Goal: Transaction & Acquisition: Purchase product/service

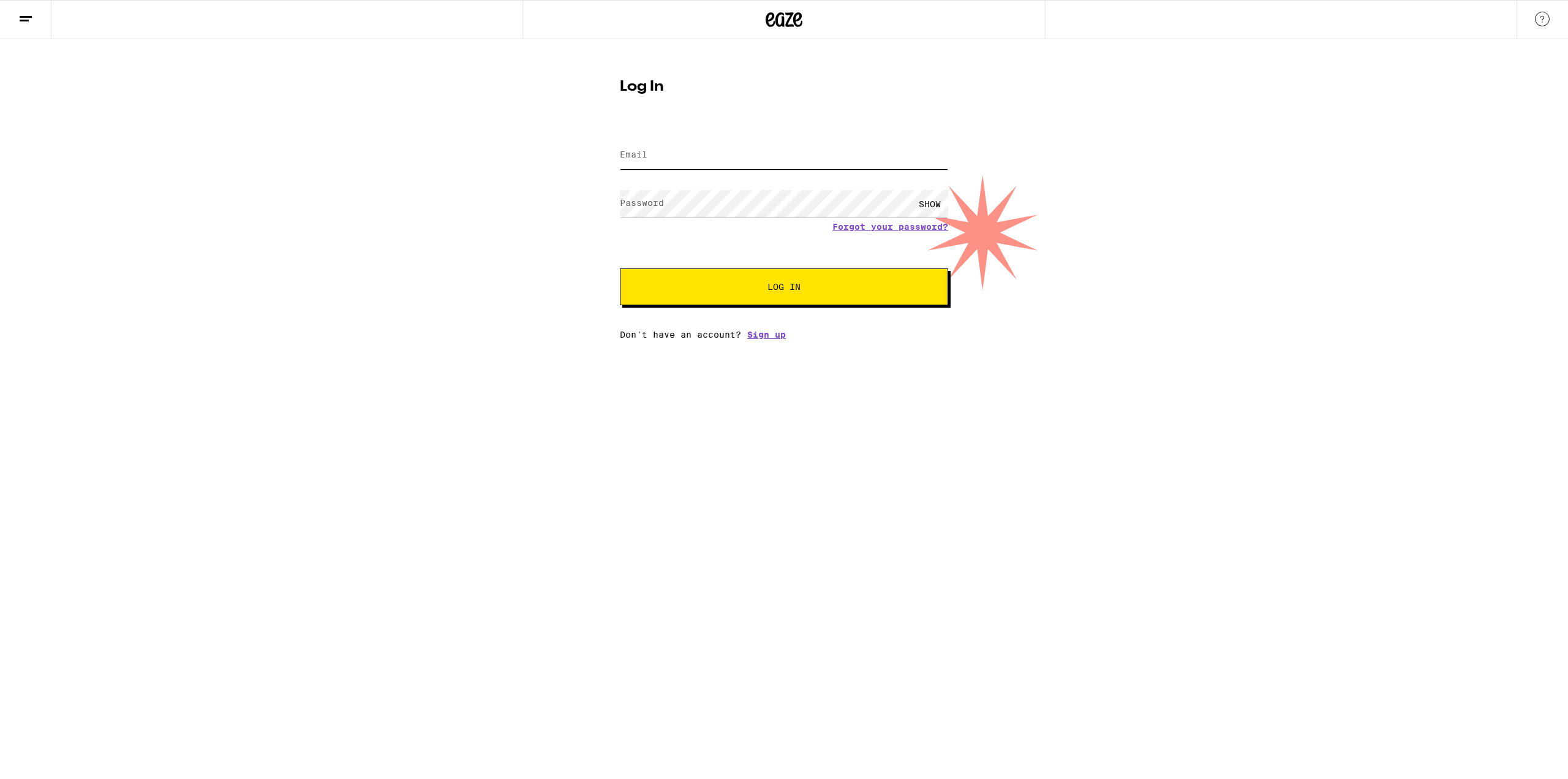
click at [716, 154] on input "Email" at bounding box center [784, 155] width 329 height 28
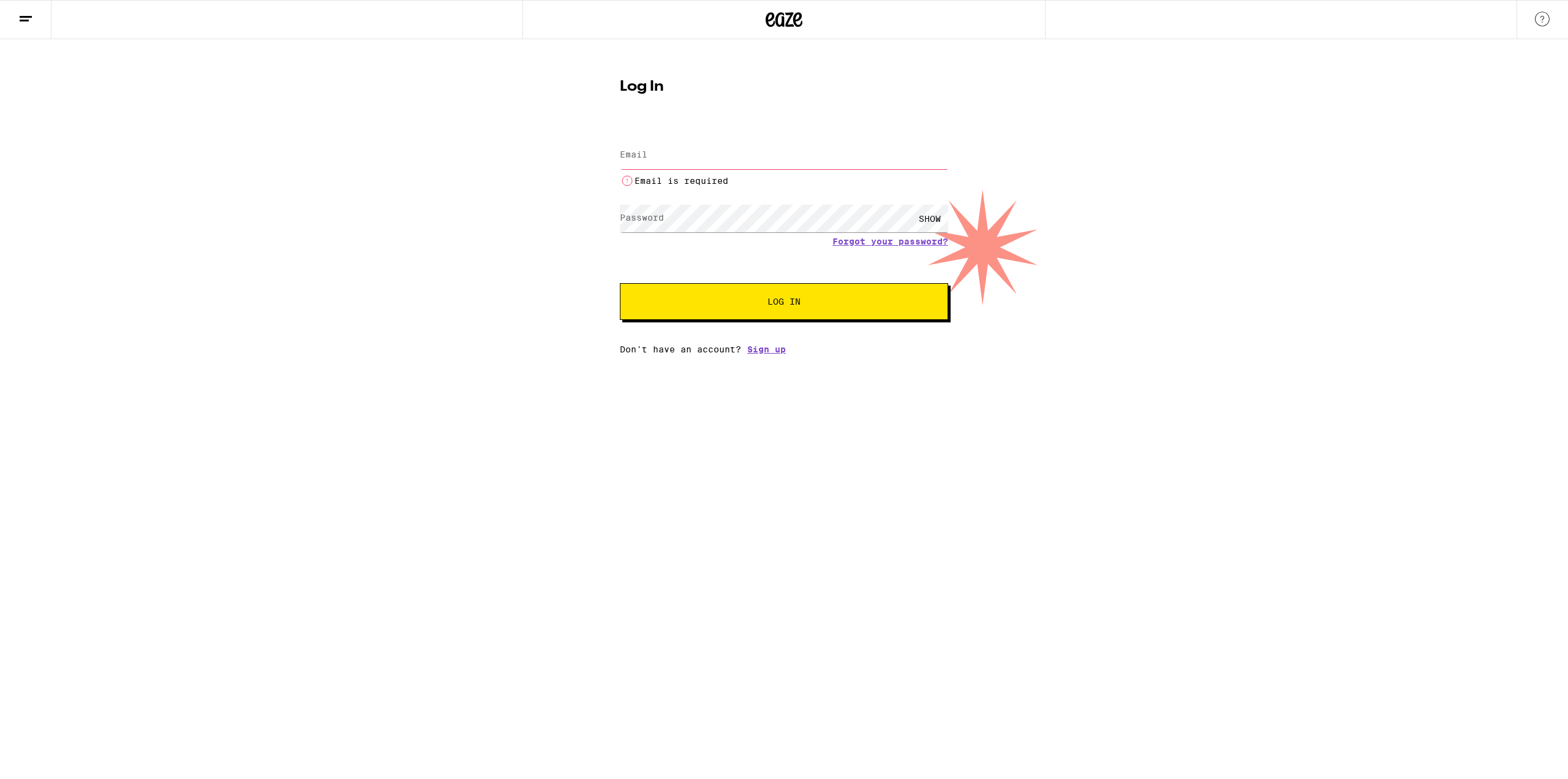
type input "alan@nrg.gg"
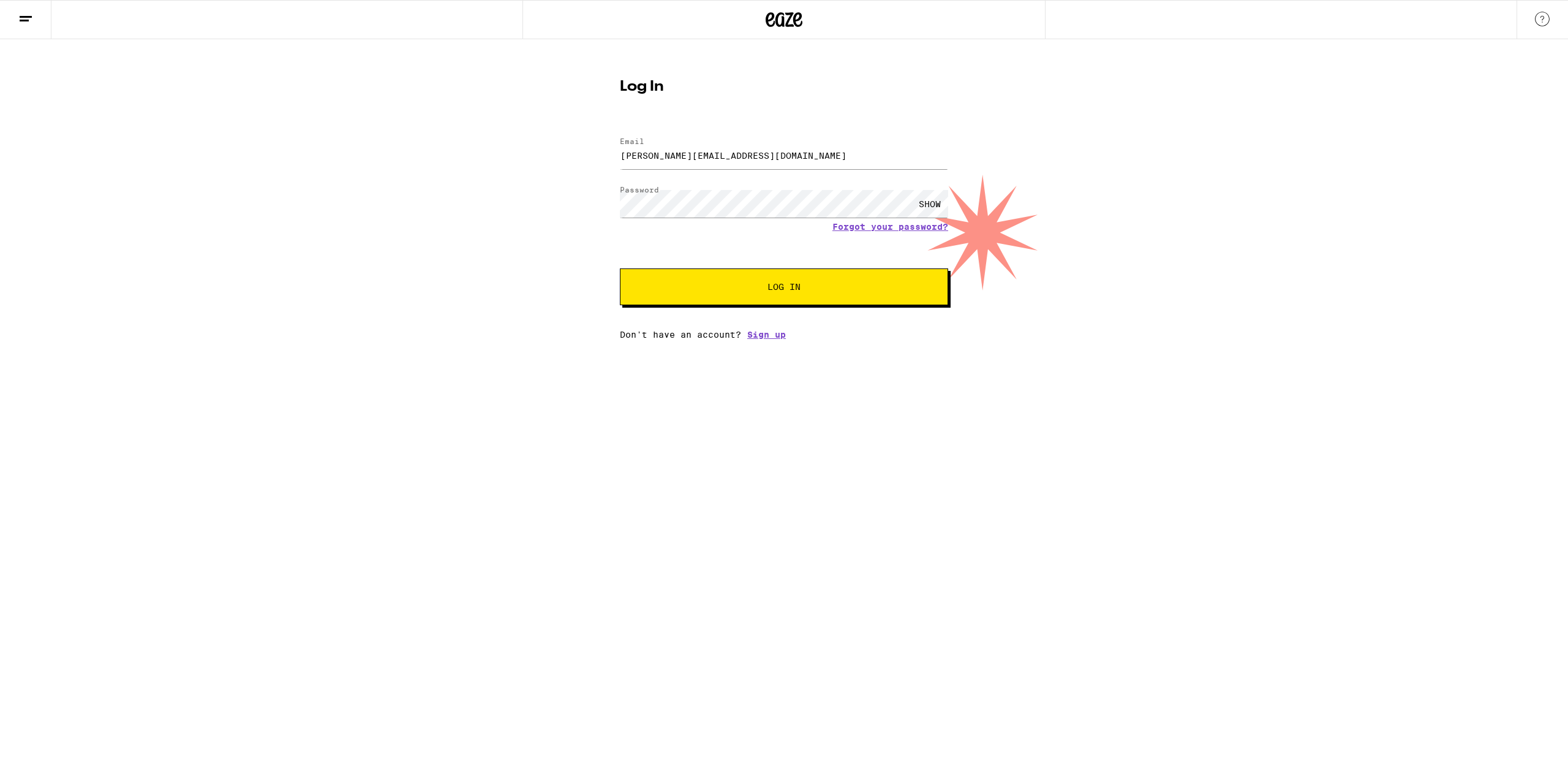
click at [722, 288] on span "Log In" at bounding box center [784, 287] width 229 height 9
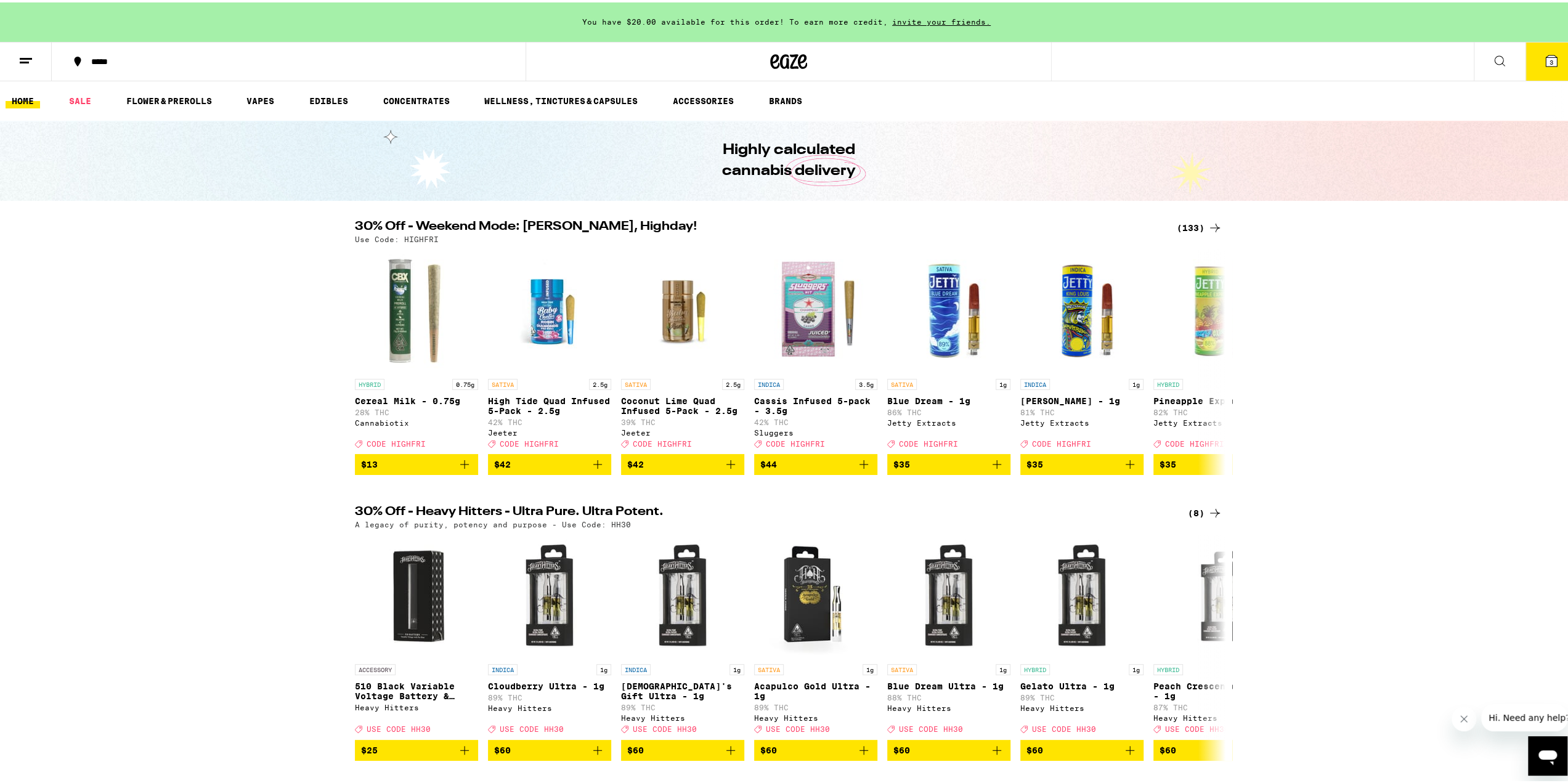
click at [642, 15] on span "You have $20.00 available for this order! To earn more credit," at bounding box center [734, 20] width 305 height 8
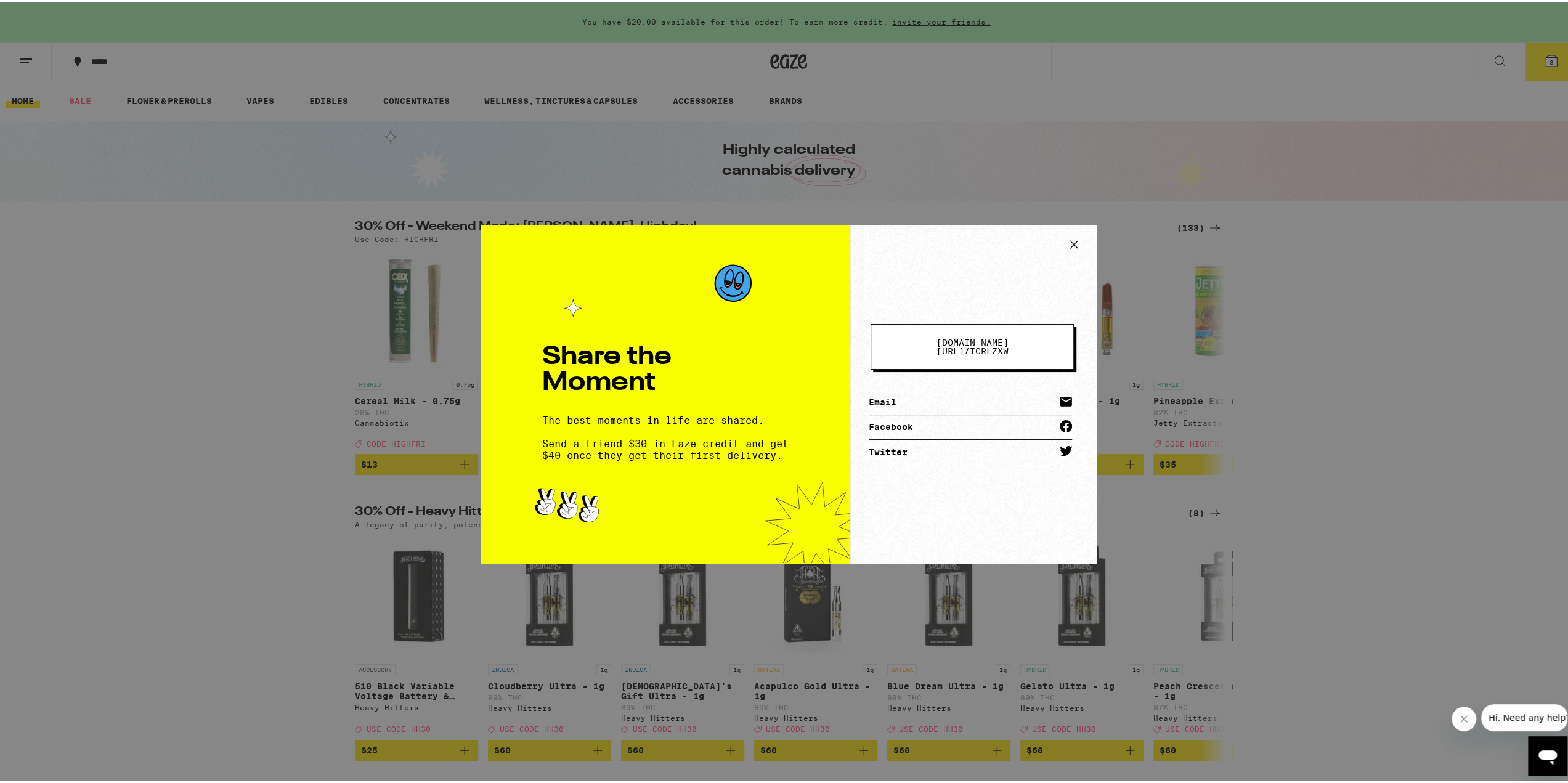
click at [1075, 243] on icon at bounding box center [1074, 242] width 19 height 19
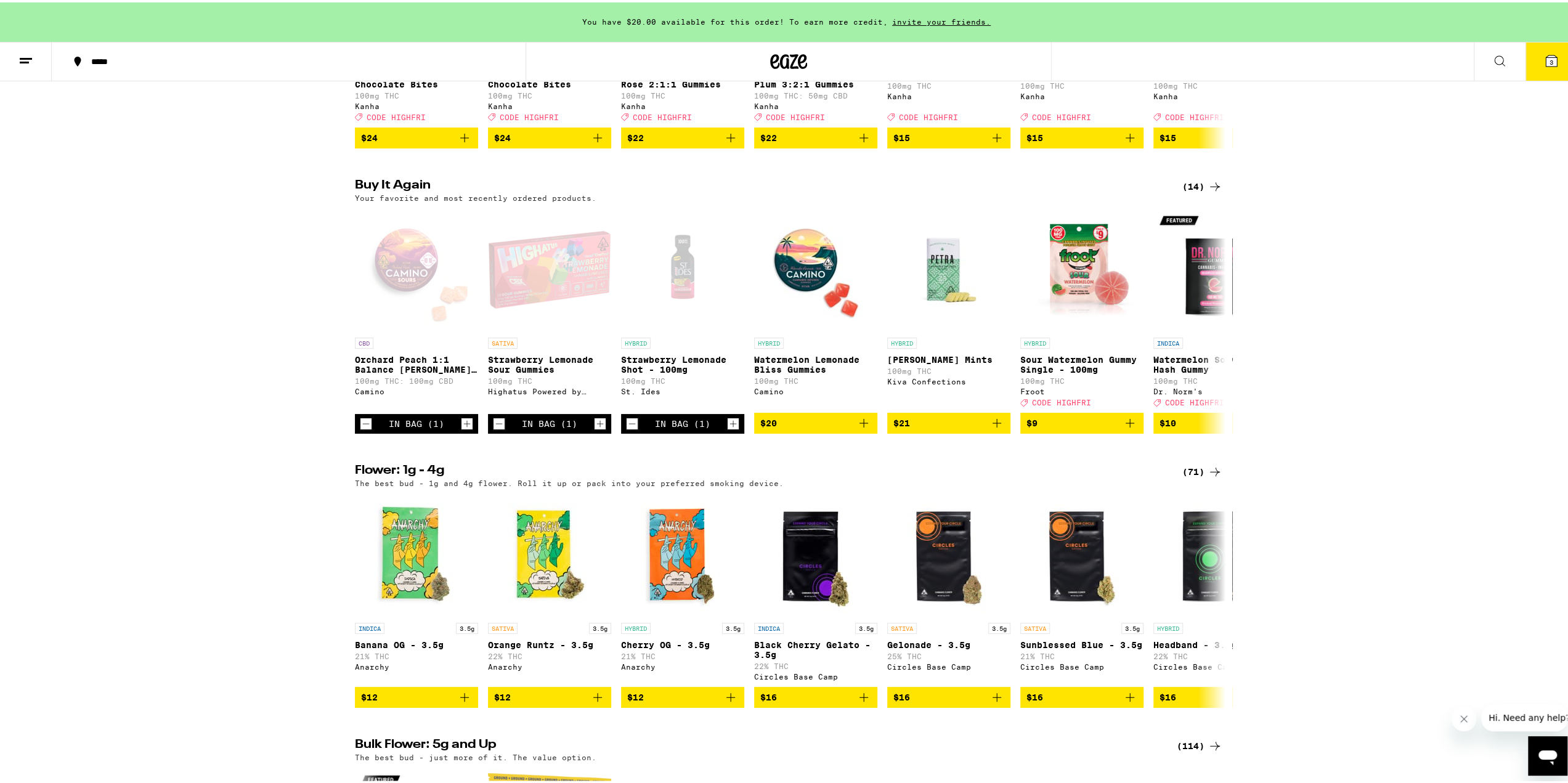
scroll to position [924, 0]
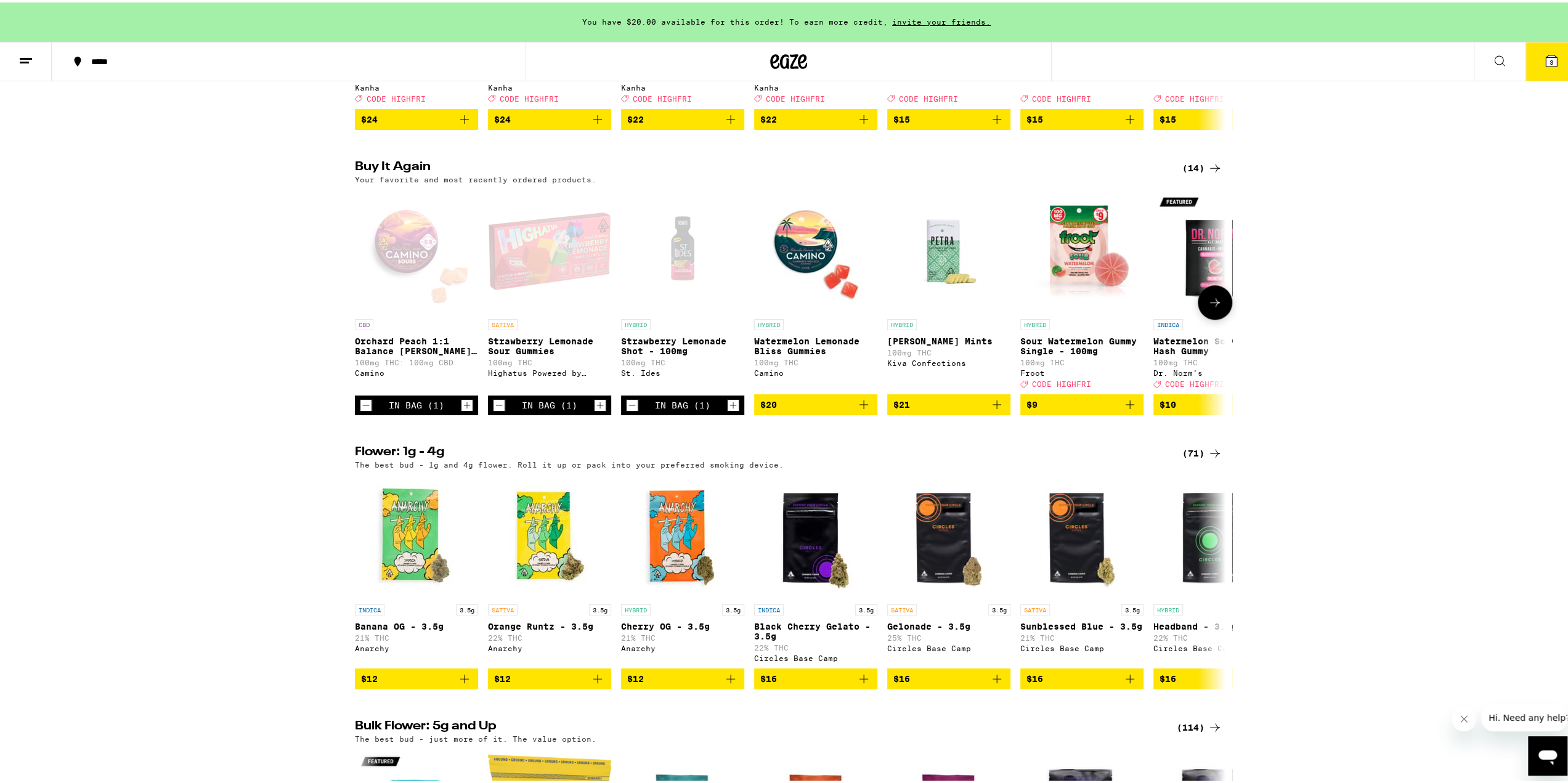
click at [629, 410] on icon "Decrement" at bounding box center [633, 403] width 11 height 15
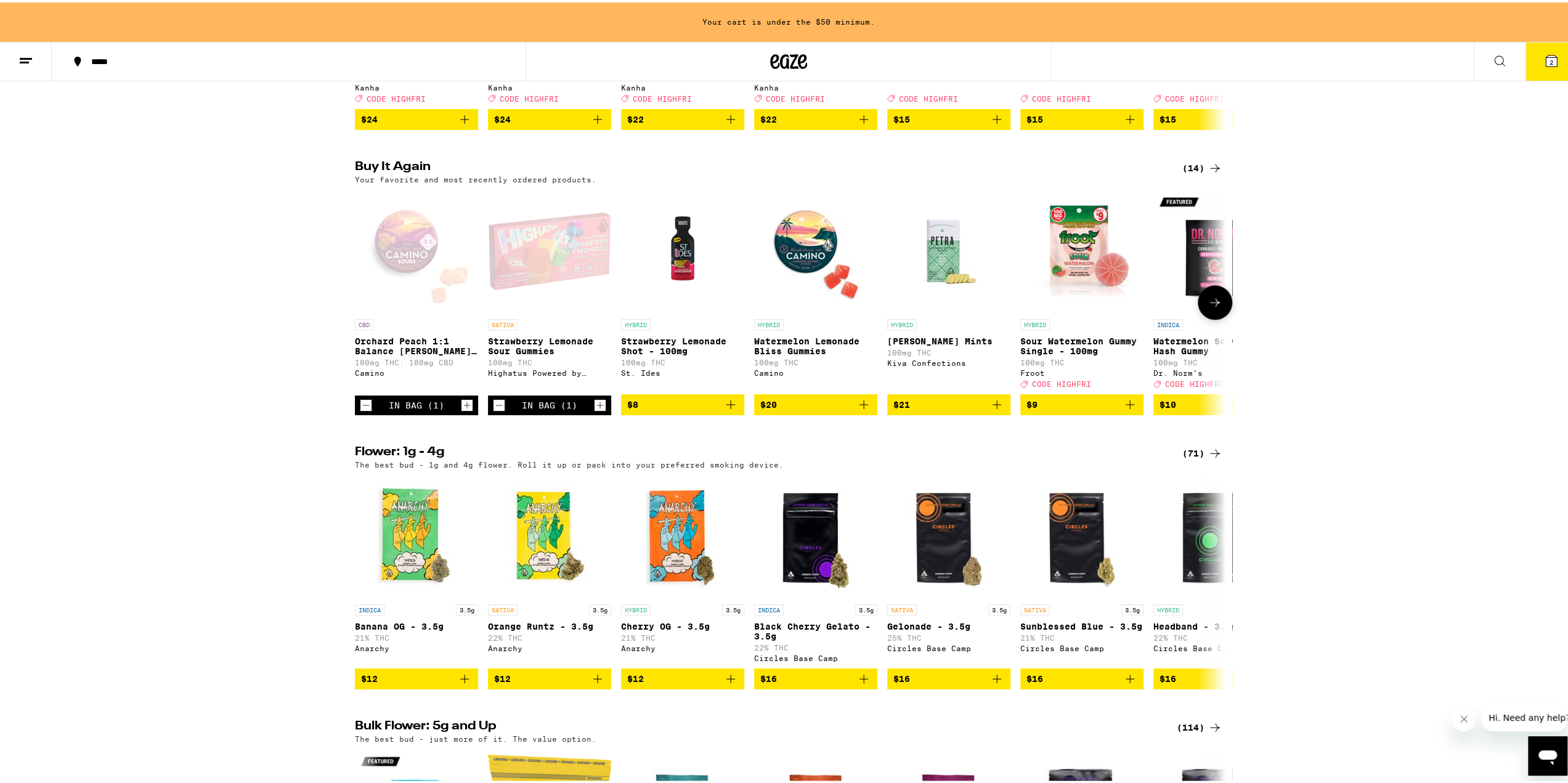
click at [488, 413] on div "In Bag (1)" at bounding box center [549, 403] width 123 height 20
click at [493, 410] on icon "Decrement" at bounding box center [499, 403] width 11 height 15
click at [362, 410] on icon "Decrement" at bounding box center [366, 403] width 11 height 15
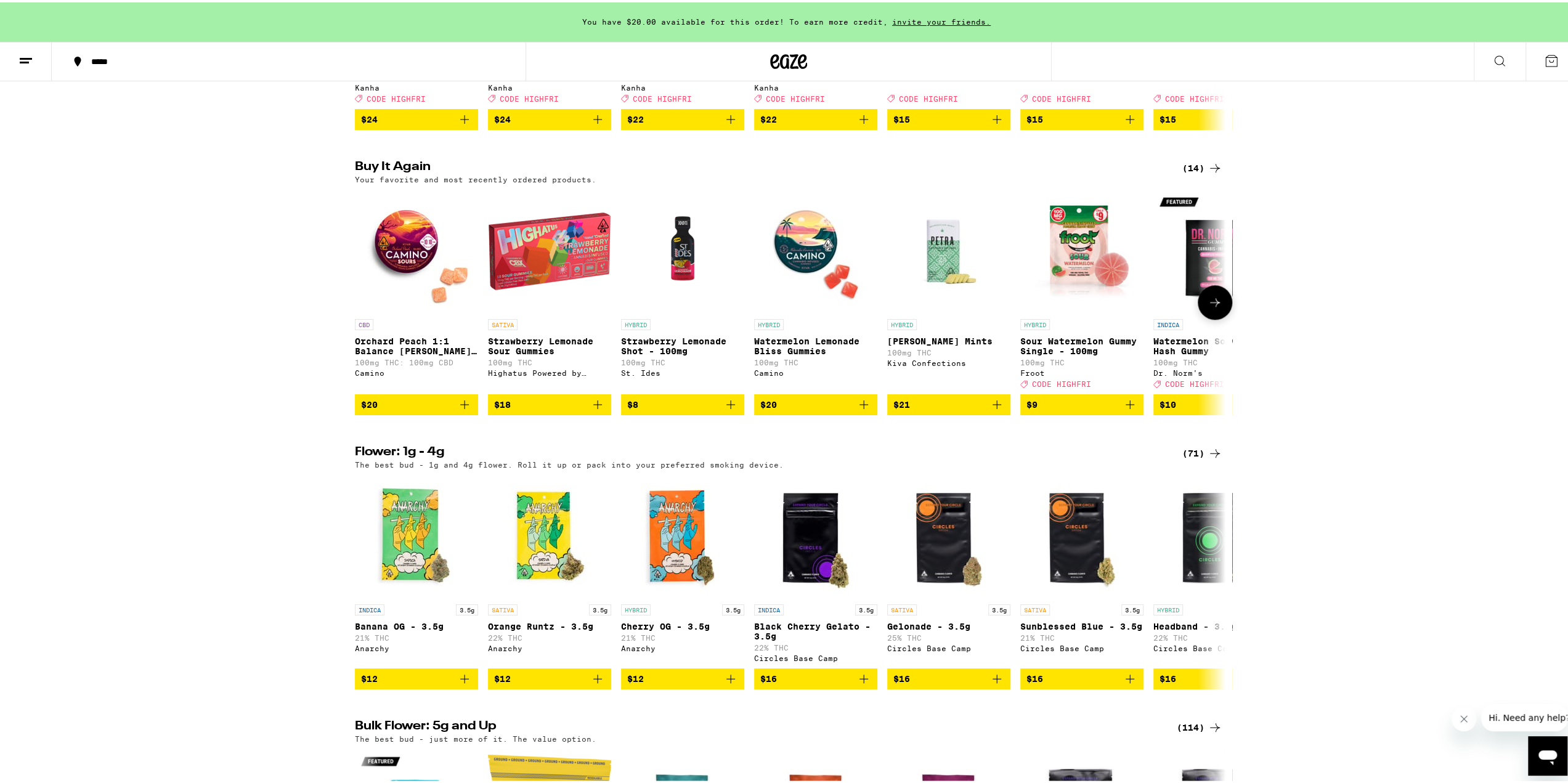
click at [1128, 407] on icon "Add to bag" at bounding box center [1130, 402] width 9 height 9
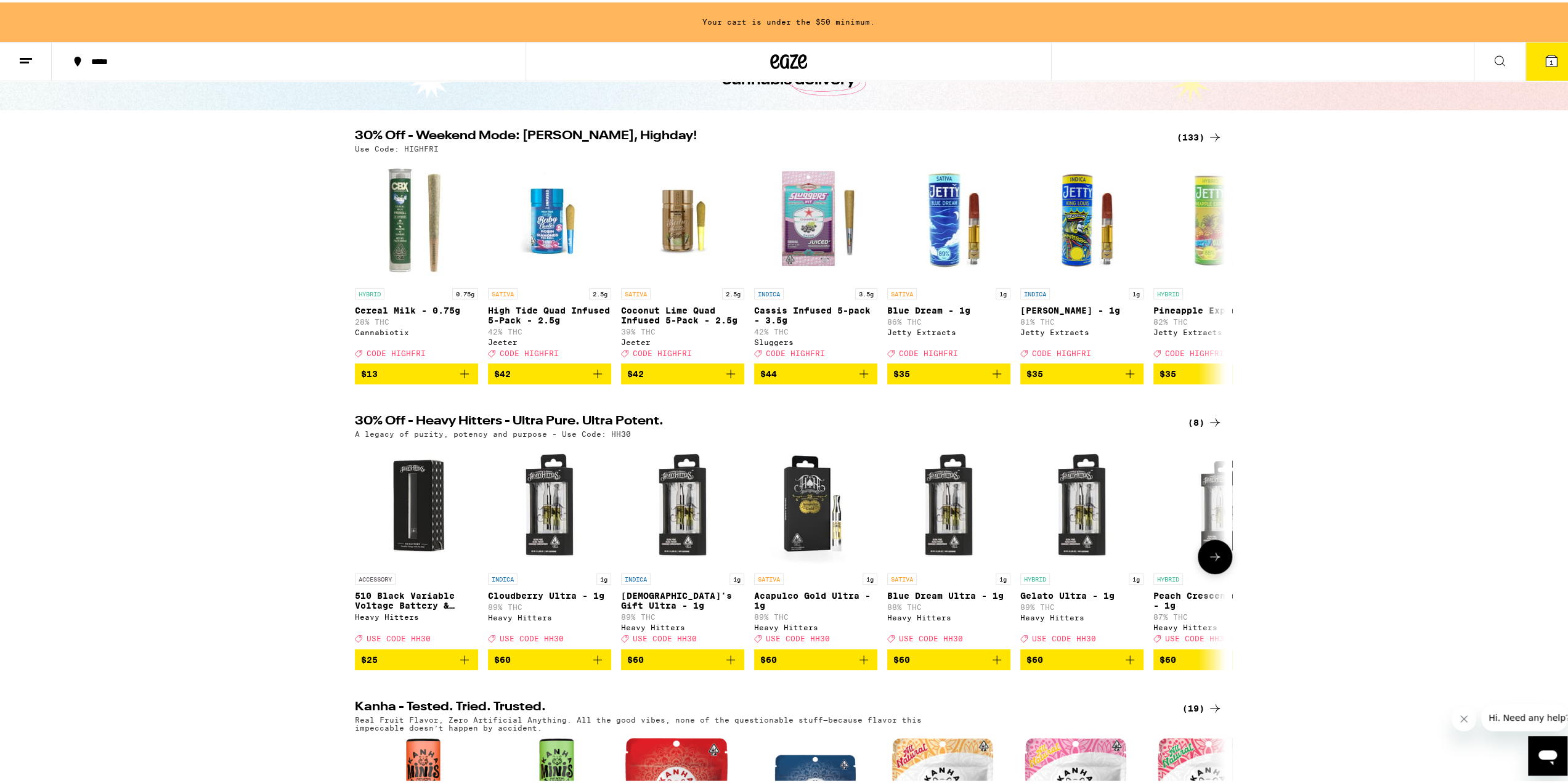
scroll to position [0, 0]
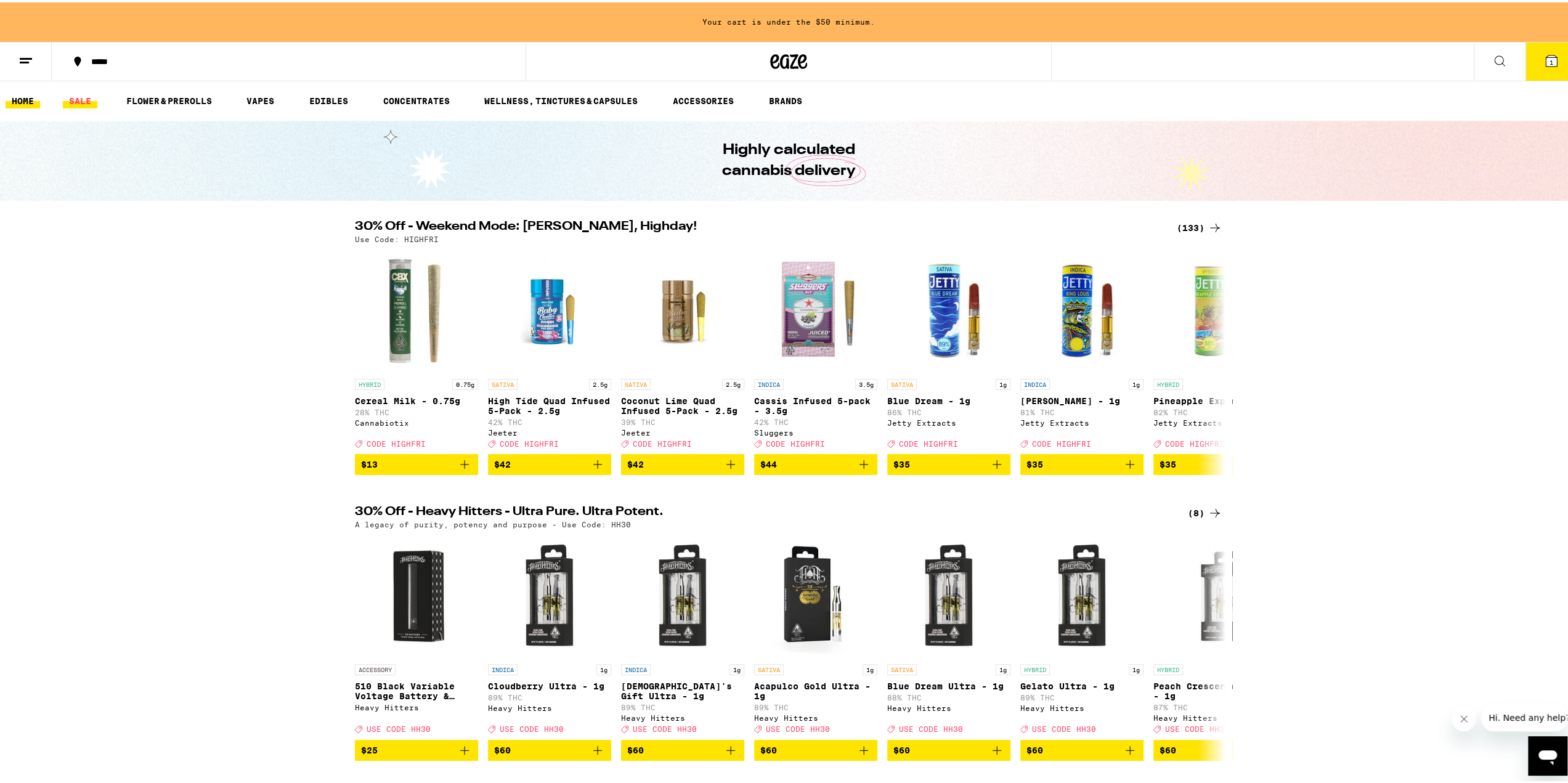
click at [68, 98] on link "SALE" at bounding box center [80, 98] width 34 height 15
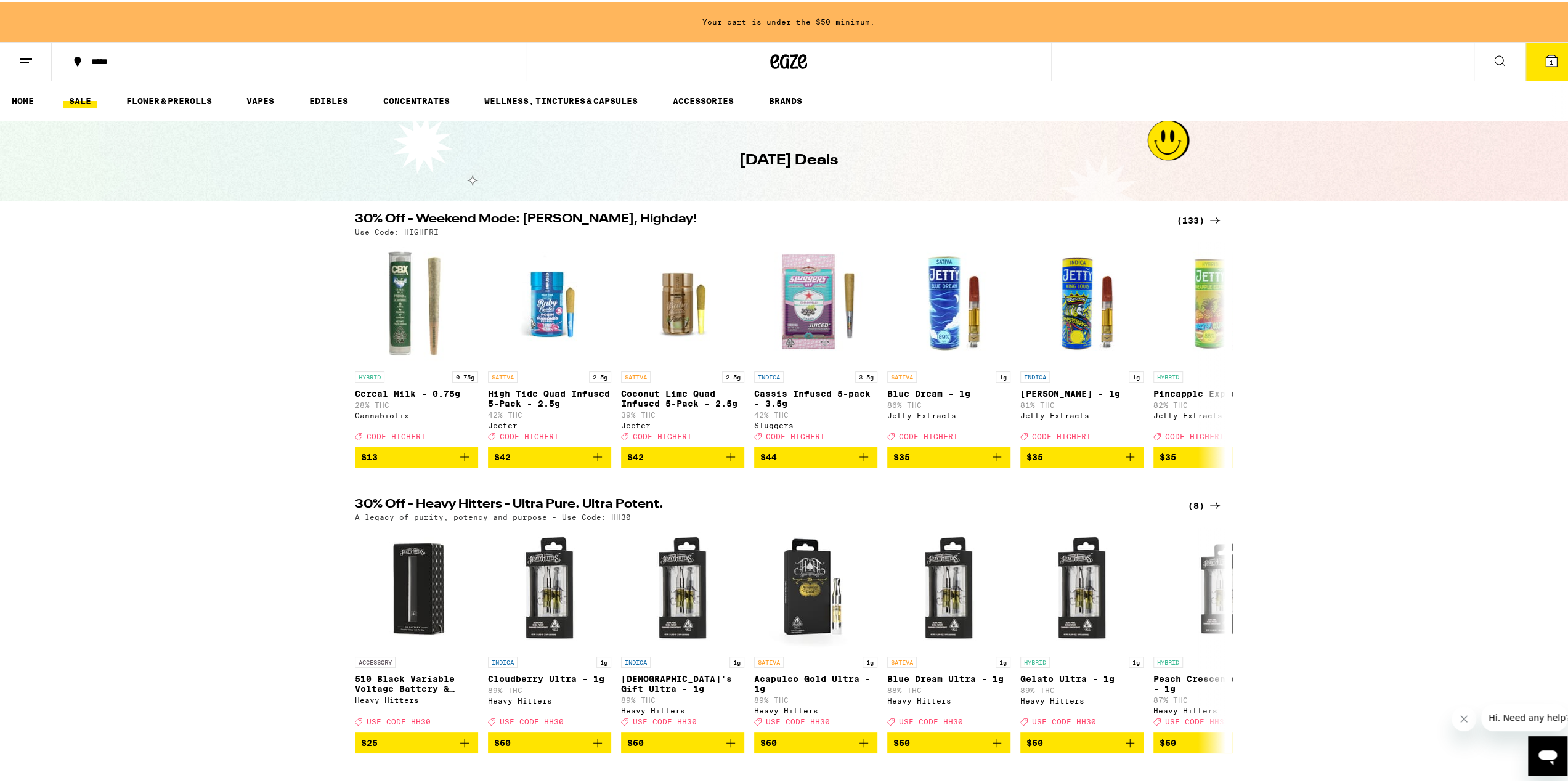
click at [1207, 217] on icon at bounding box center [1215, 218] width 15 height 15
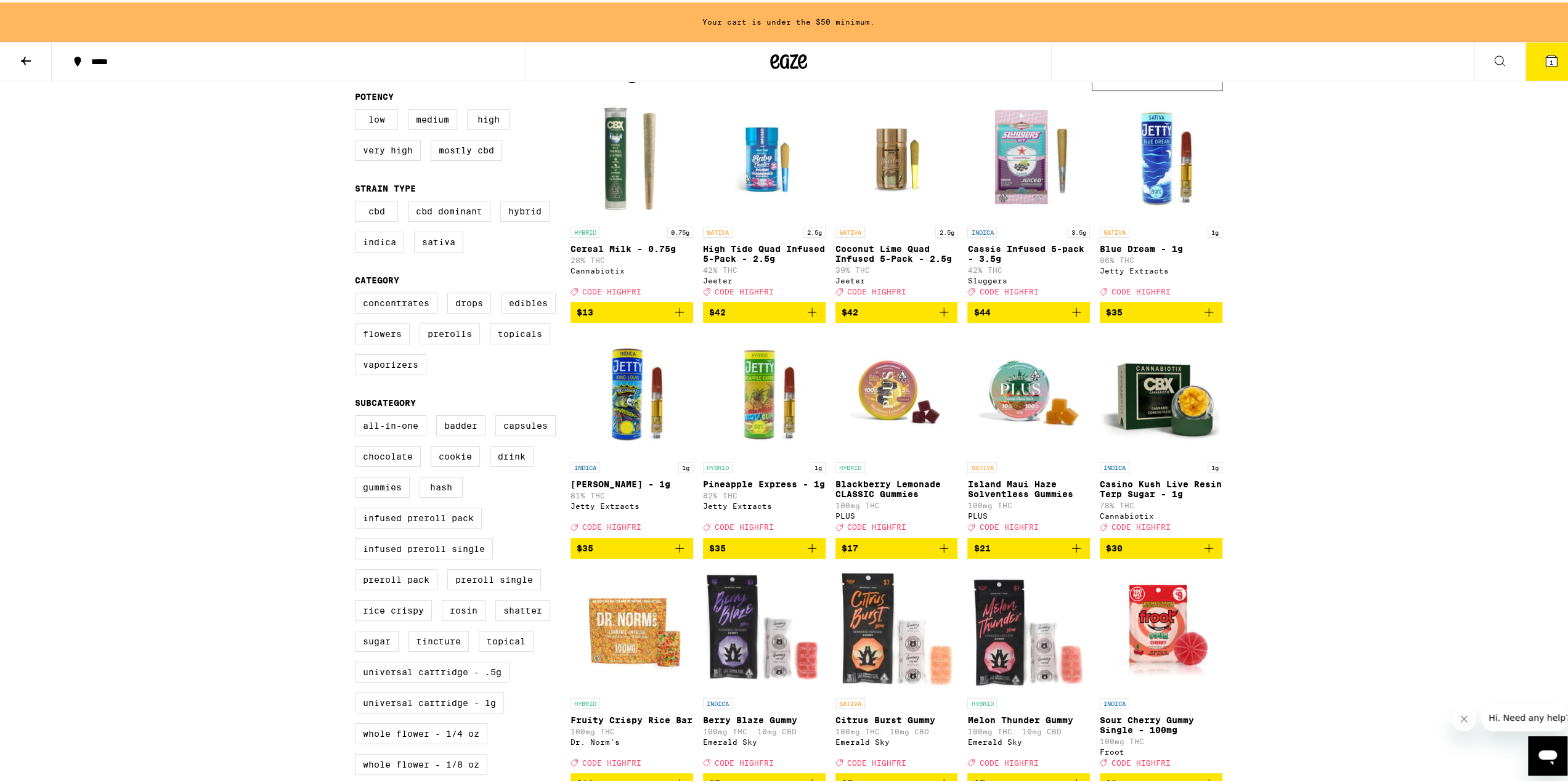
scroll to position [123, 0]
click at [806, 553] on icon "Add to bag" at bounding box center [812, 545] width 15 height 15
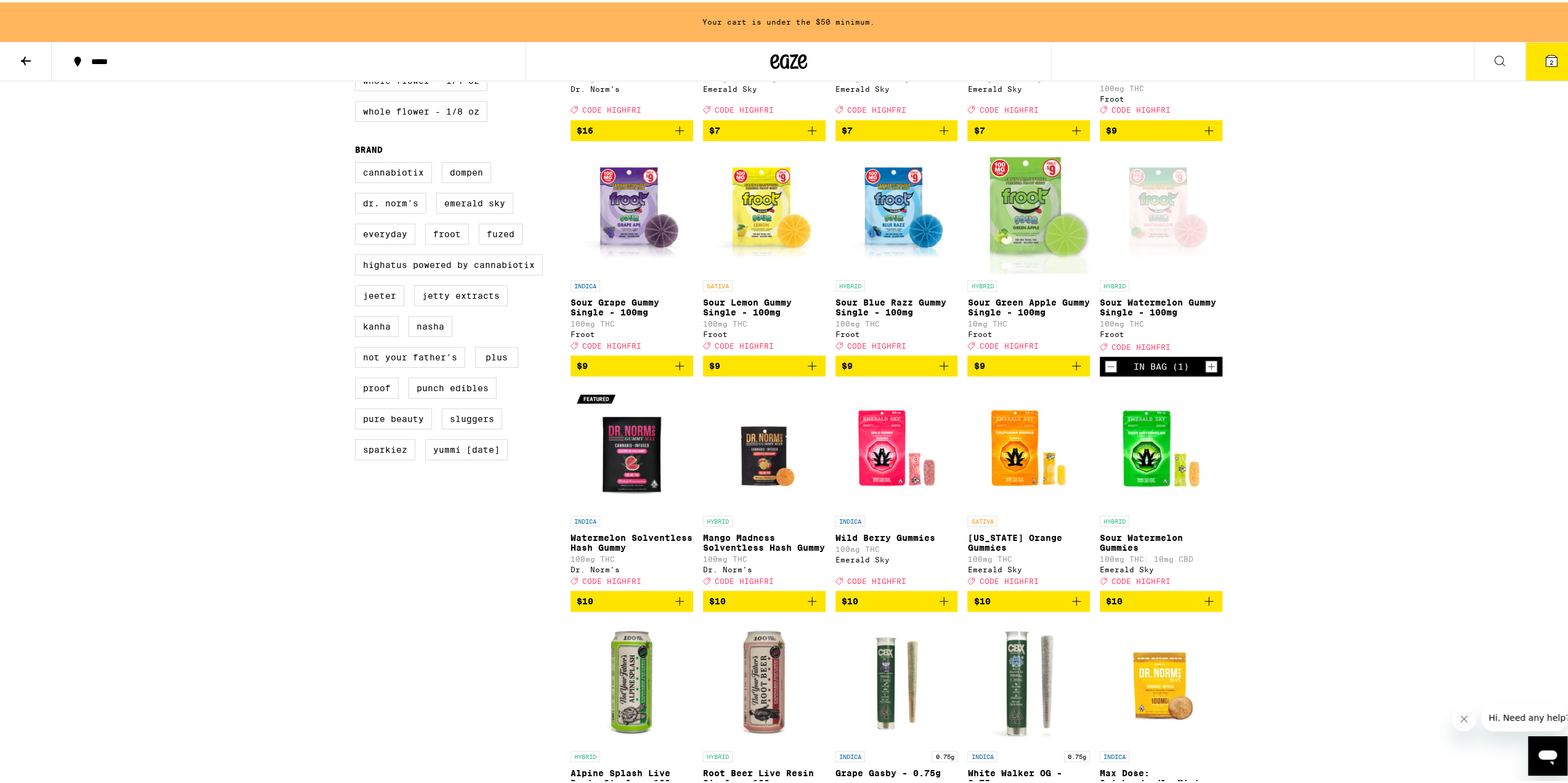
scroll to position [801, 0]
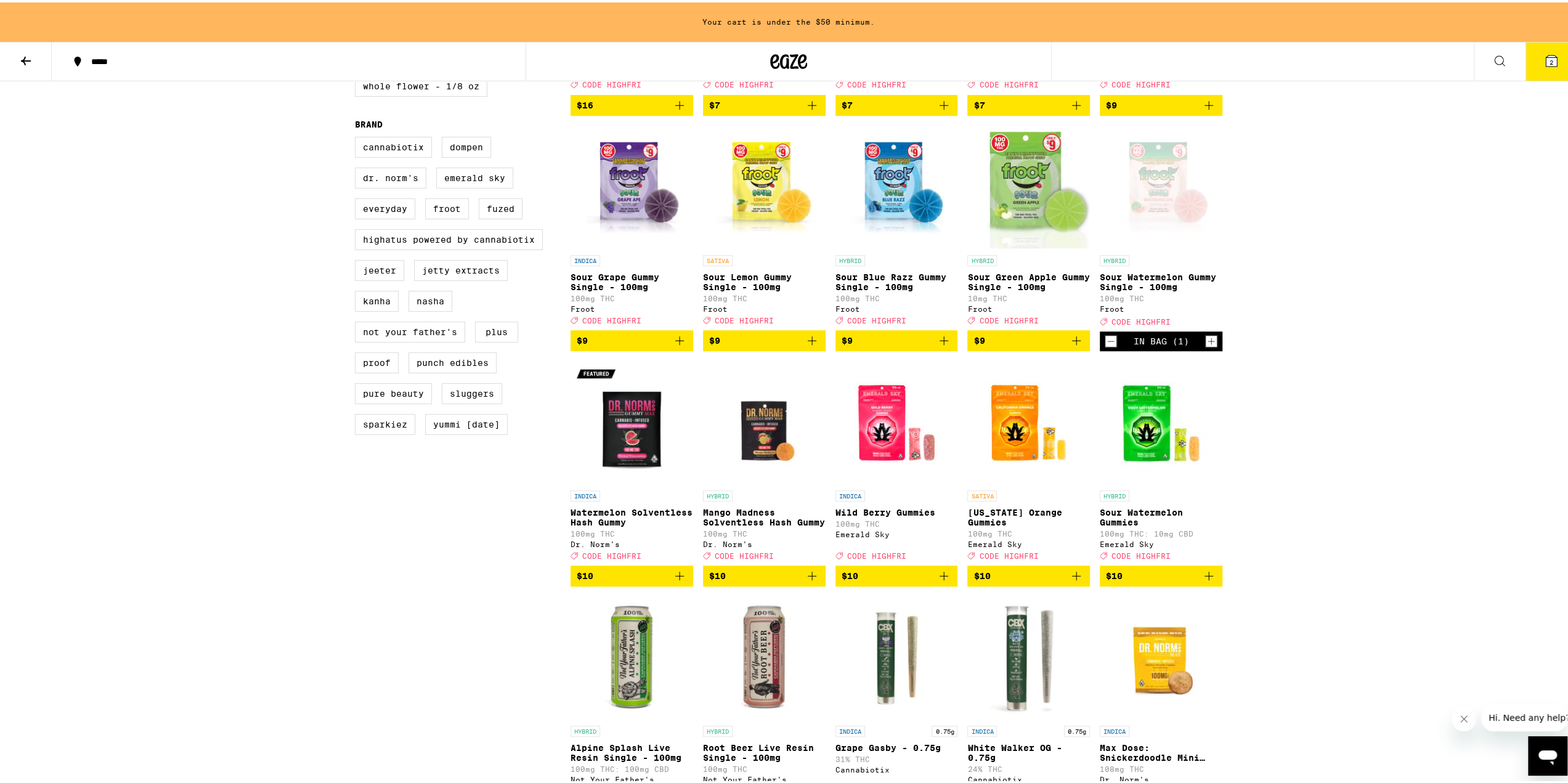
click at [1210, 581] on icon "Add to bag" at bounding box center [1209, 574] width 15 height 15
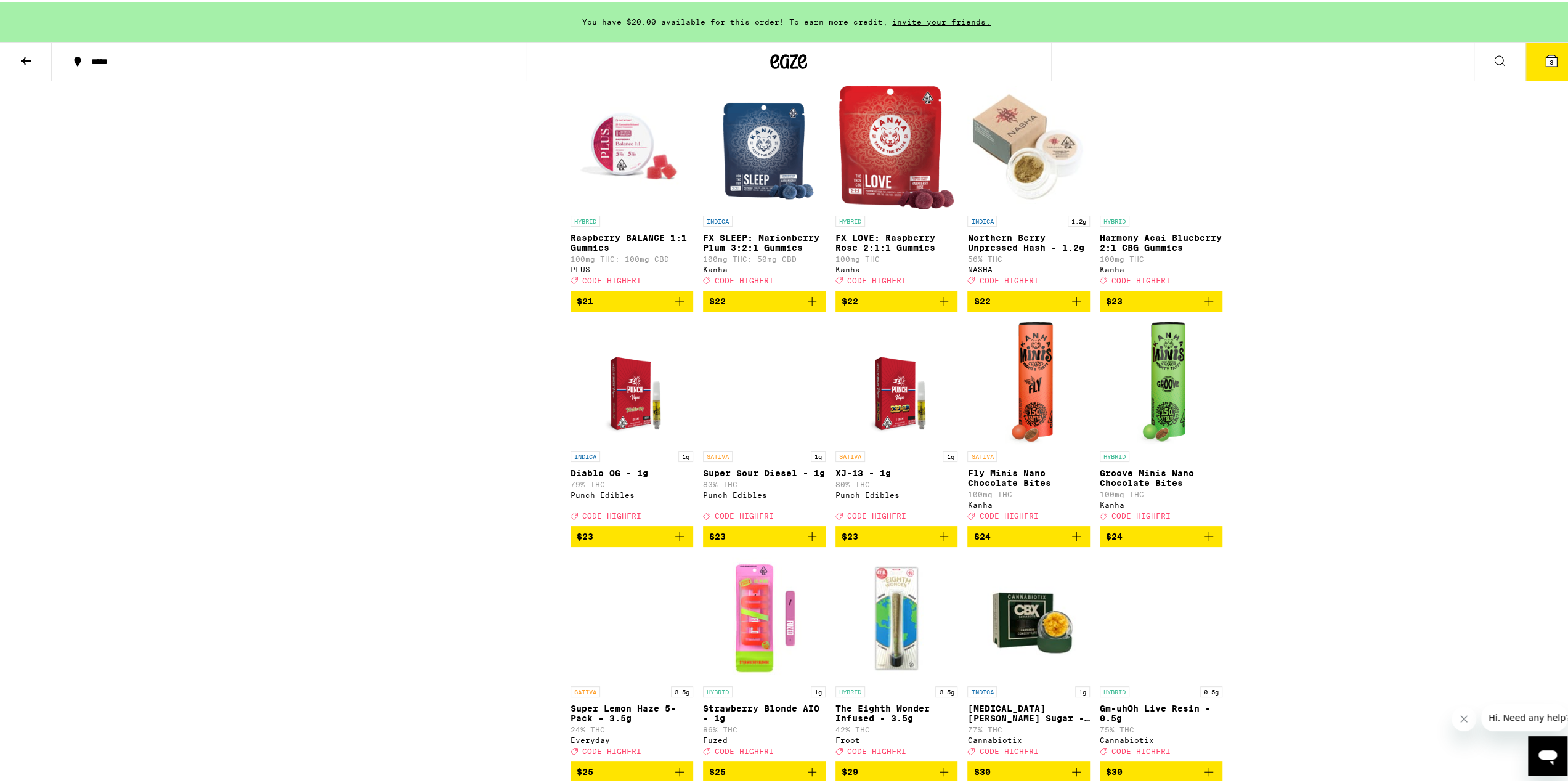
scroll to position [4250, 0]
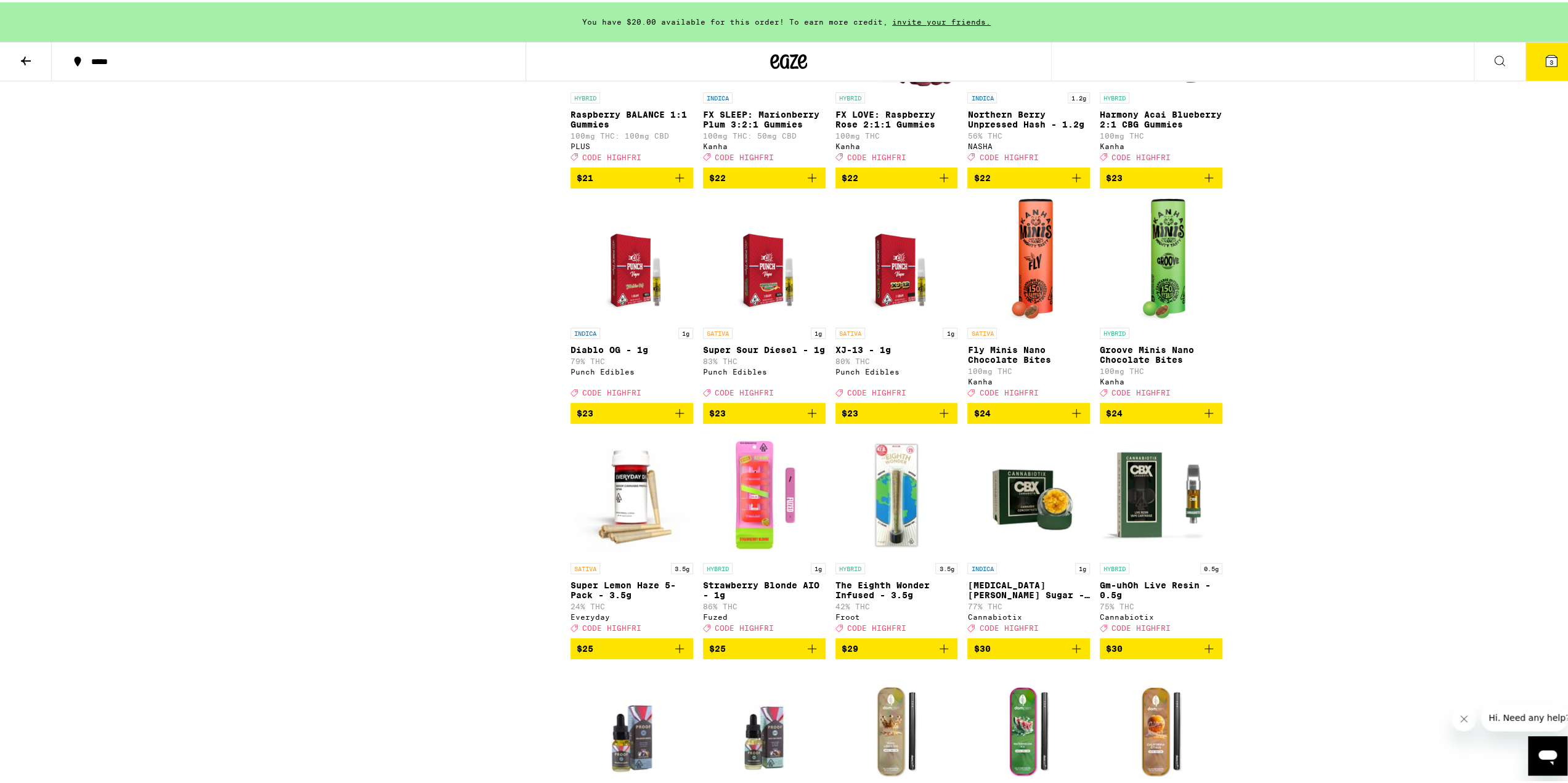
click at [811, 418] on icon "Add to bag" at bounding box center [812, 411] width 15 height 15
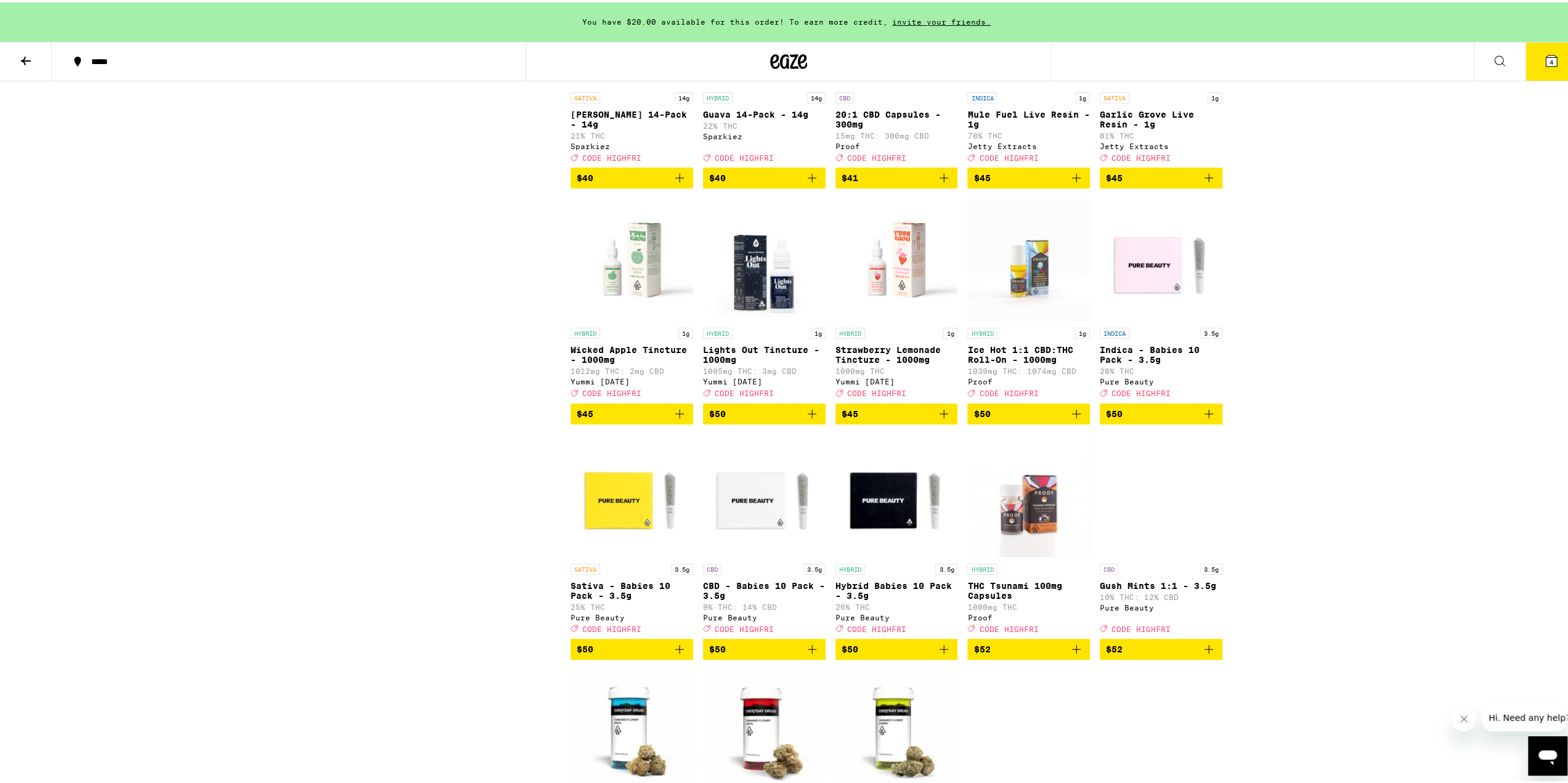
scroll to position [5544, 0]
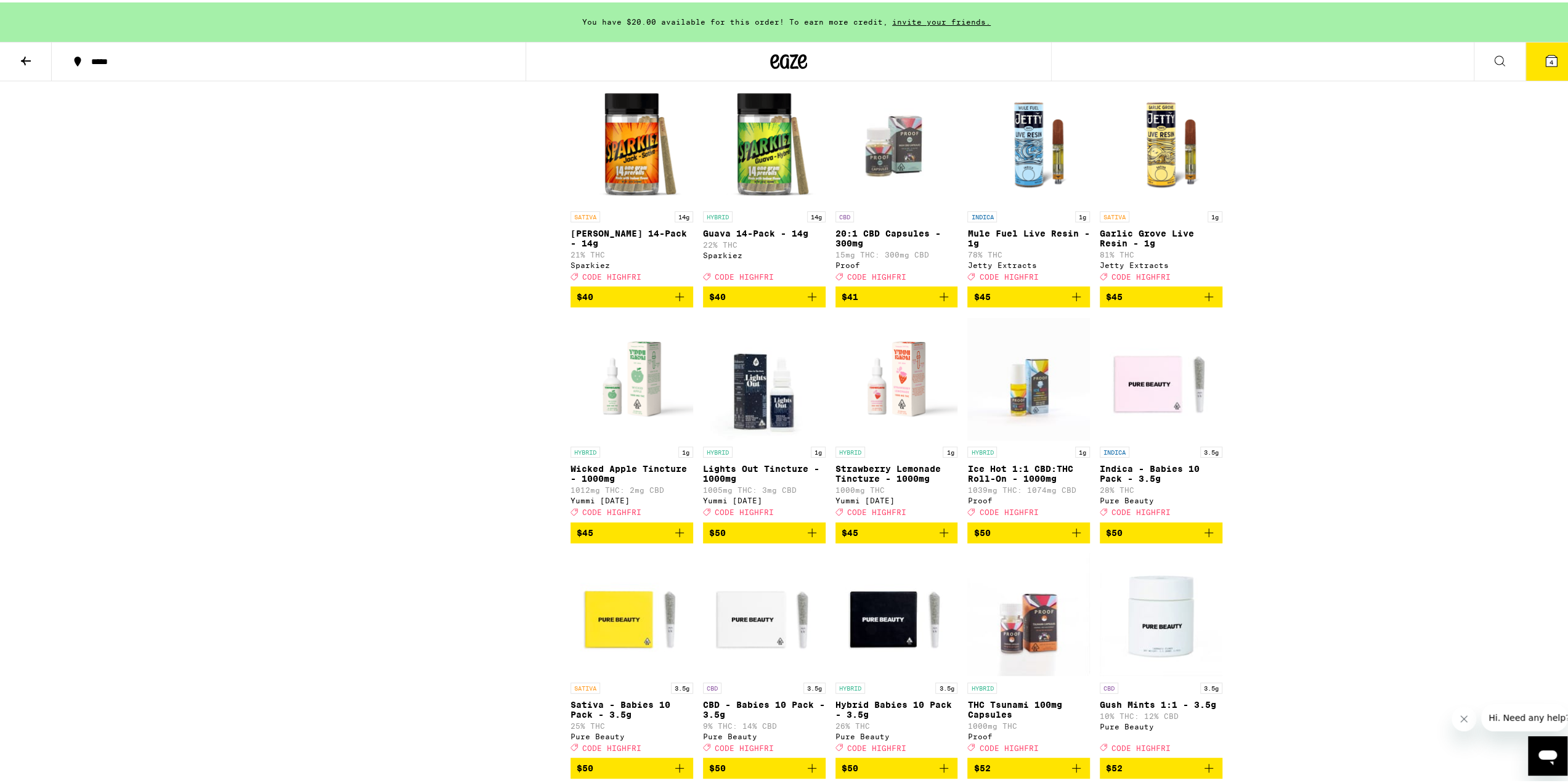
click at [1546, 53] on icon at bounding box center [1552, 59] width 11 height 11
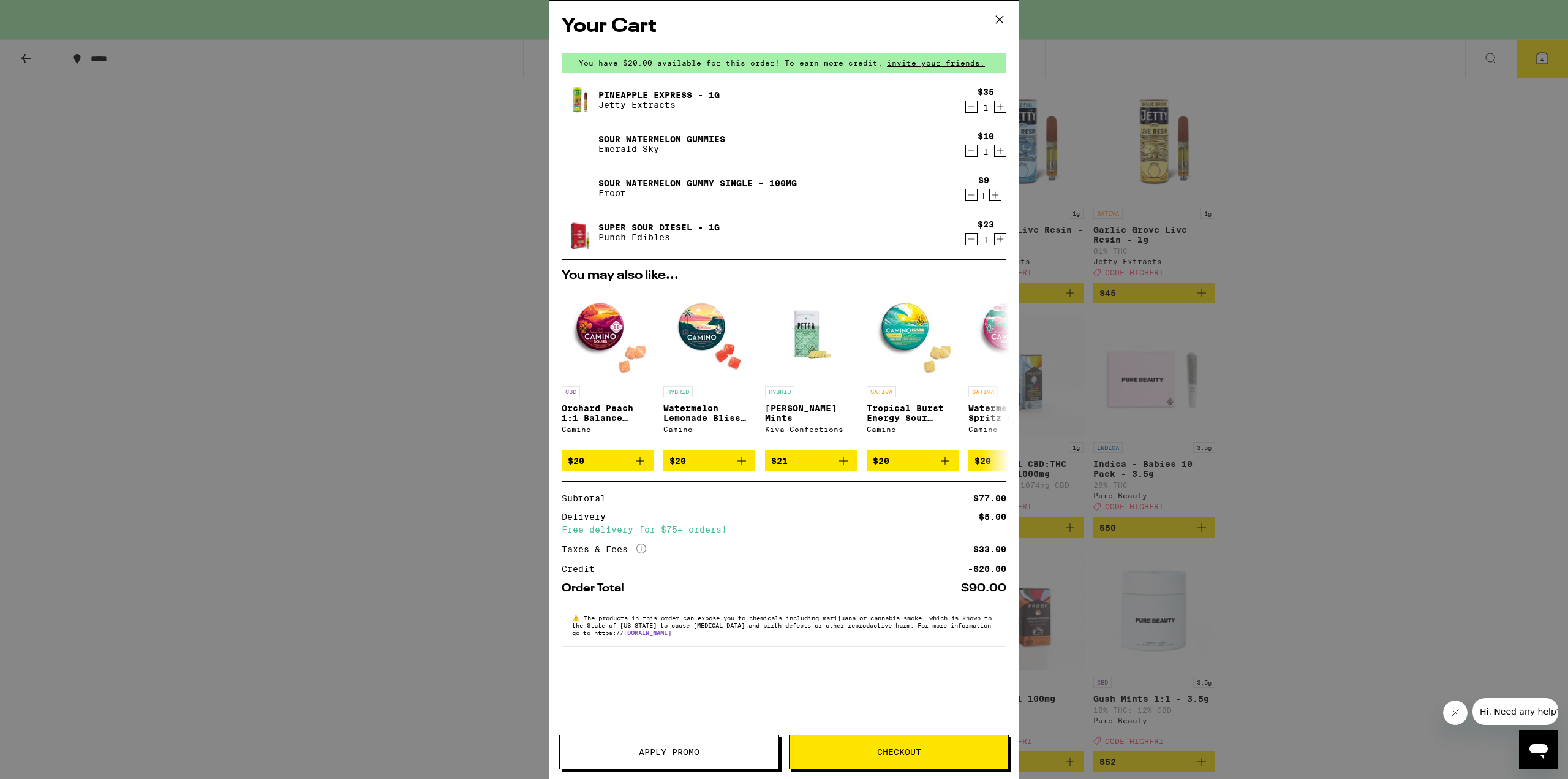
click at [1002, 18] on icon at bounding box center [1000, 19] width 19 height 19
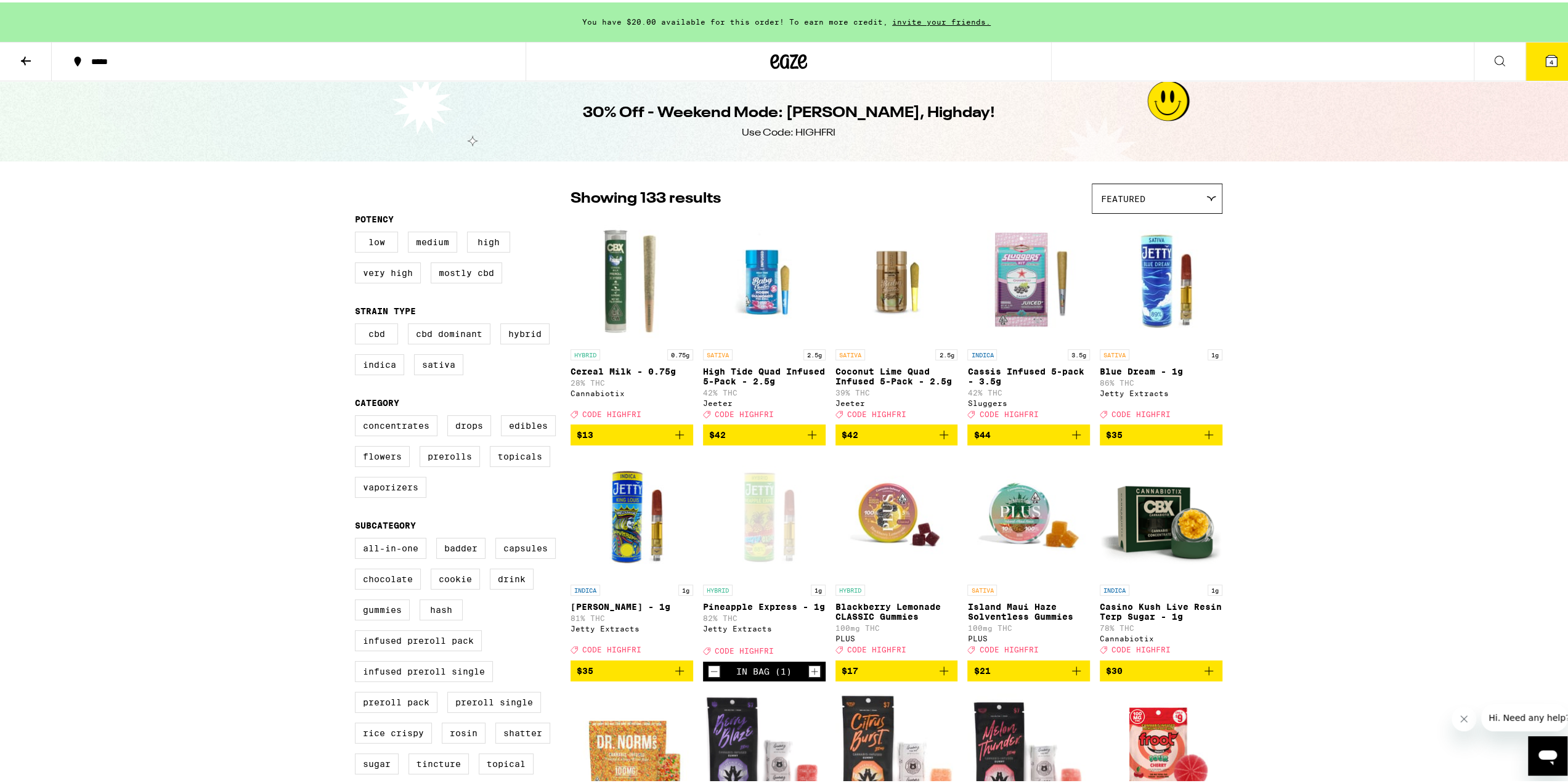
click at [787, 59] on icon at bounding box center [789, 59] width 19 height 15
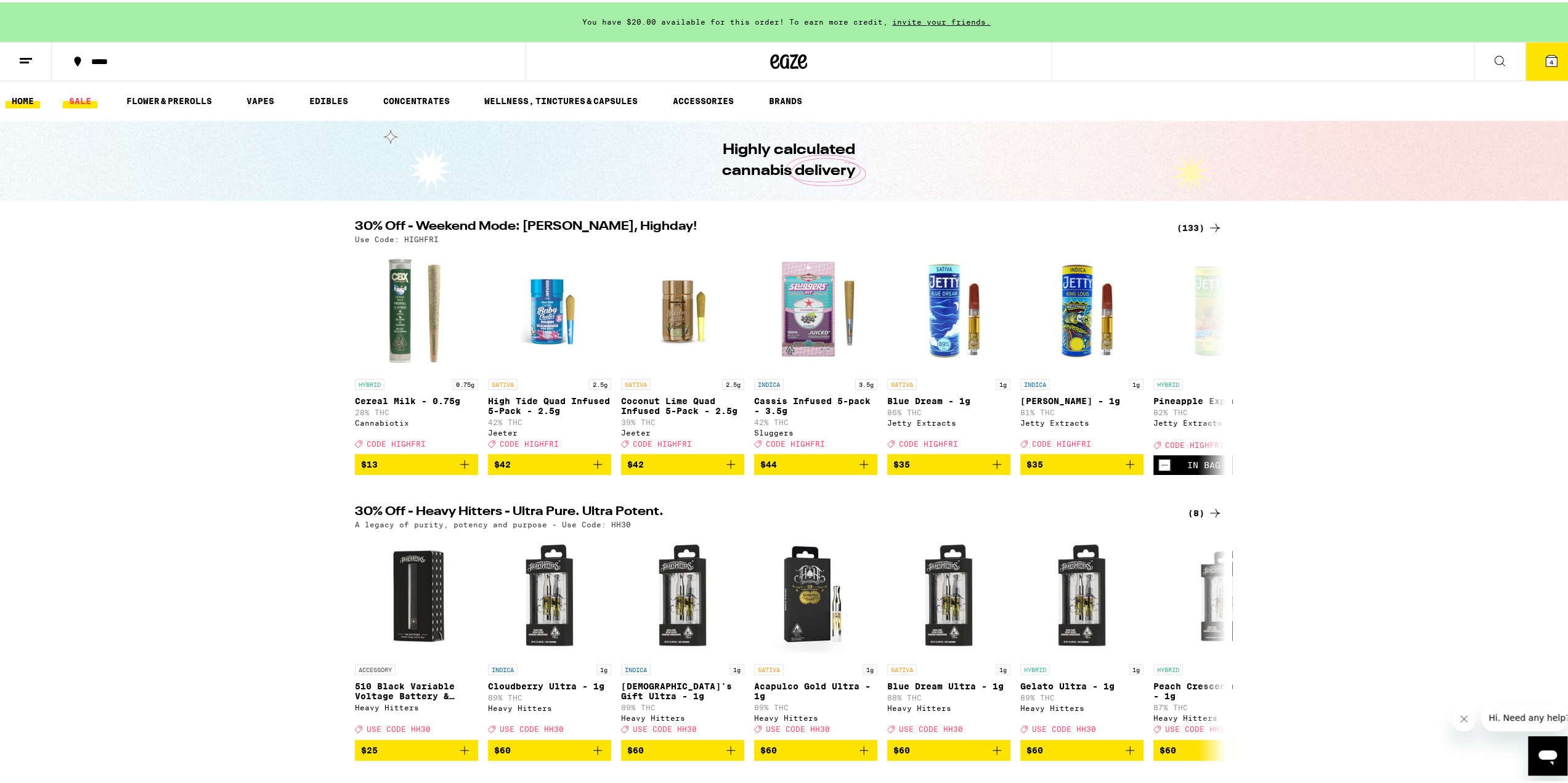
click at [84, 91] on link "SALE" at bounding box center [80, 98] width 34 height 15
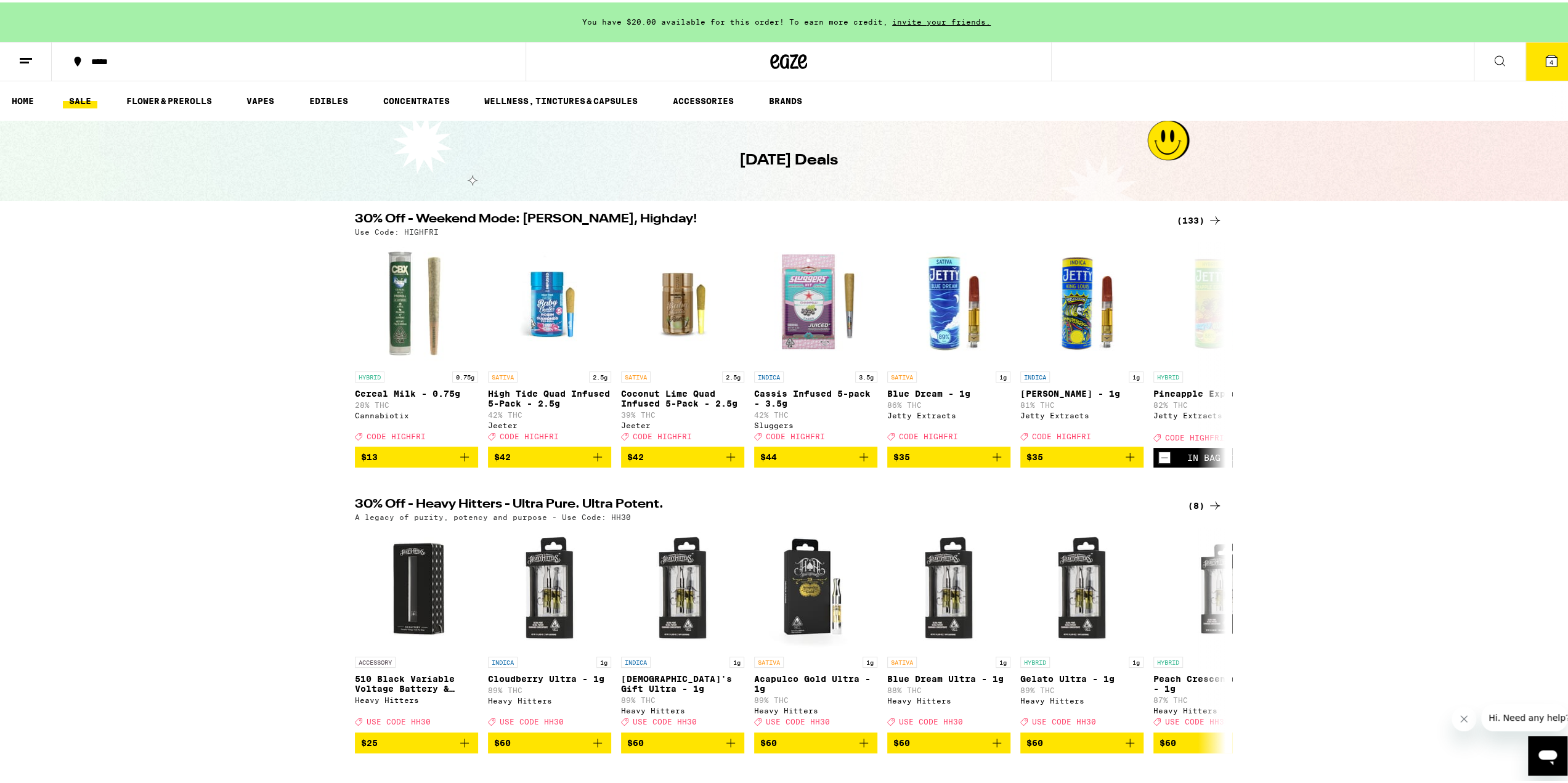
click at [1200, 214] on div "(133)" at bounding box center [1200, 218] width 46 height 15
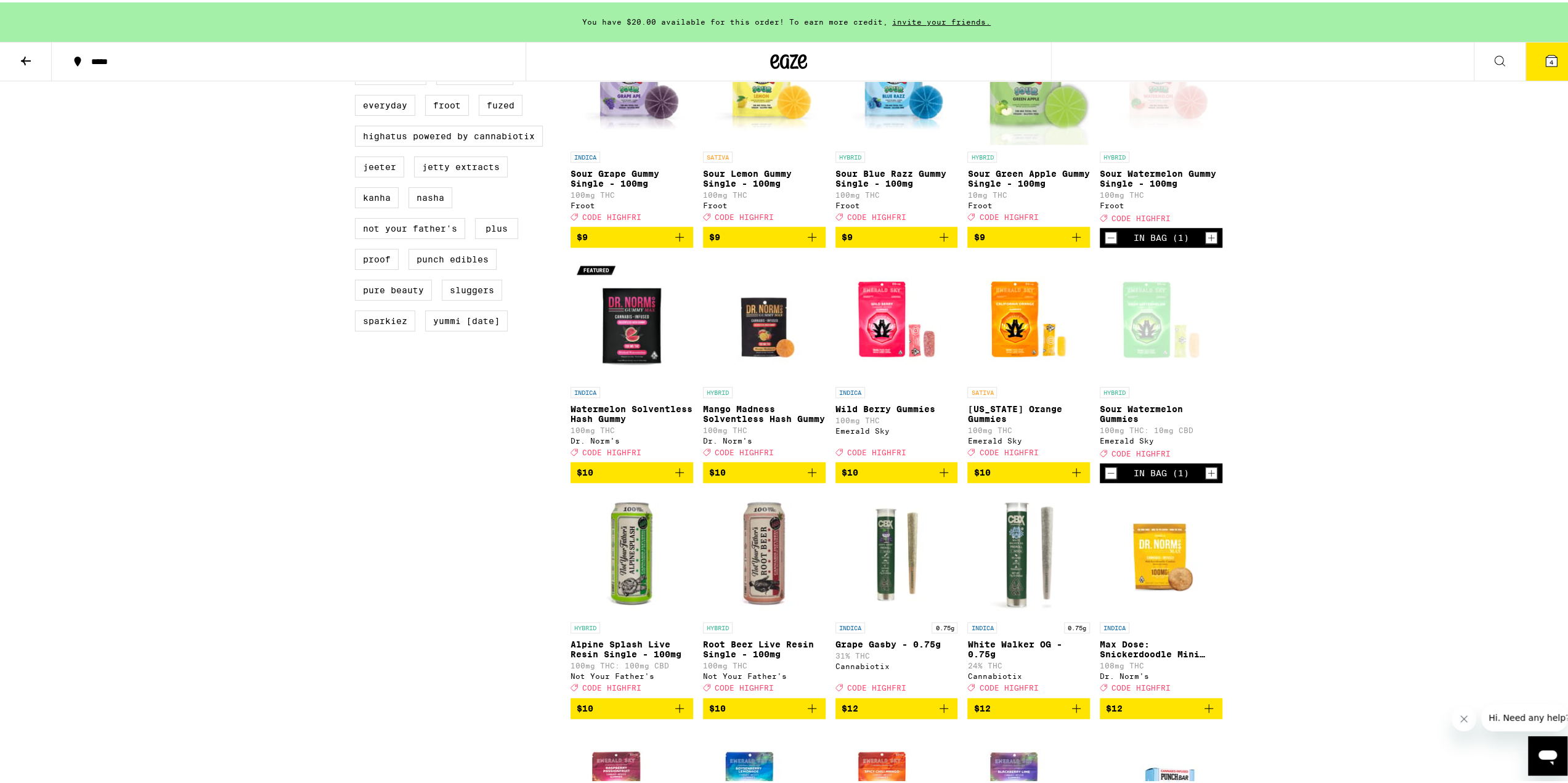
scroll to position [924, 0]
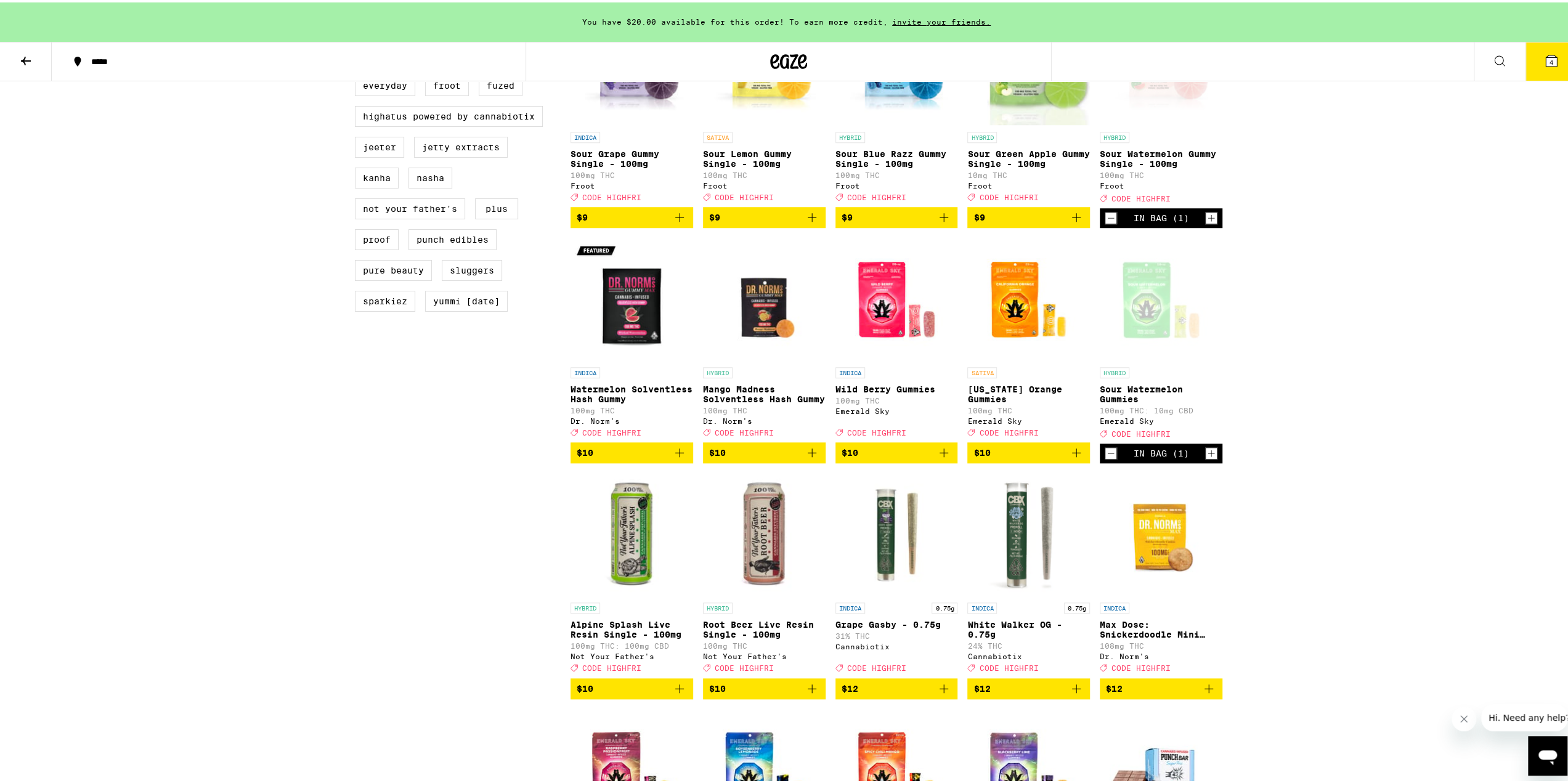
click at [1015, 434] on span "CODE HIGHFRI" at bounding box center [1009, 430] width 59 height 8
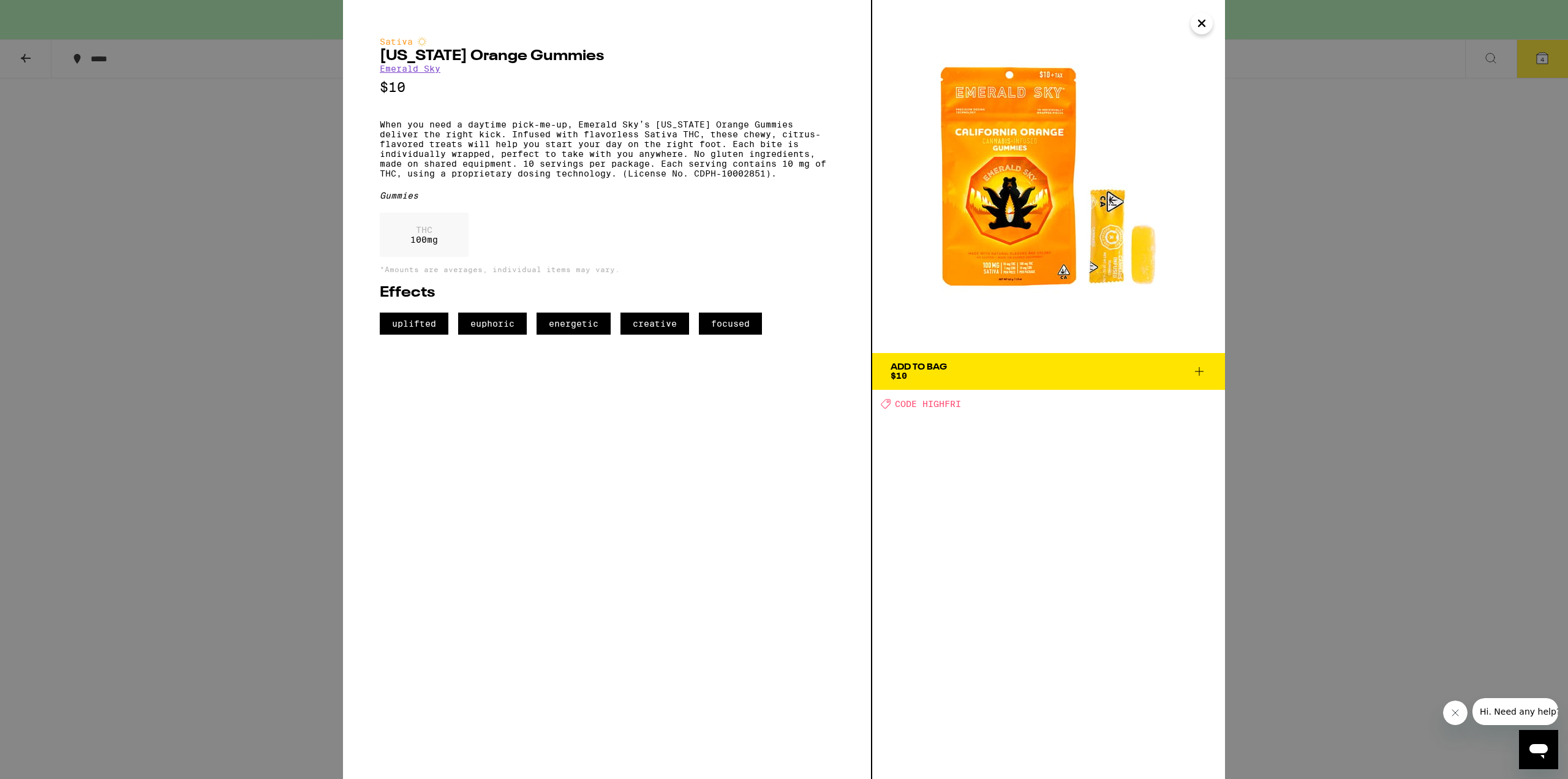
click at [1195, 24] on icon "Close" at bounding box center [1202, 23] width 15 height 19
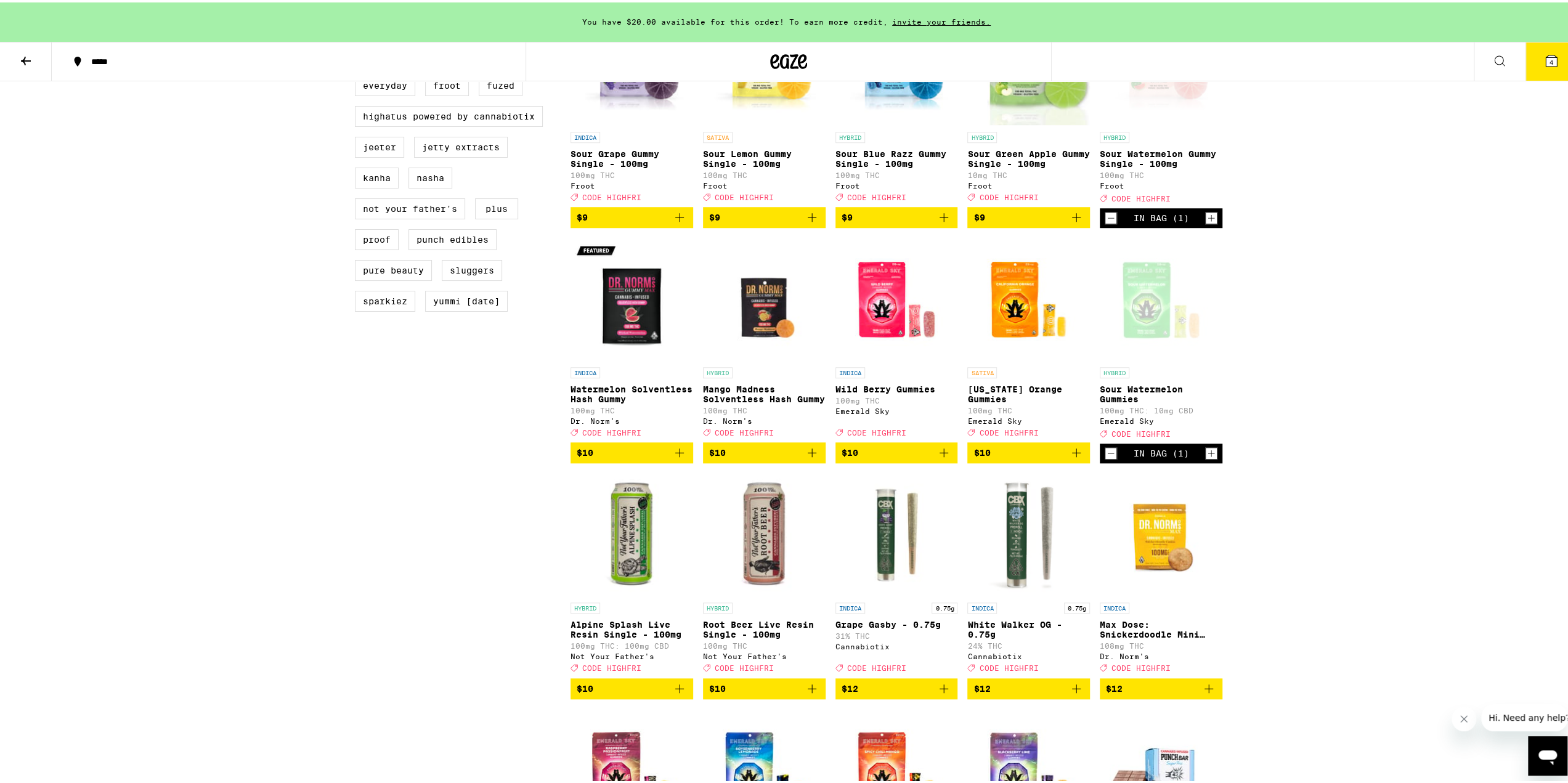
click at [944, 457] on icon "Add to bag" at bounding box center [944, 450] width 15 height 15
click at [1075, 457] on icon "Add to bag" at bounding box center [1076, 450] width 15 height 15
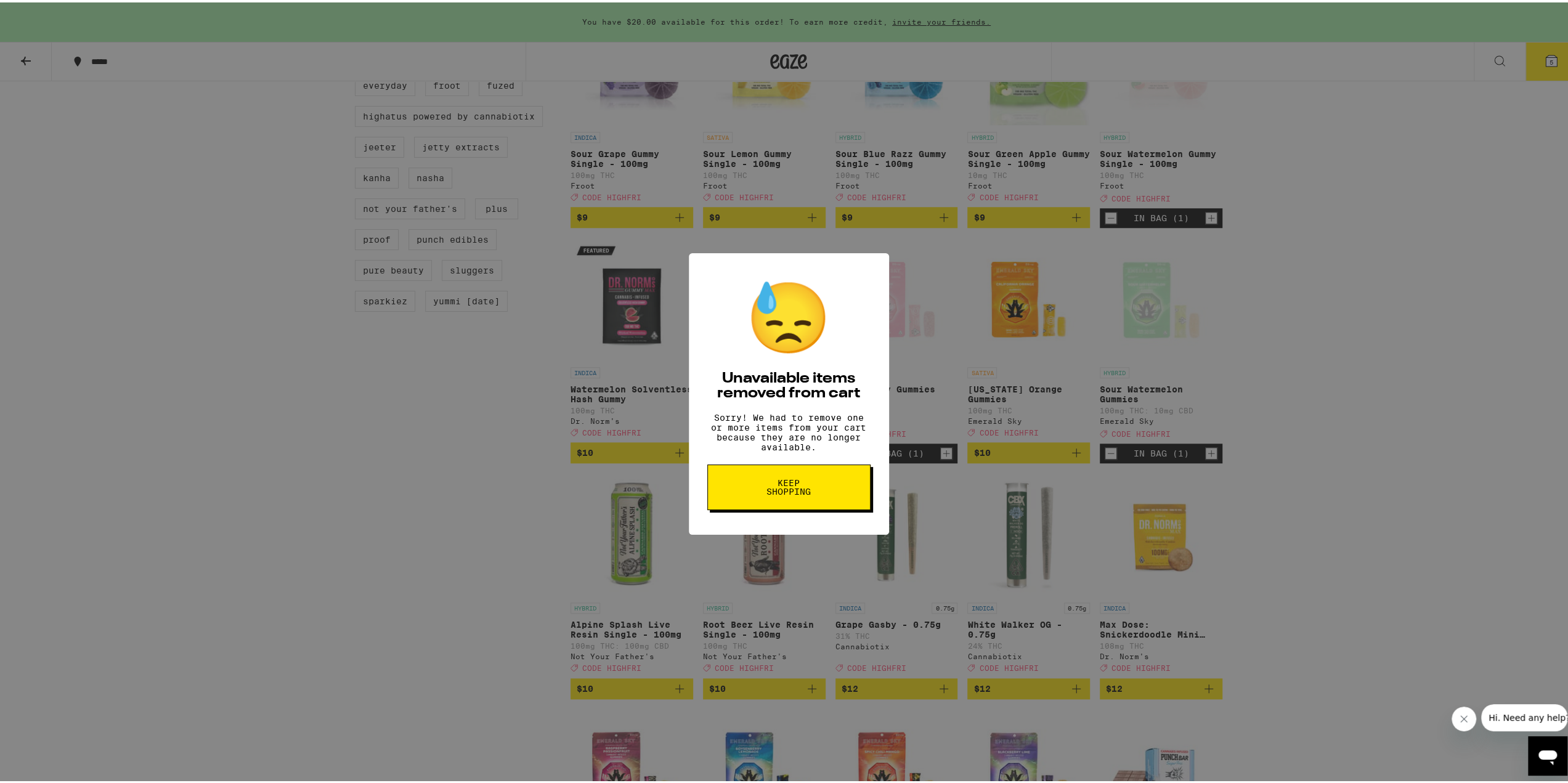
click at [775, 493] on span "Keep Shopping" at bounding box center [789, 484] width 64 height 17
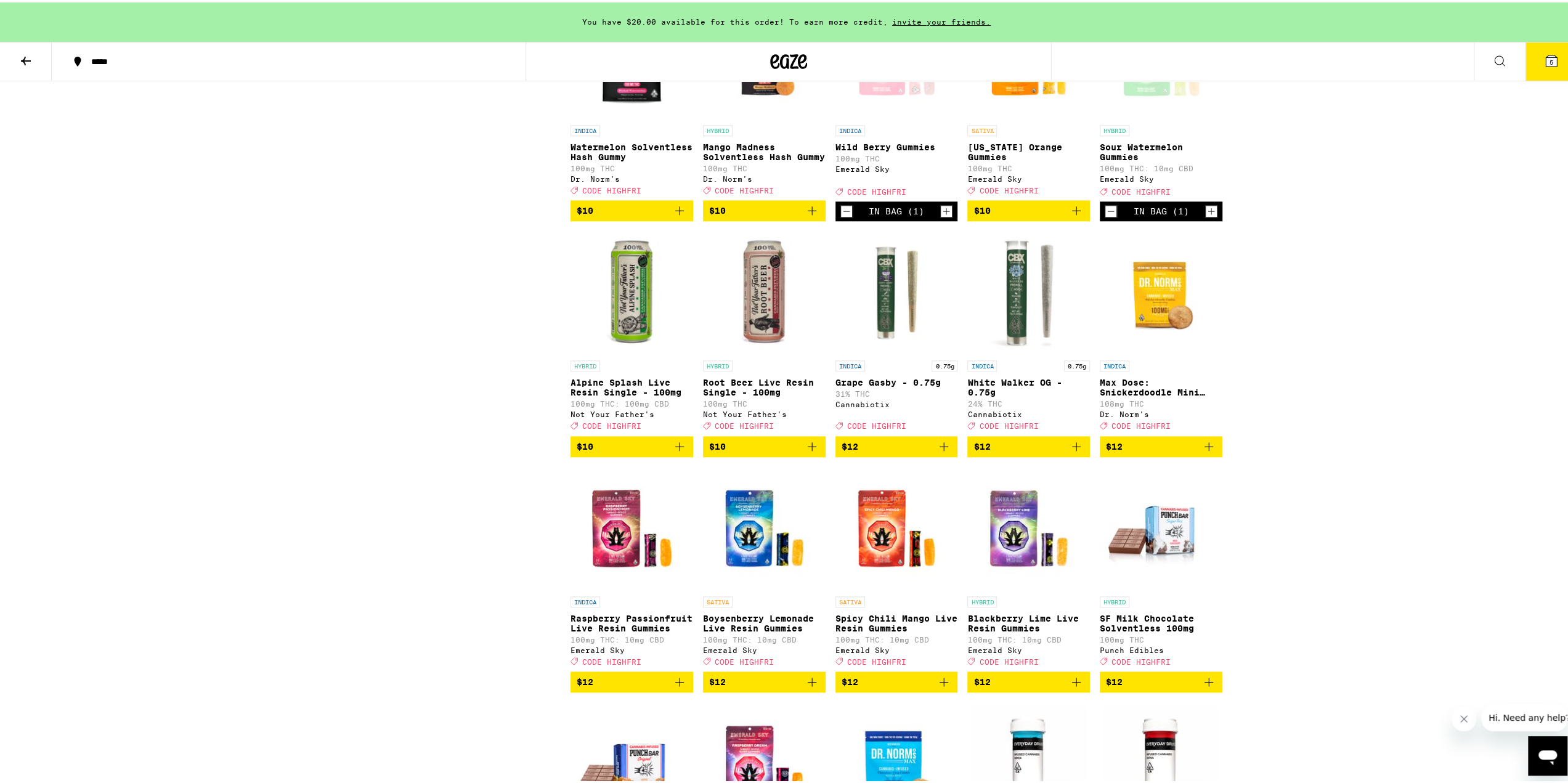
scroll to position [1170, 0]
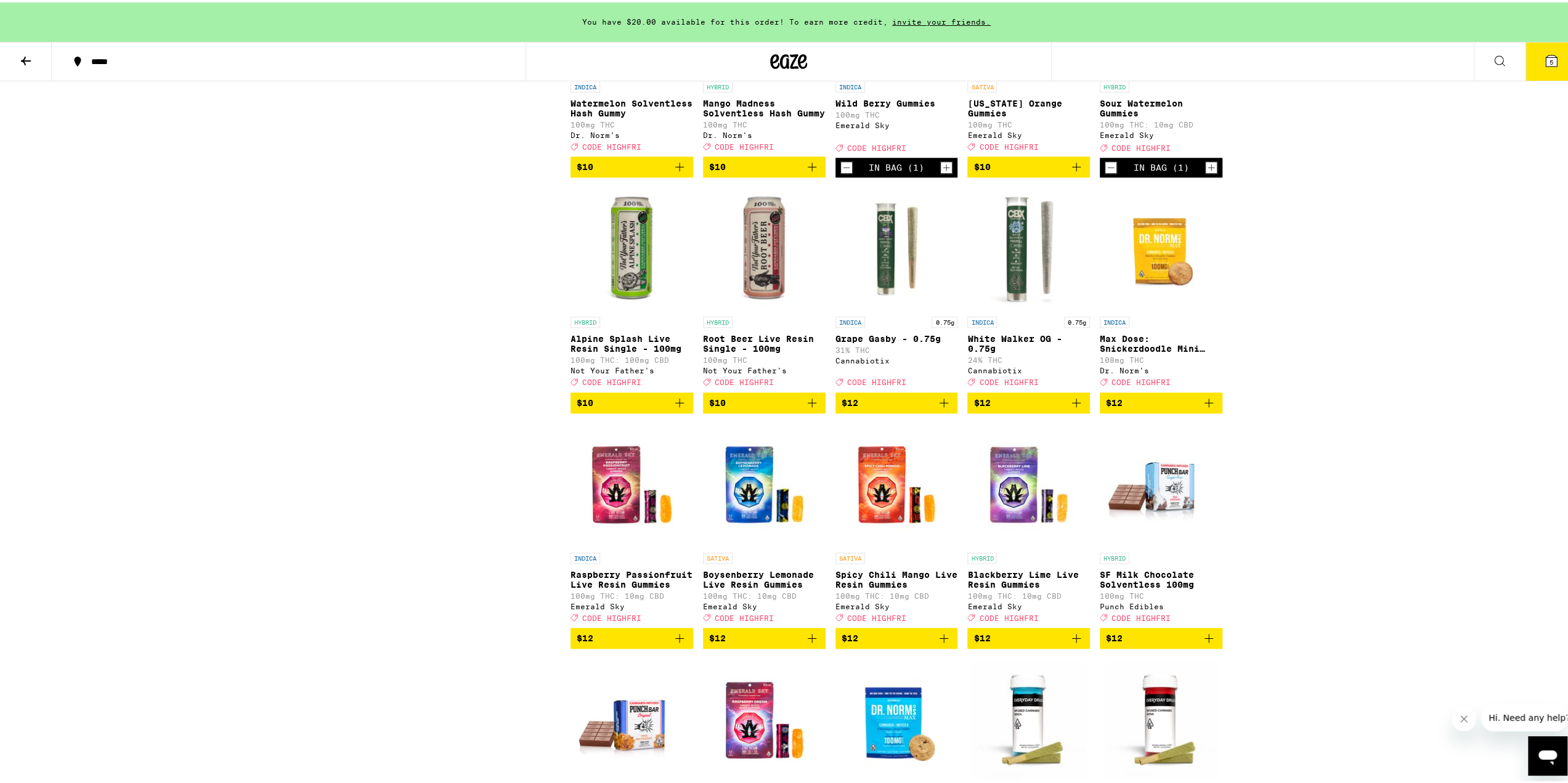
scroll to position [1456, 0]
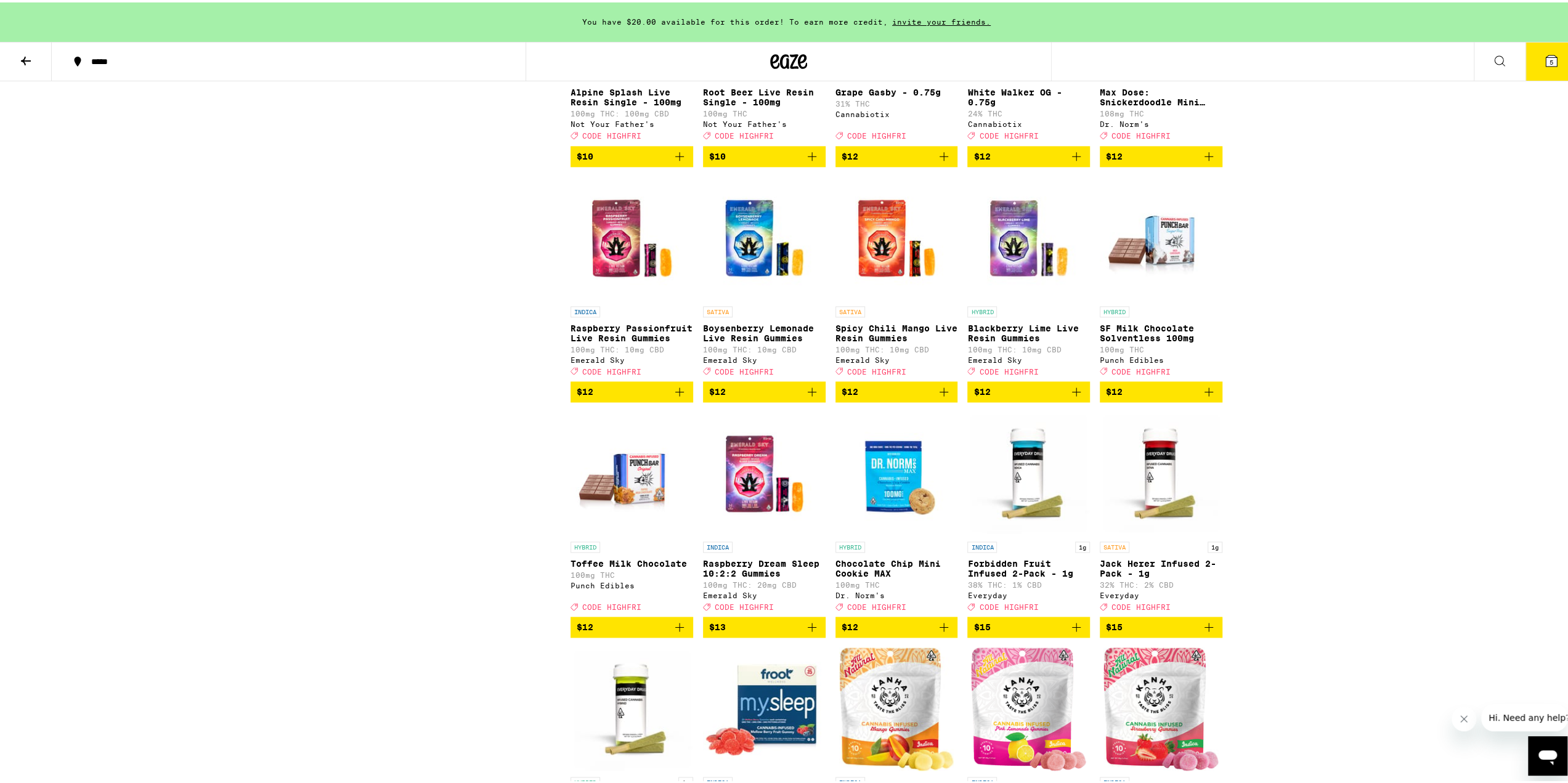
click at [941, 396] on icon "Add to bag" at bounding box center [944, 389] width 15 height 15
click at [1195, 396] on span "$12" at bounding box center [1161, 389] width 110 height 15
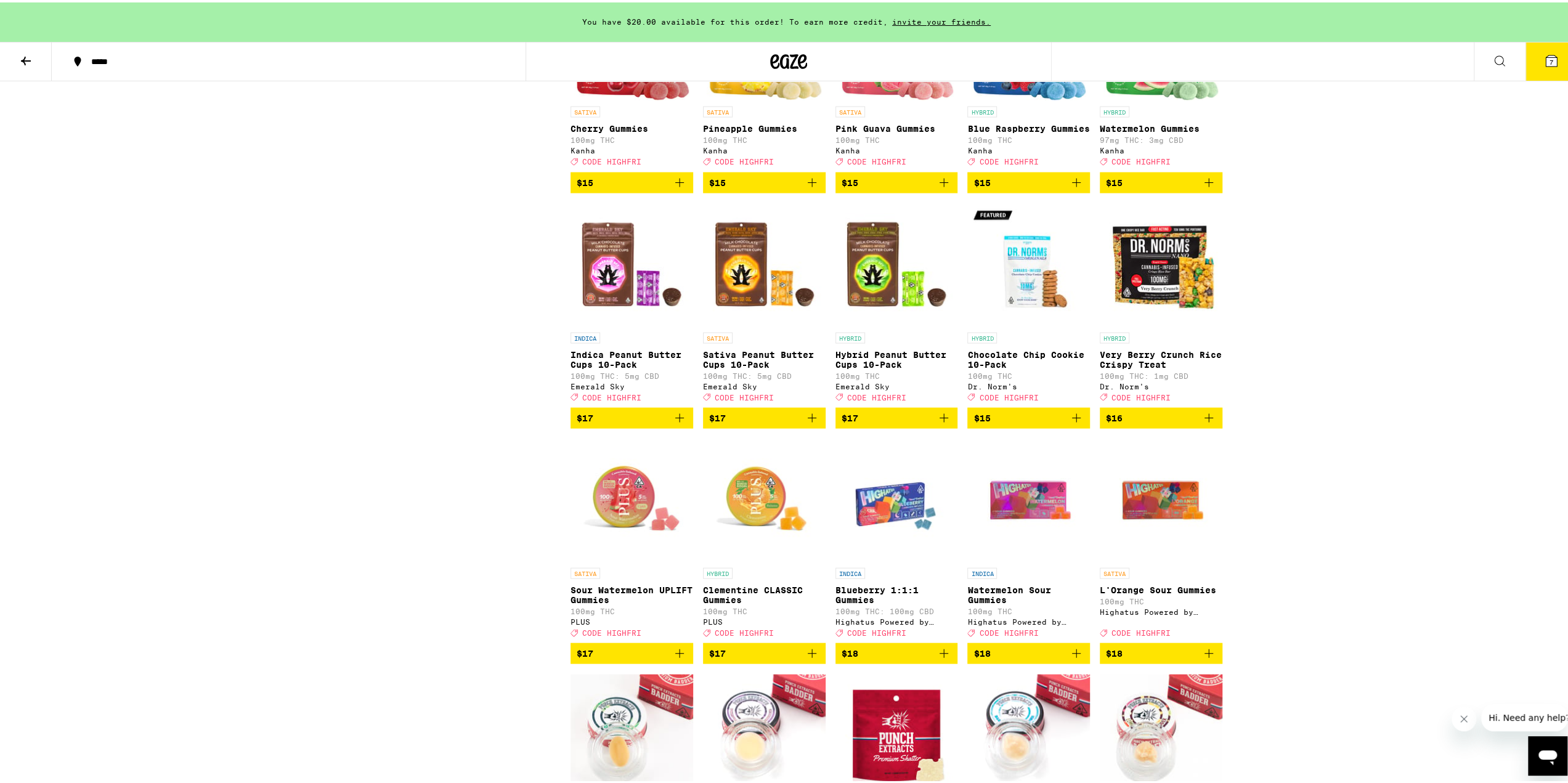
scroll to position [2504, 0]
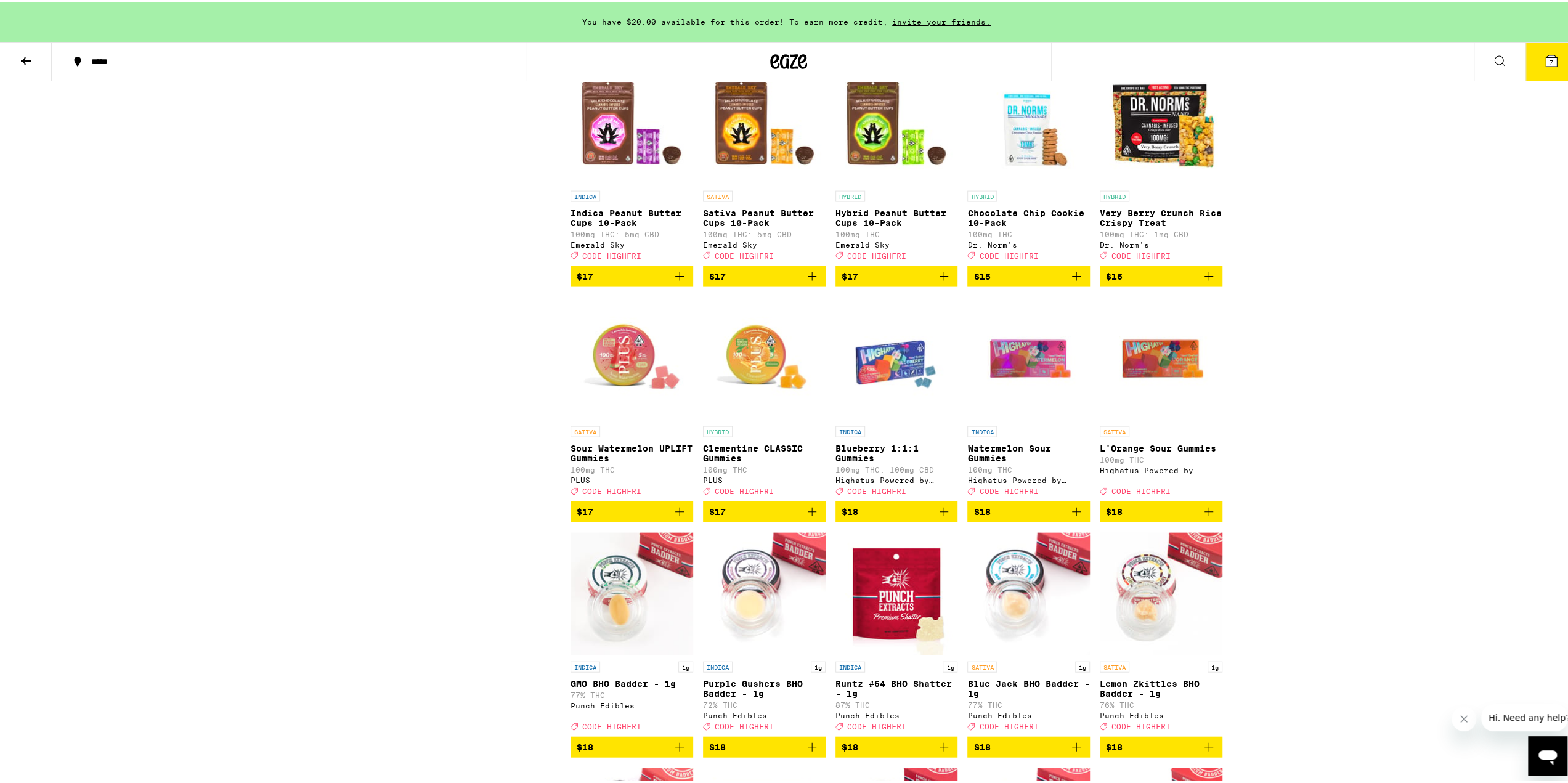
click at [809, 282] on icon "Add to bag" at bounding box center [812, 274] width 15 height 15
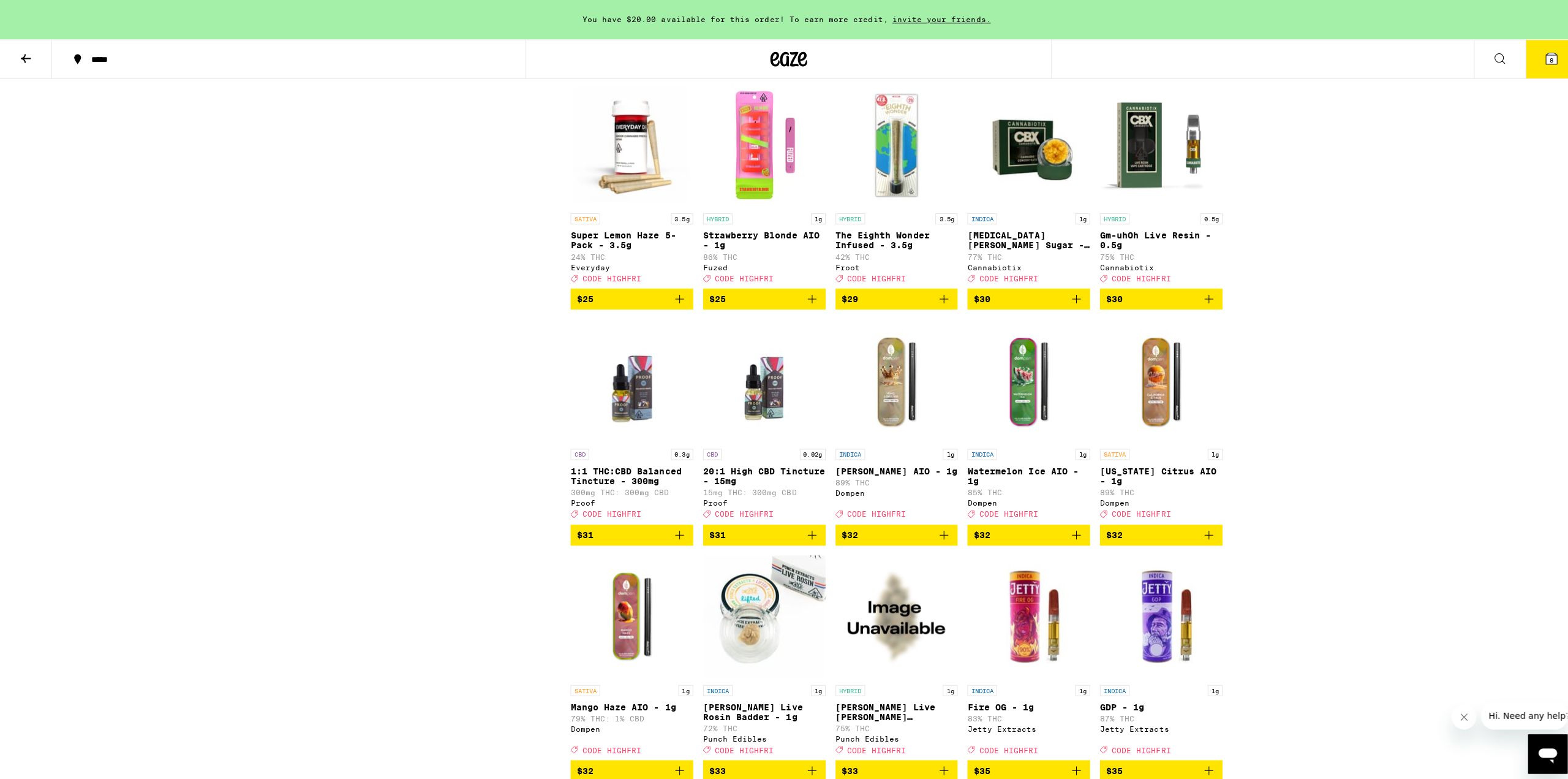
scroll to position [4820, 0]
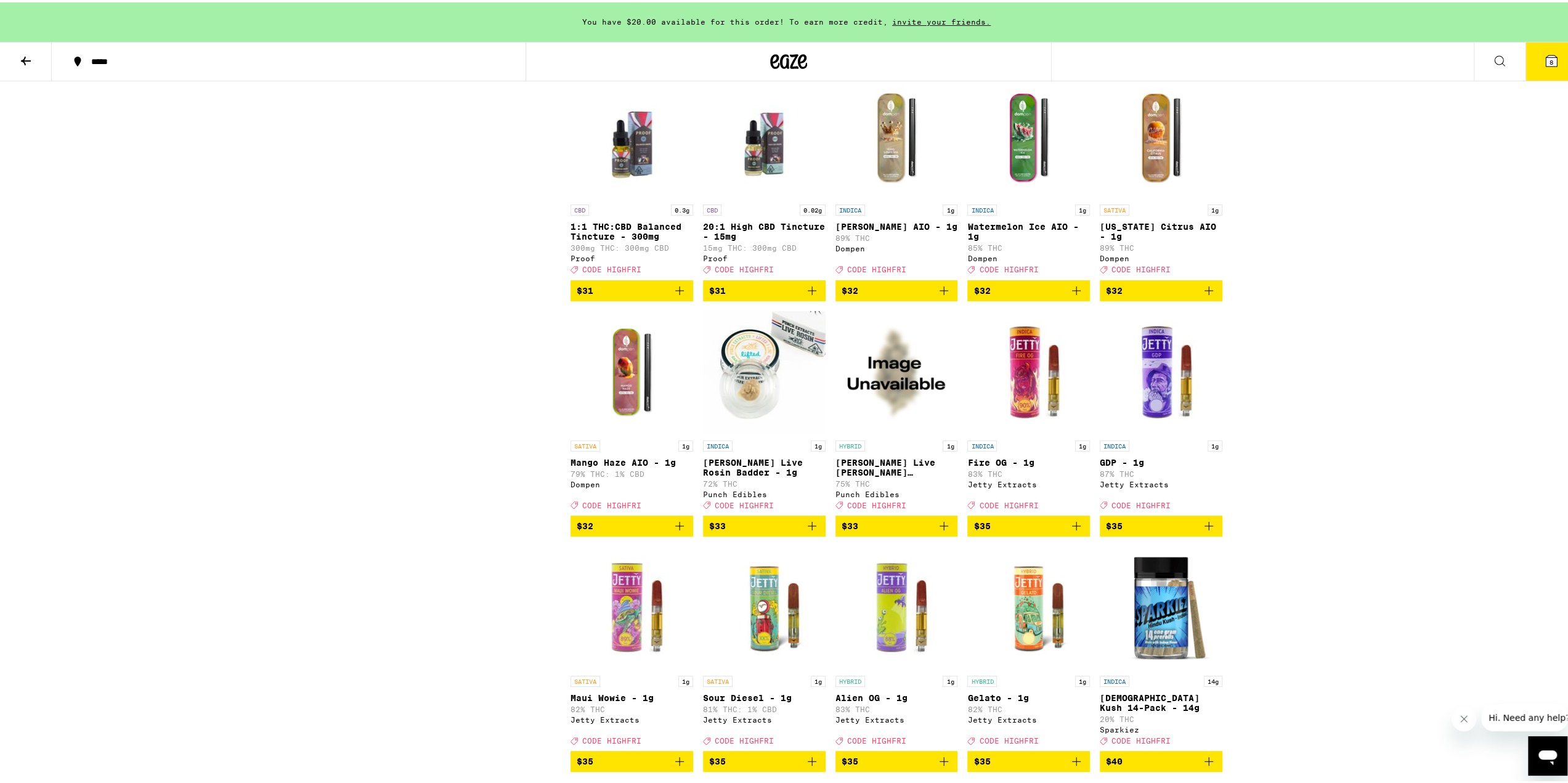
click at [1534, 68] on button "8" at bounding box center [1552, 59] width 52 height 38
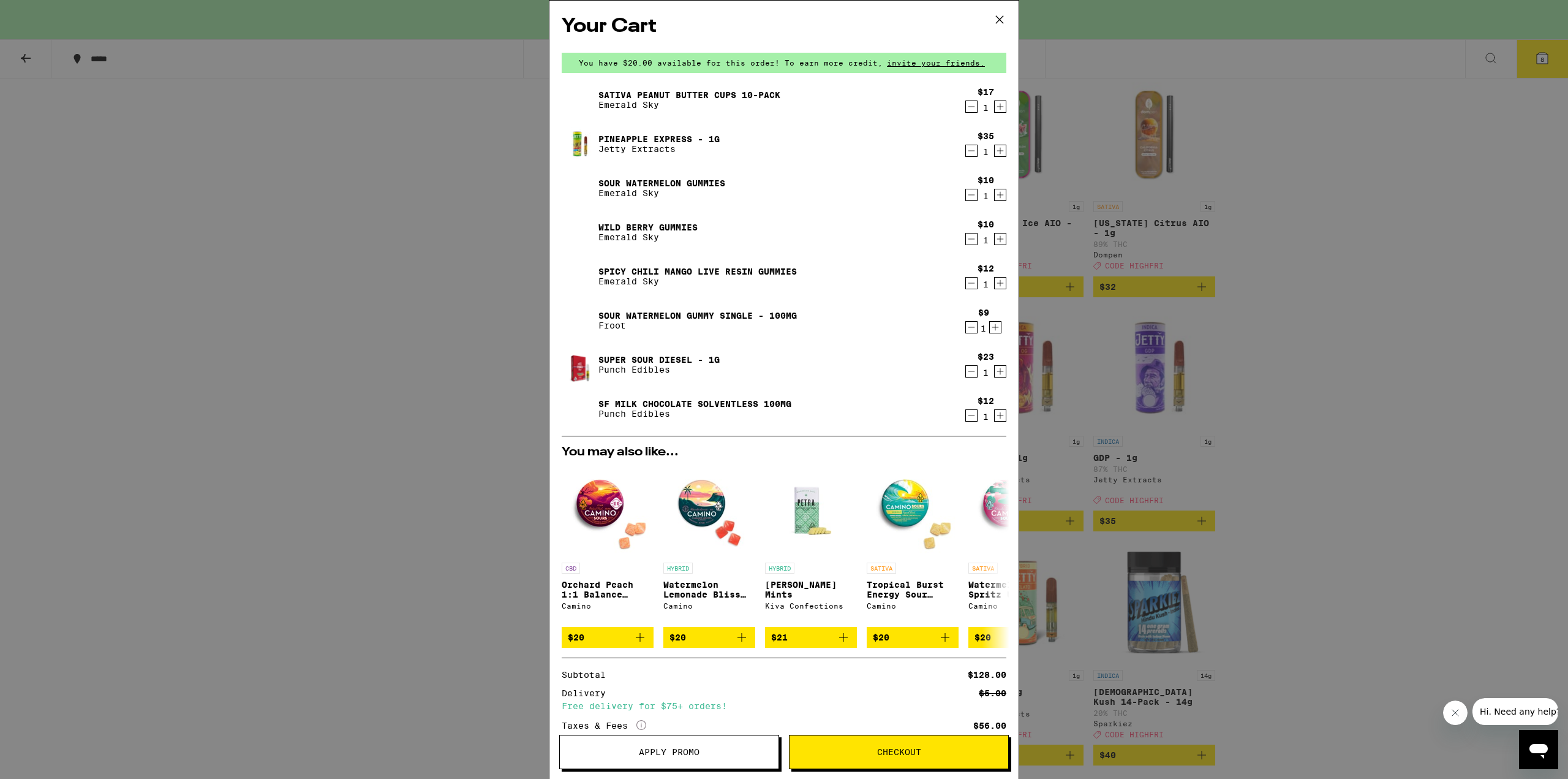
click at [967, 153] on icon "Decrement" at bounding box center [972, 151] width 11 height 15
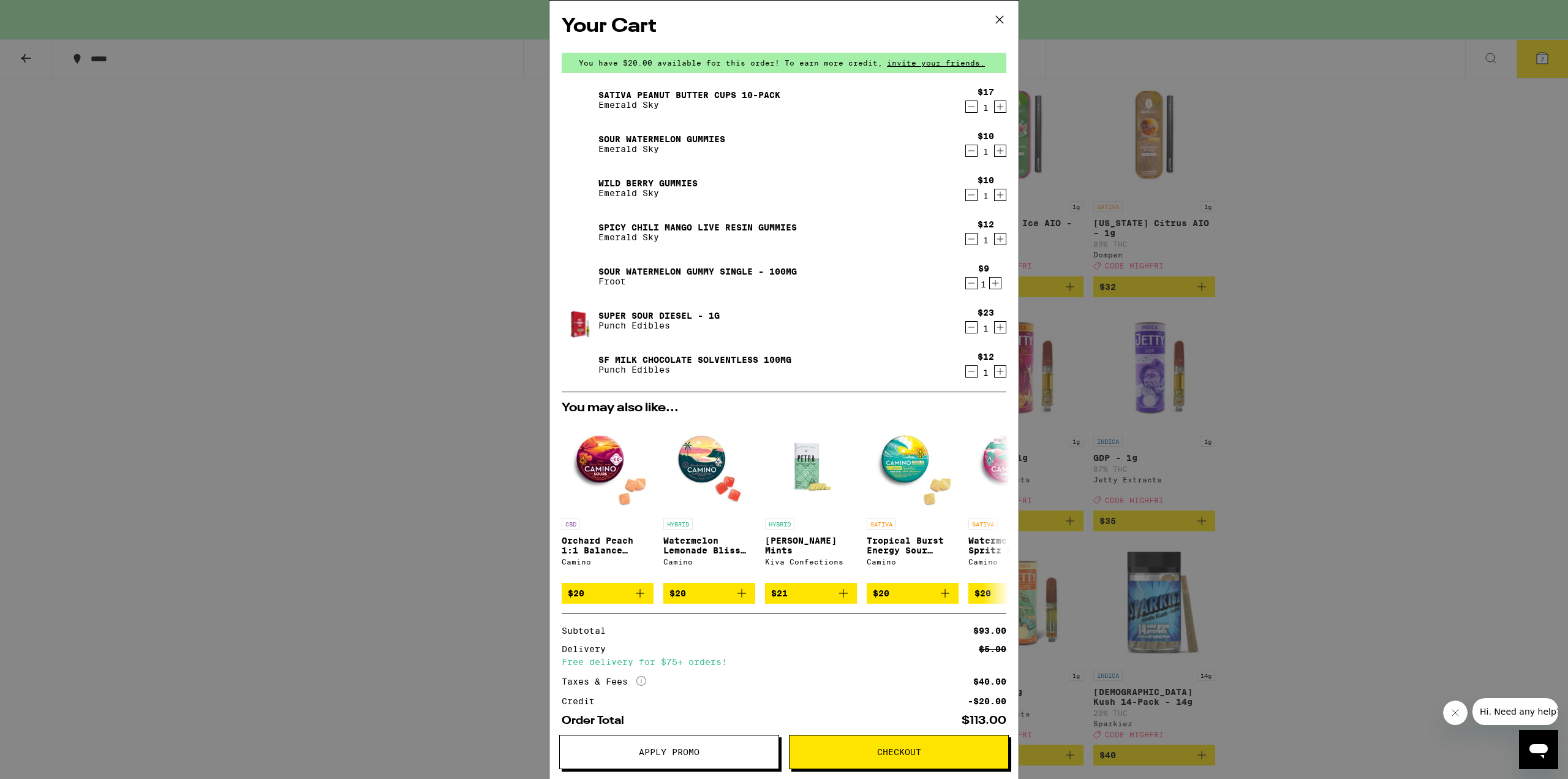
click at [967, 285] on icon "Decrement" at bounding box center [972, 283] width 11 height 15
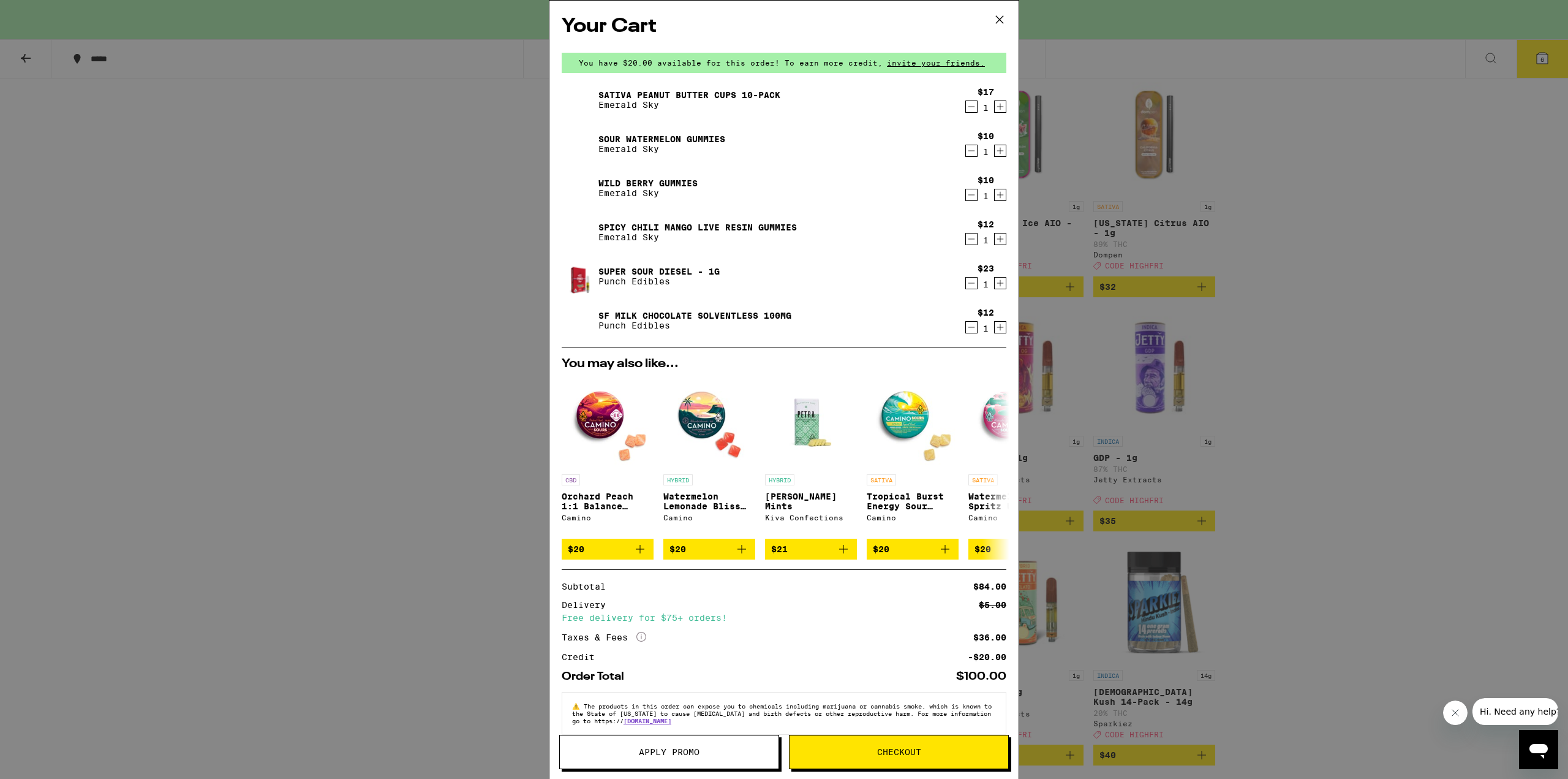
click at [967, 106] on icon "Decrement" at bounding box center [972, 107] width 11 height 15
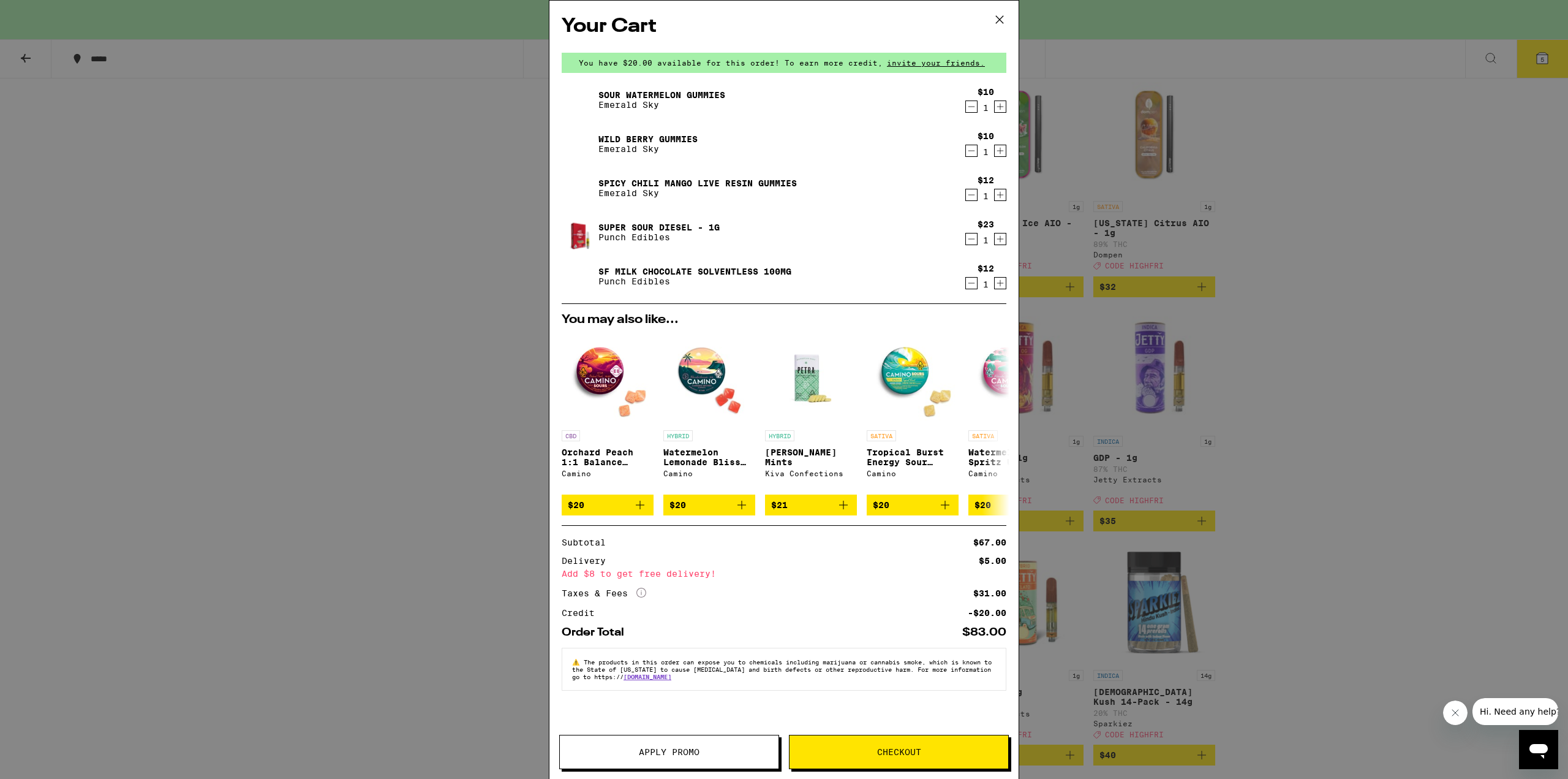
click at [410, 254] on div "Your Cart You have $20.00 available for this order! To earn more credit, invite…" at bounding box center [784, 390] width 1568 height 779
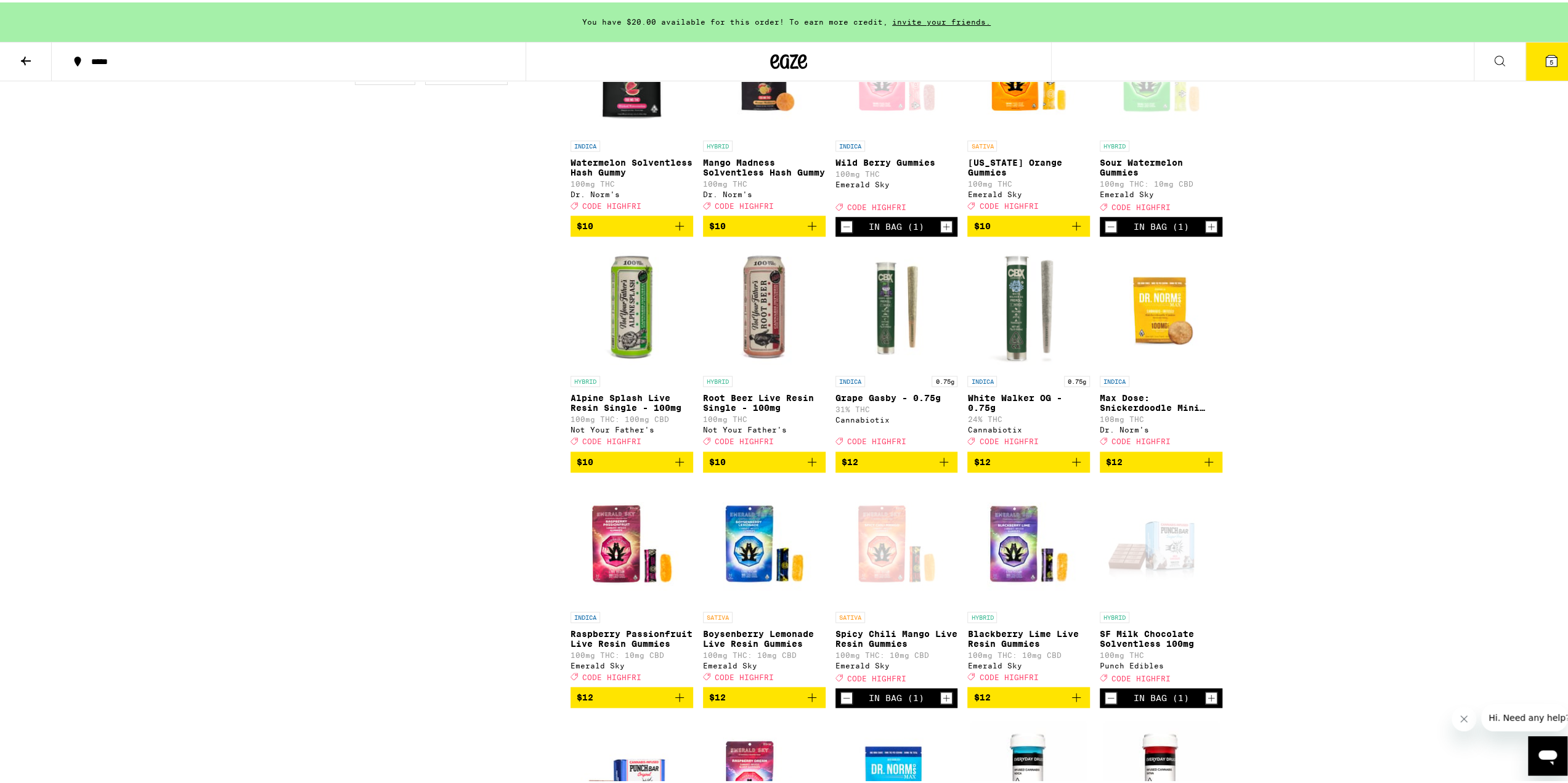
scroll to position [1209, 0]
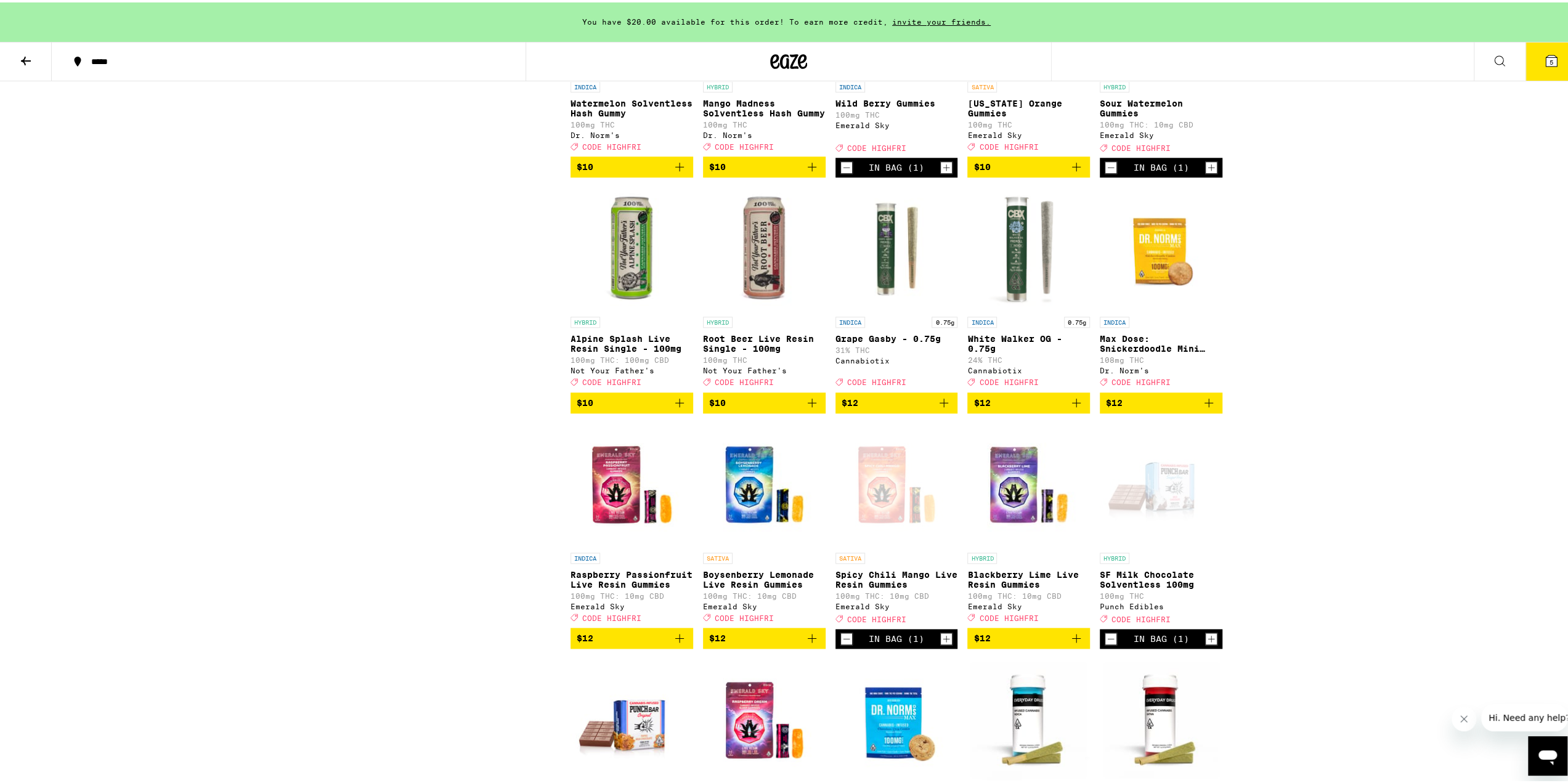
click at [841, 644] on icon "Decrement" at bounding box center [847, 636] width 11 height 15
click at [809, 643] on icon "Add to bag" at bounding box center [812, 636] width 15 height 15
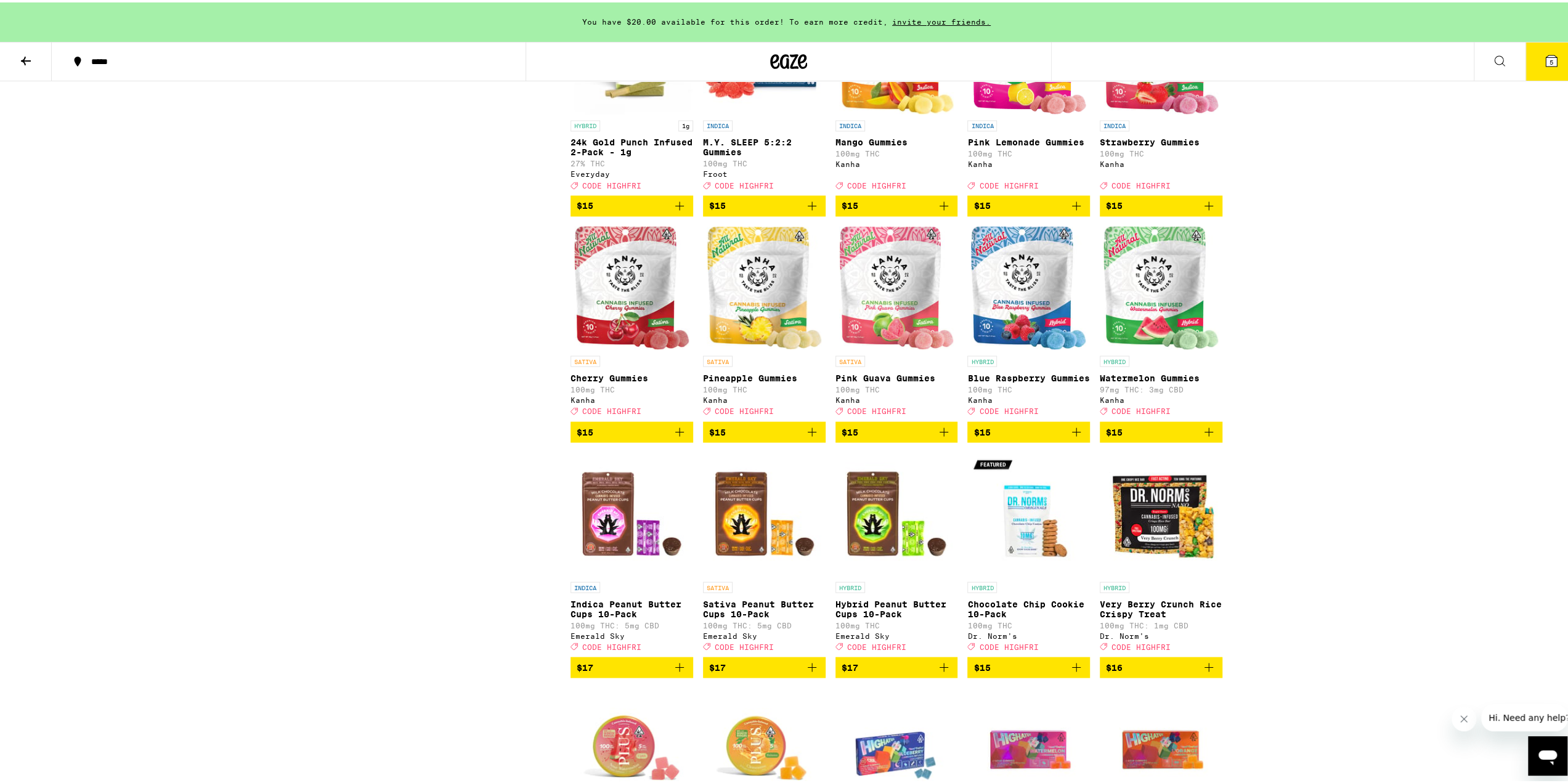
scroll to position [2257, 0]
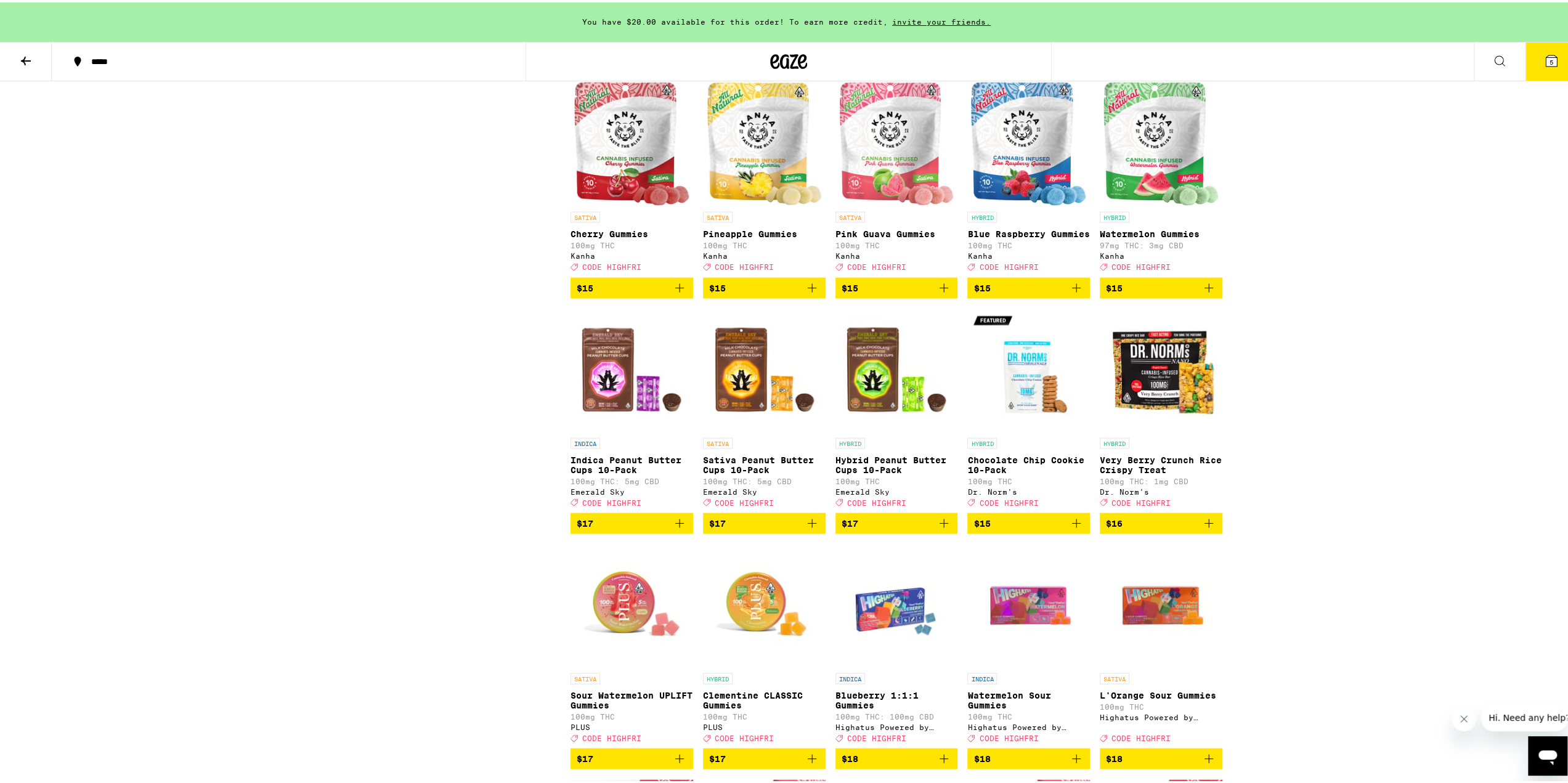
click at [1546, 54] on icon at bounding box center [1552, 59] width 11 height 11
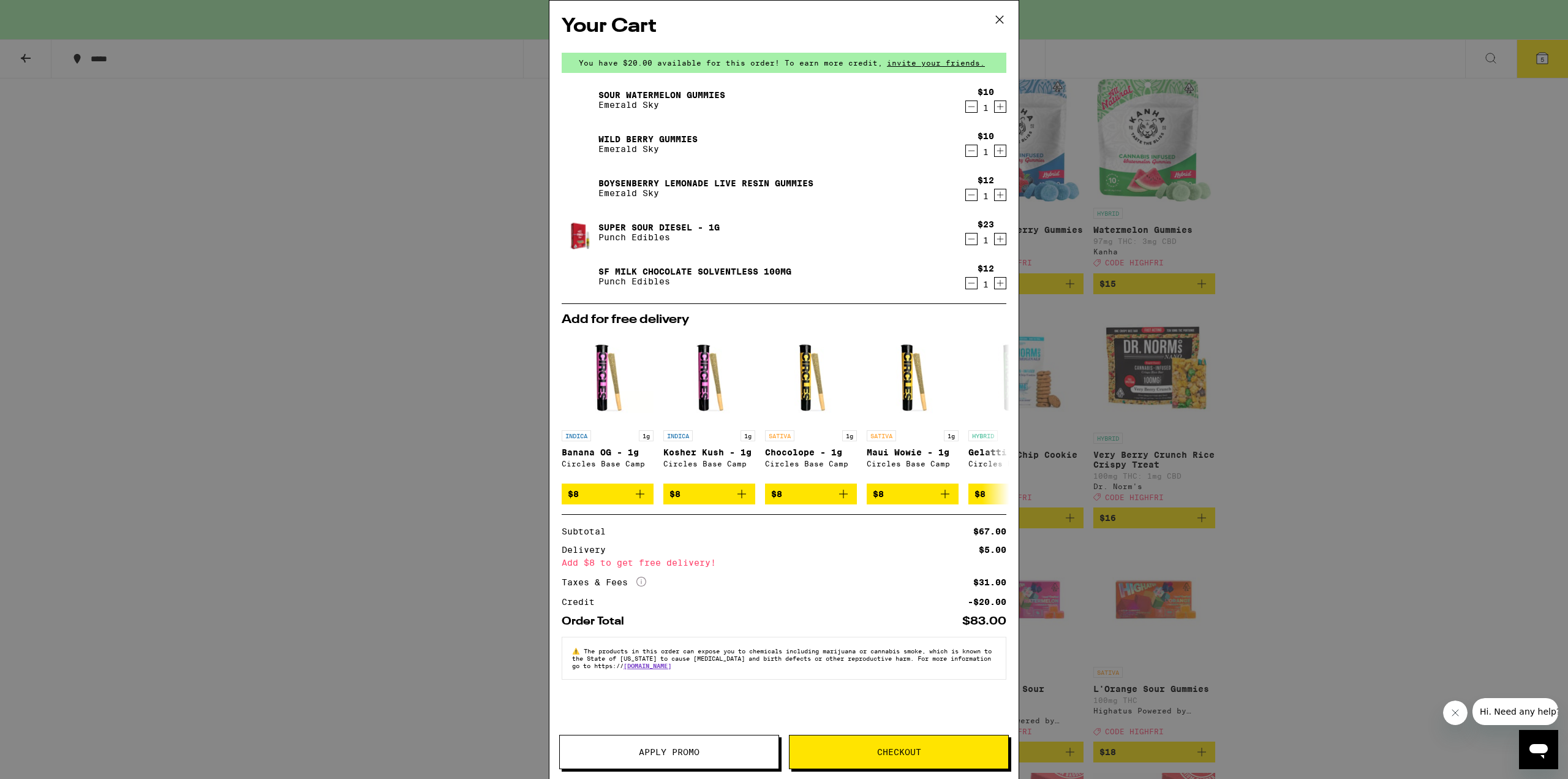
click at [1437, 177] on div "Your Cart You have $20.00 available for this order! To earn more credit, invite…" at bounding box center [784, 390] width 1568 height 779
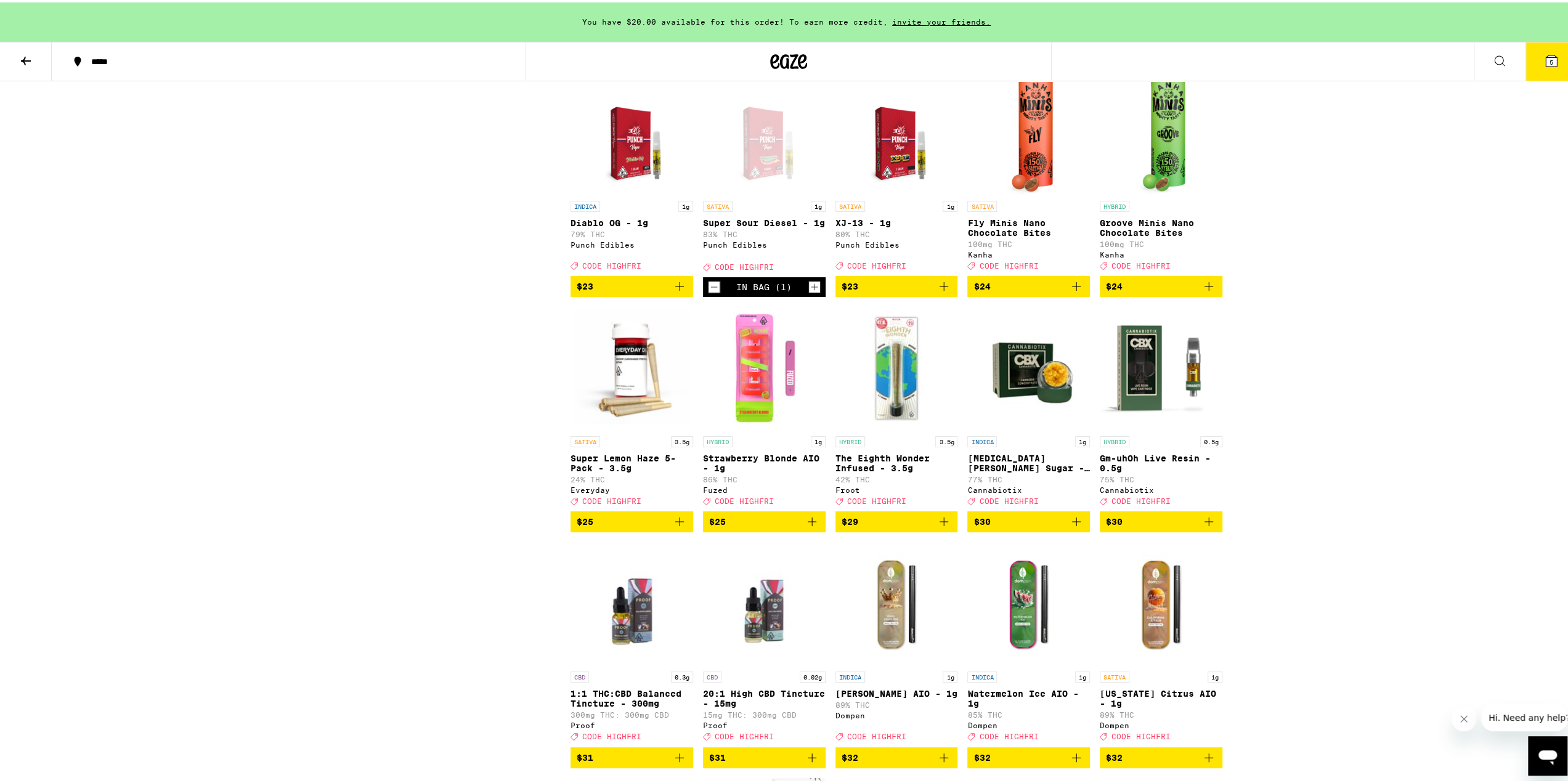
scroll to position [4413, 0]
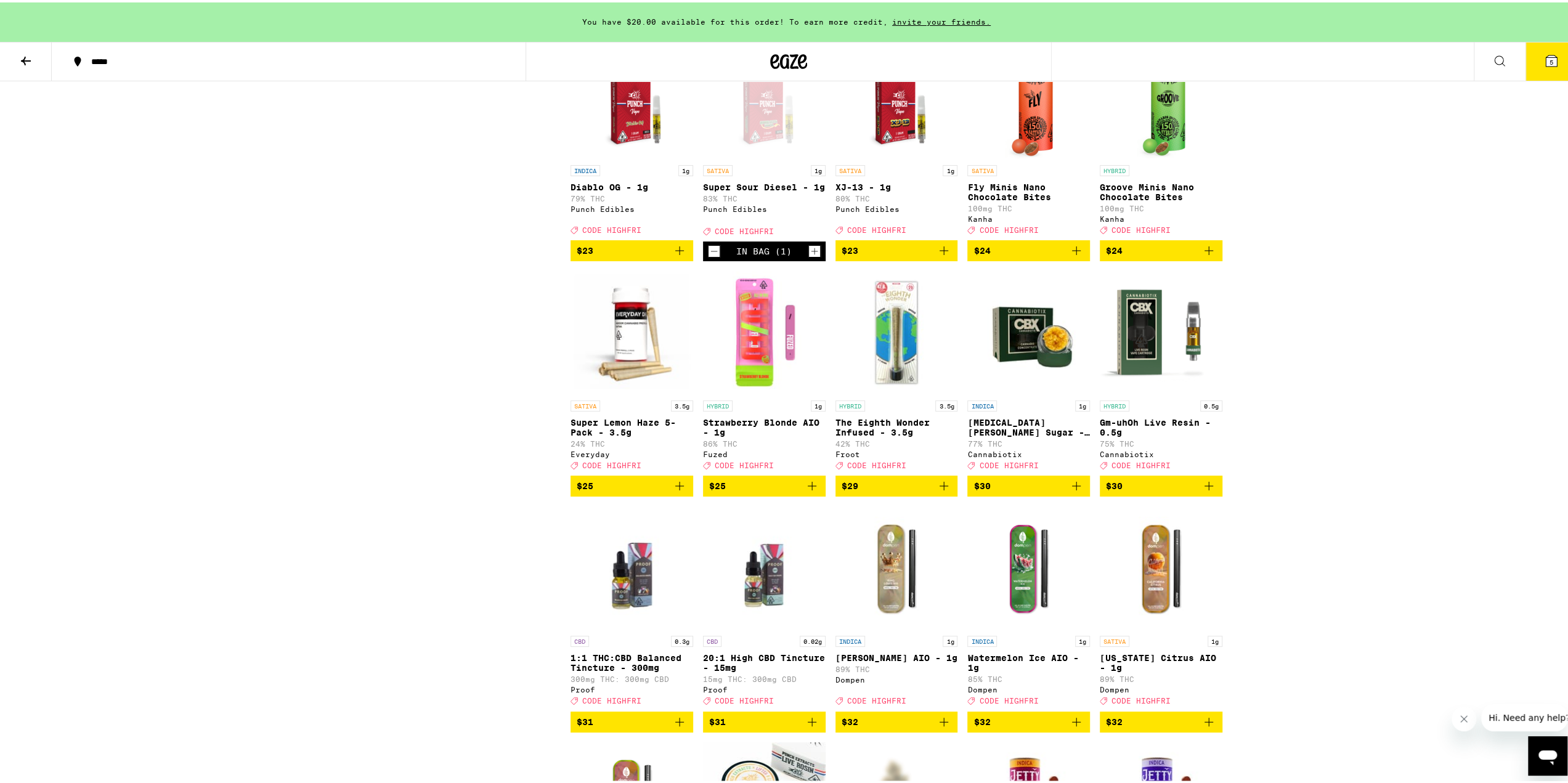
click at [1206, 491] on icon "Add to bag" at bounding box center [1209, 483] width 15 height 15
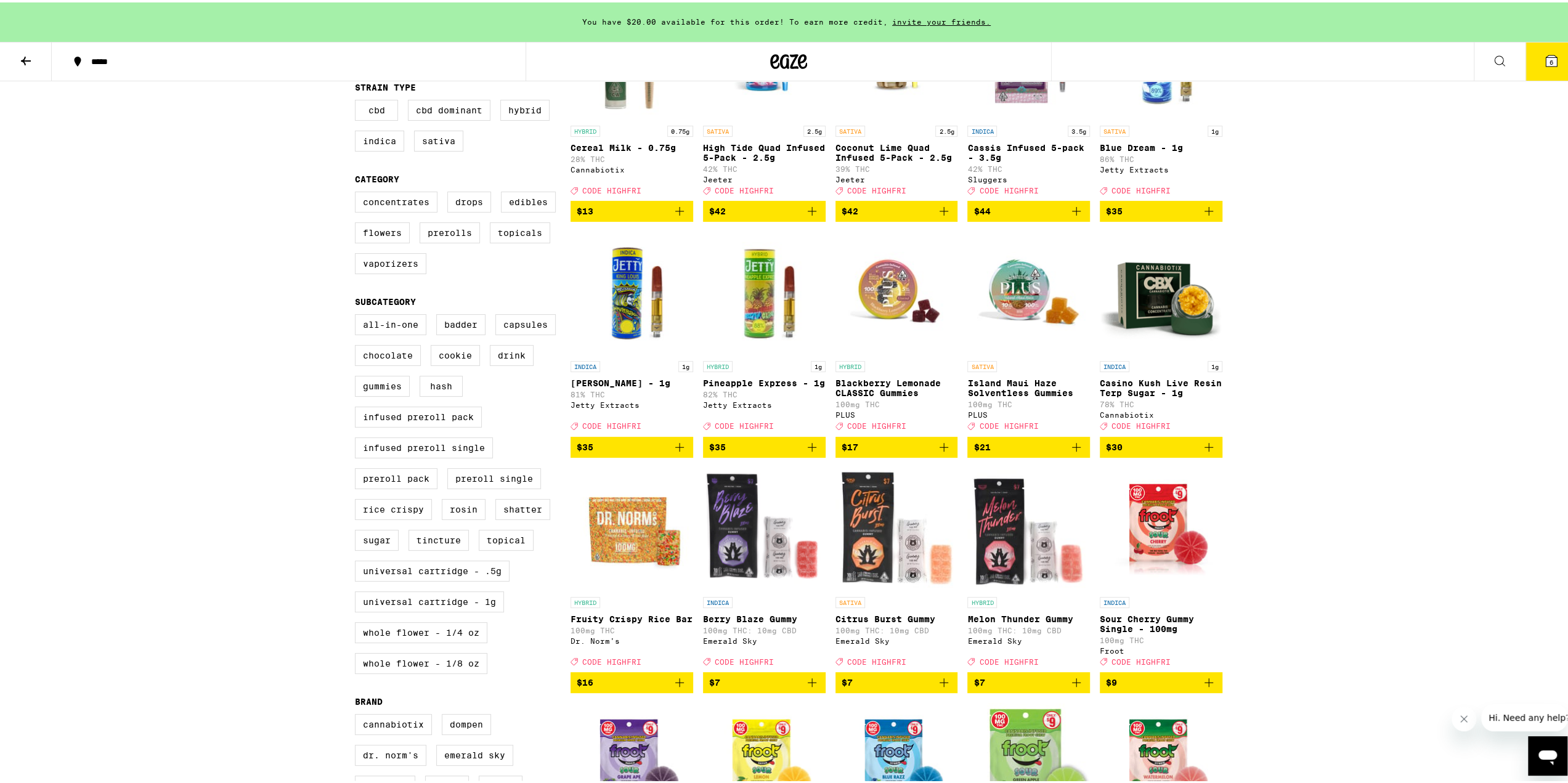
scroll to position [1201, 0]
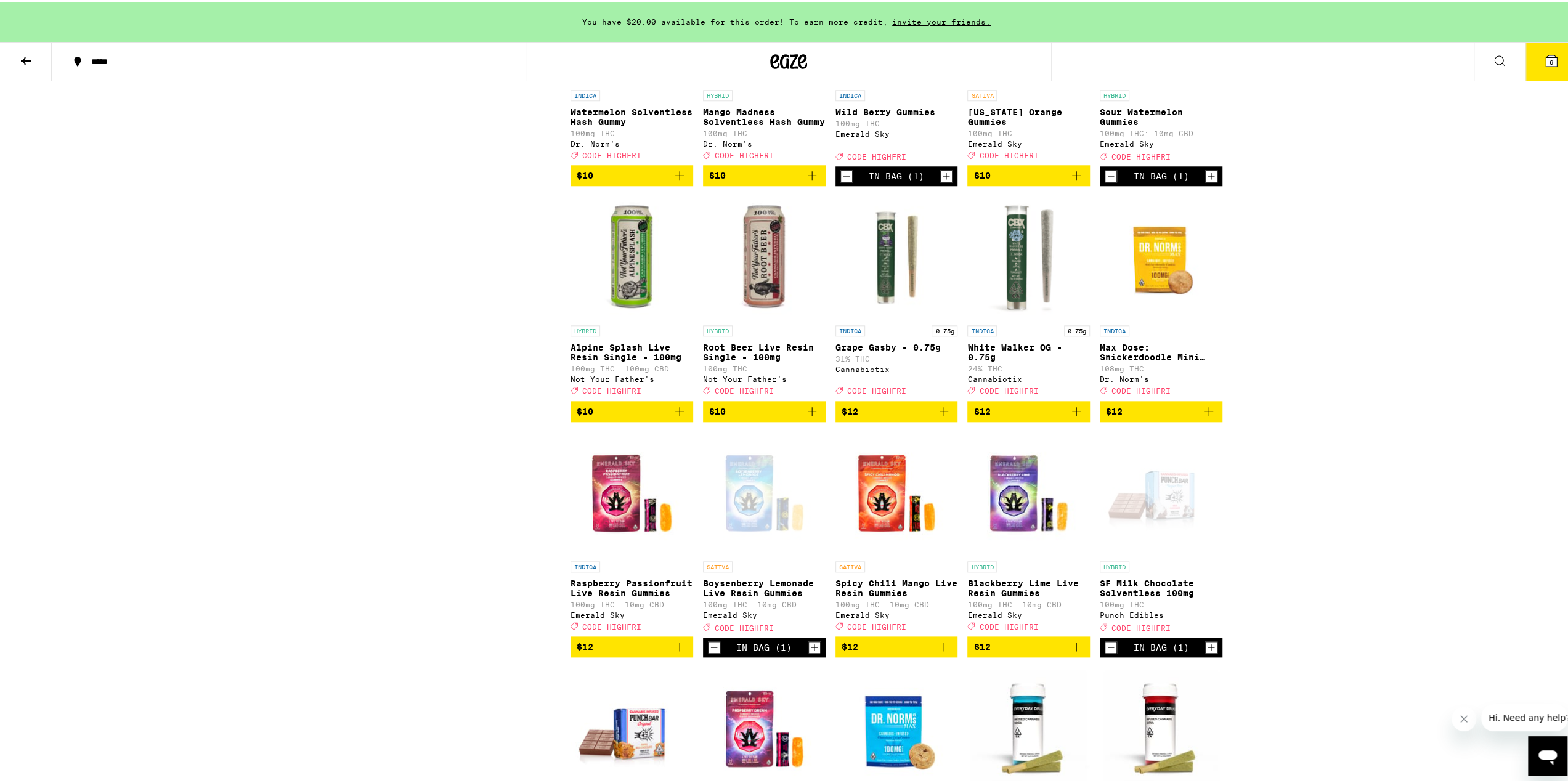
click at [672, 652] on icon "Add to bag" at bounding box center [680, 645] width 15 height 15
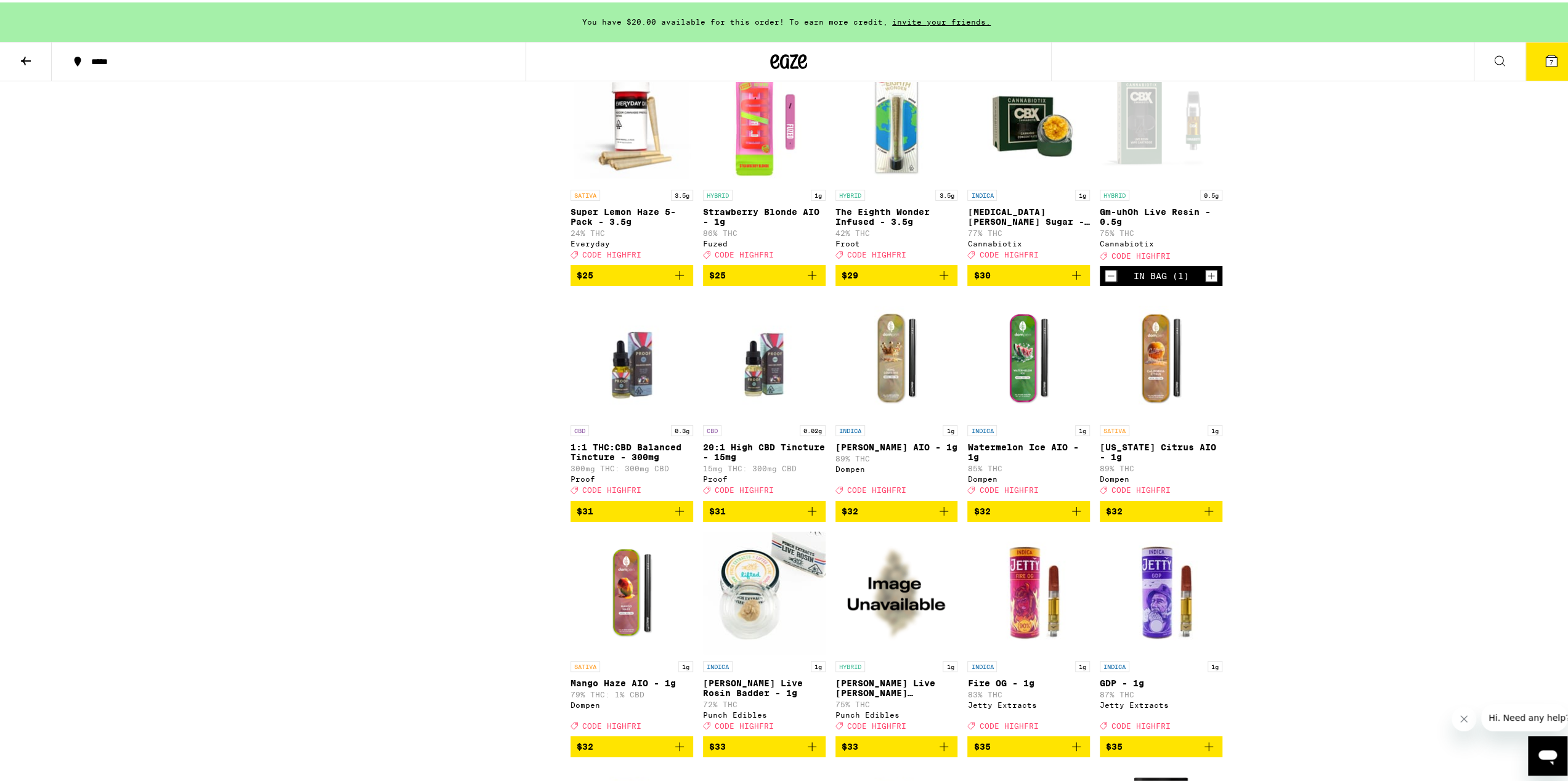
click at [1106, 281] on icon "Decrement" at bounding box center [1111, 273] width 11 height 15
click at [1195, 280] on span "$30" at bounding box center [1161, 273] width 110 height 15
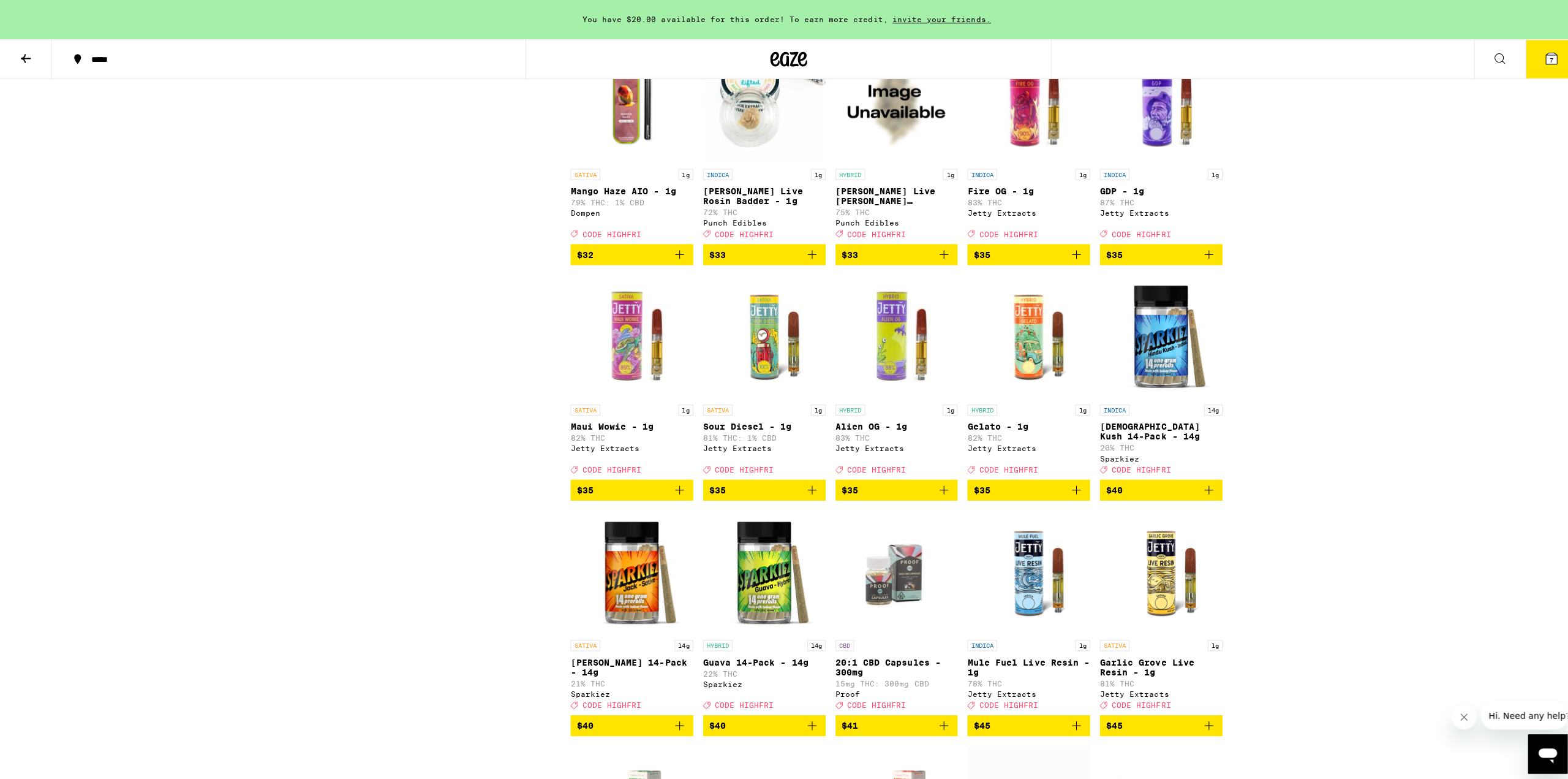
scroll to position [5574, 0]
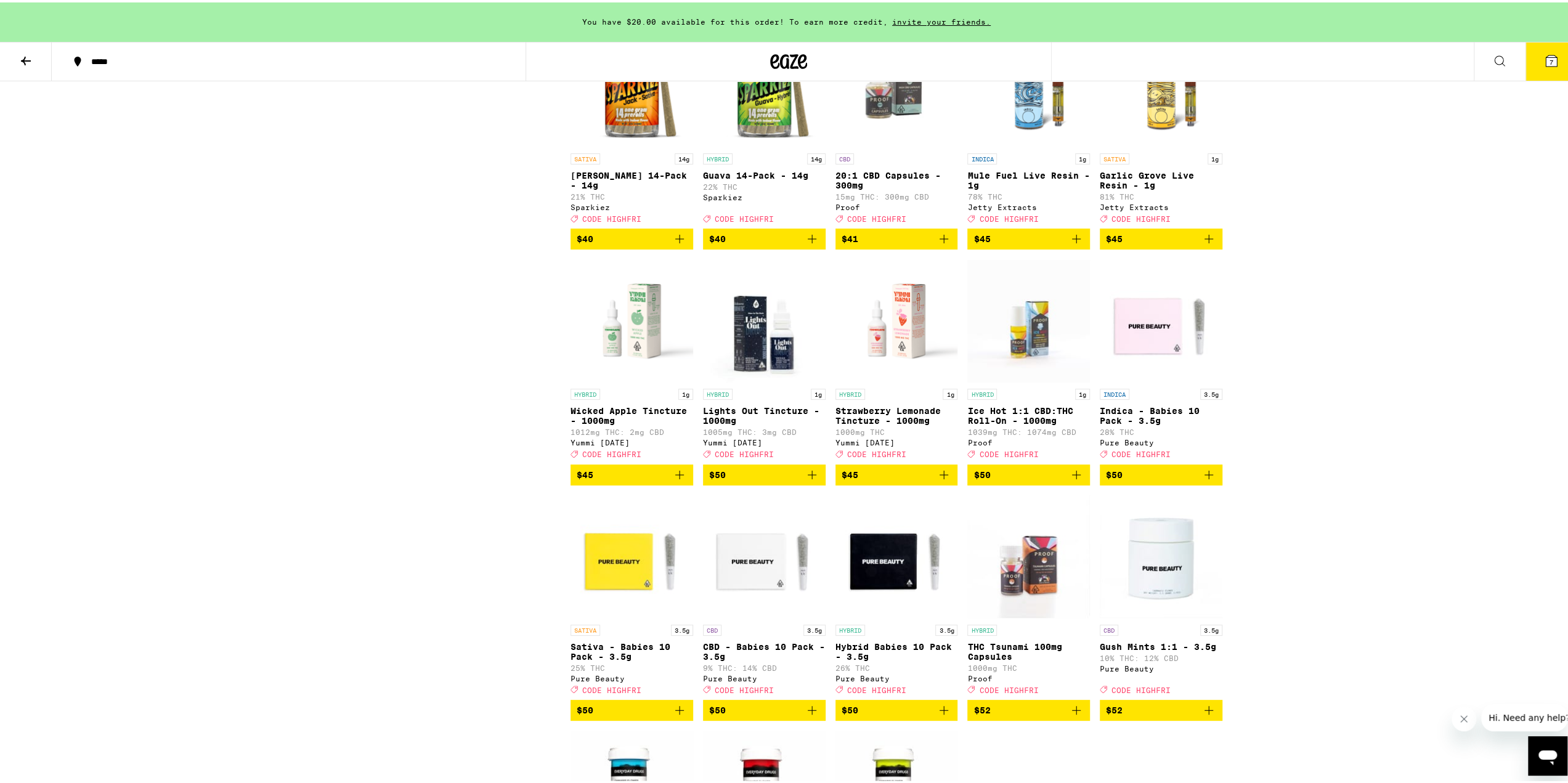
click at [1207, 244] on icon "Add to bag" at bounding box center [1209, 237] width 15 height 15
click at [1546, 57] on icon at bounding box center [1552, 59] width 11 height 11
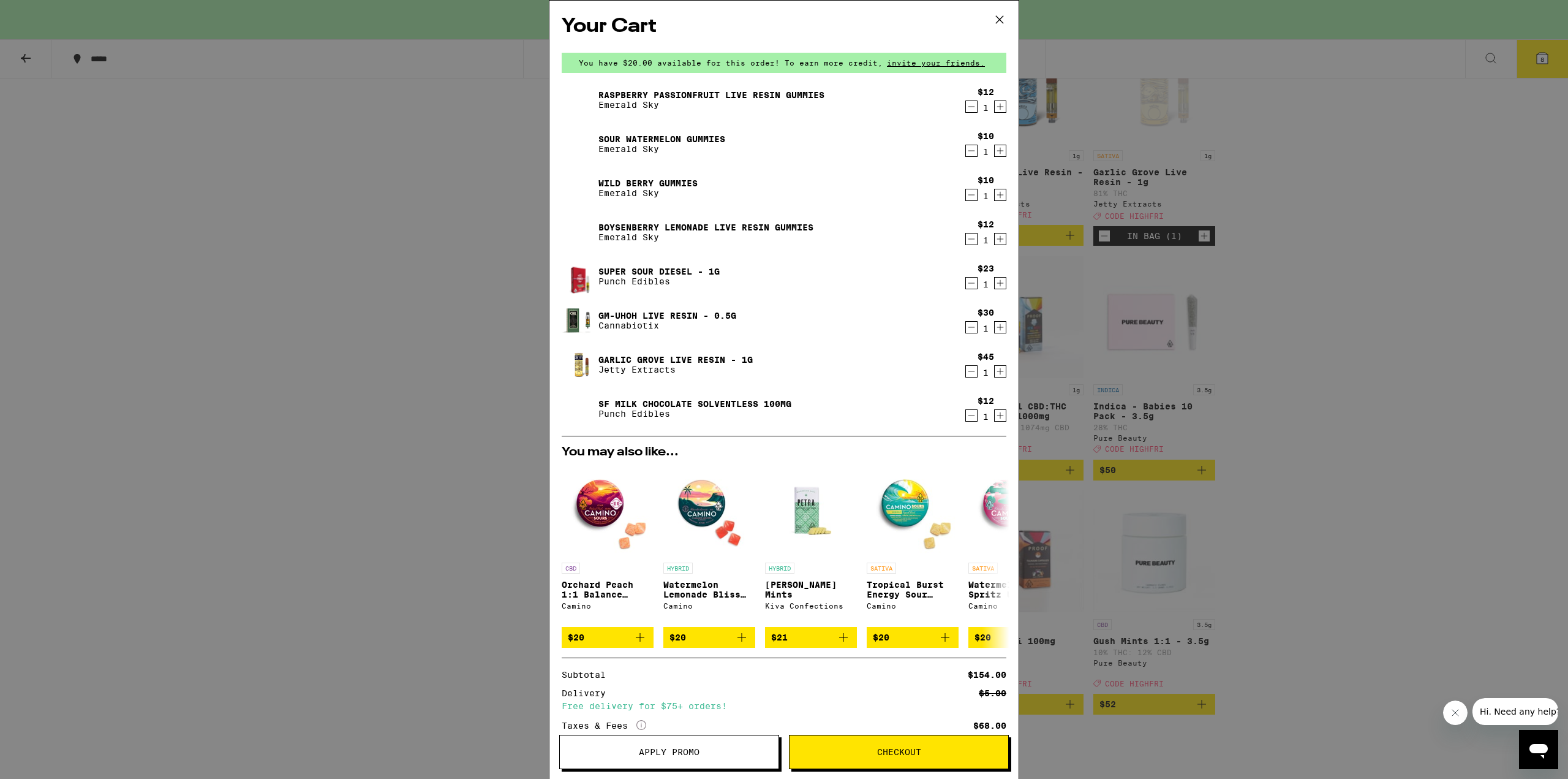
click at [967, 330] on icon "Decrement" at bounding box center [972, 327] width 11 height 15
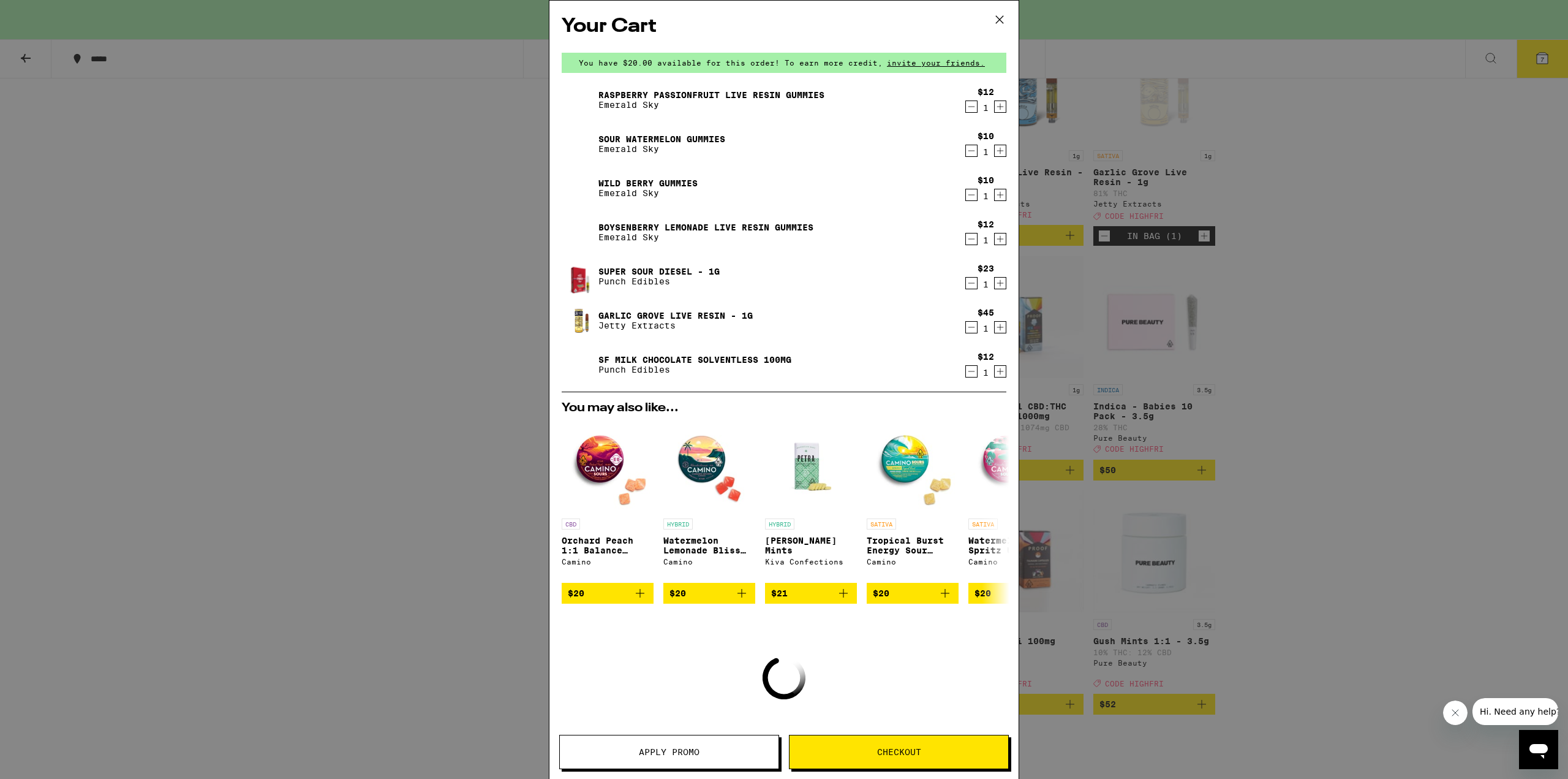
scroll to position [5574, 0]
click at [967, 287] on icon "Decrement" at bounding box center [972, 283] width 11 height 15
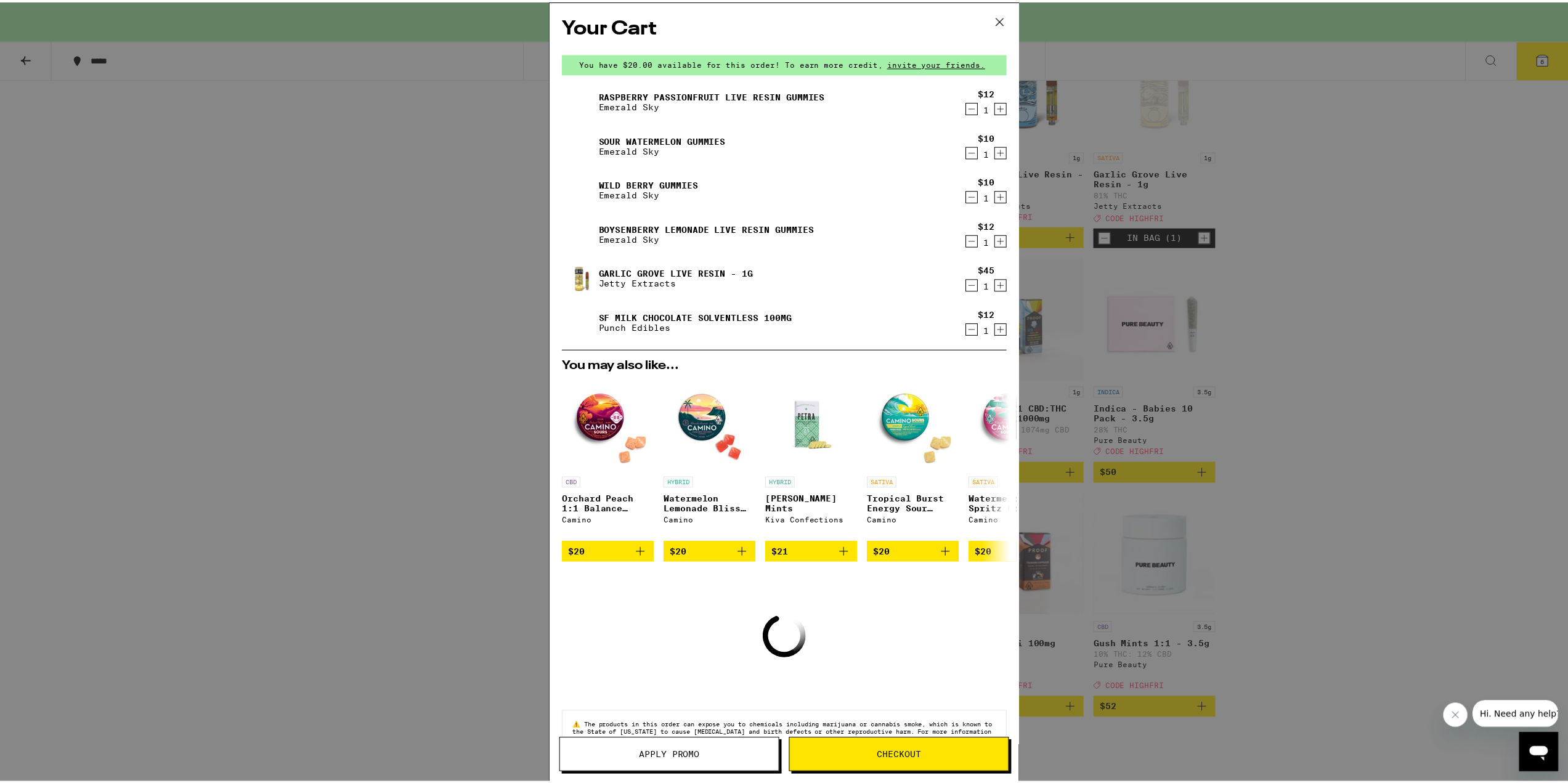
scroll to position [5601, 0]
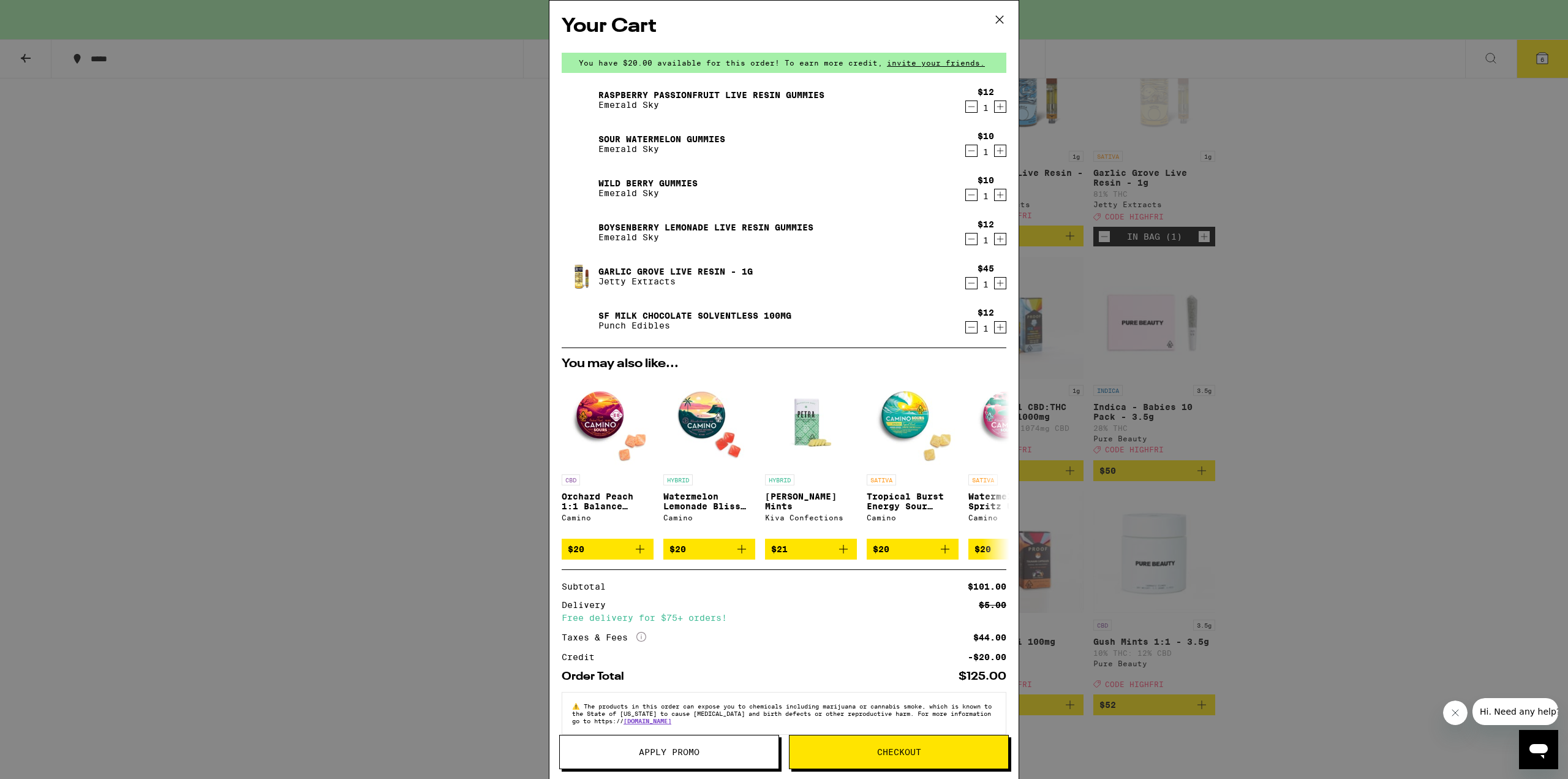
click at [681, 756] on span "Apply Promo" at bounding box center [669, 751] width 61 height 9
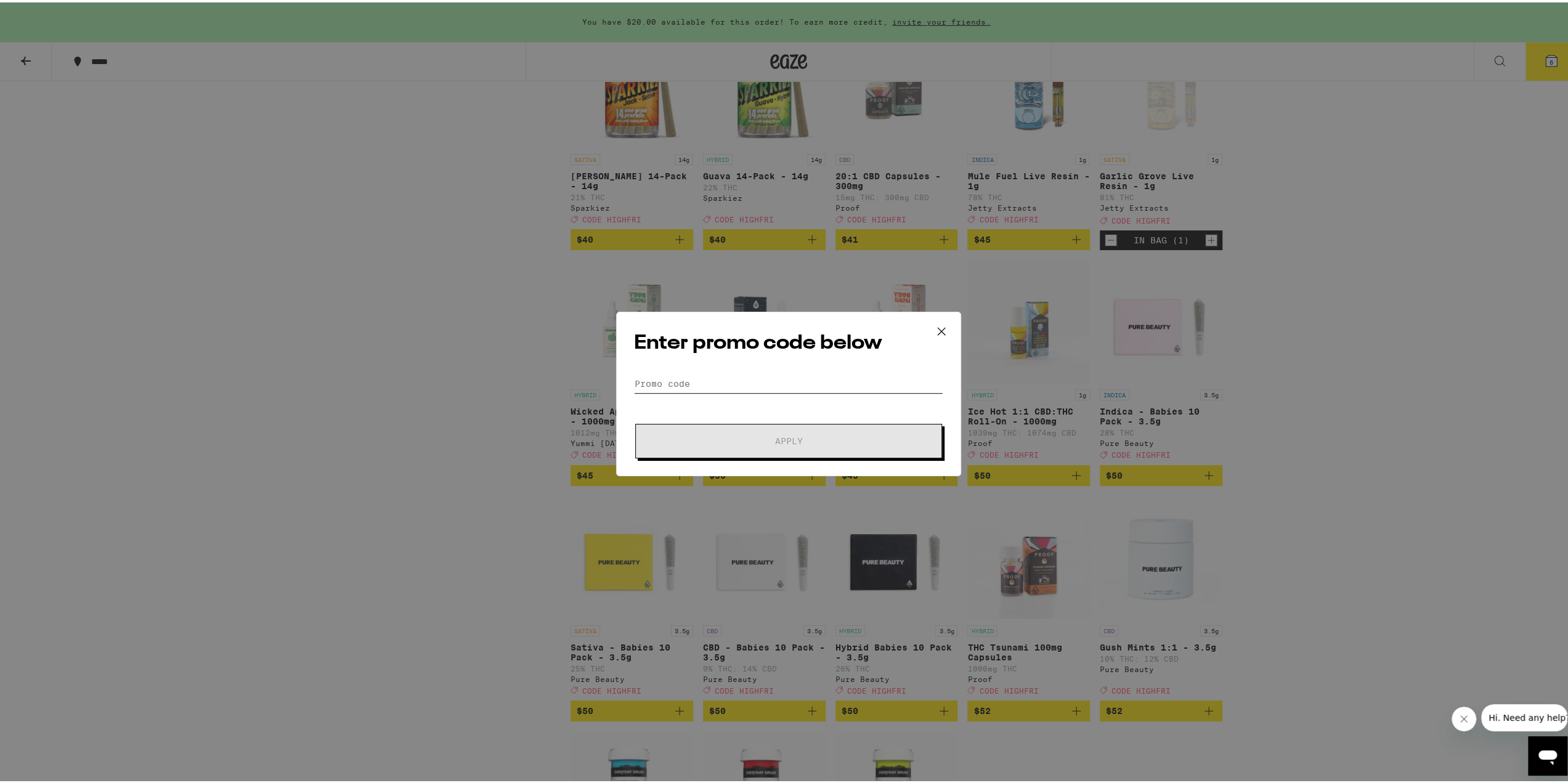
click at [706, 378] on input "Promo Code" at bounding box center [789, 381] width 309 height 19
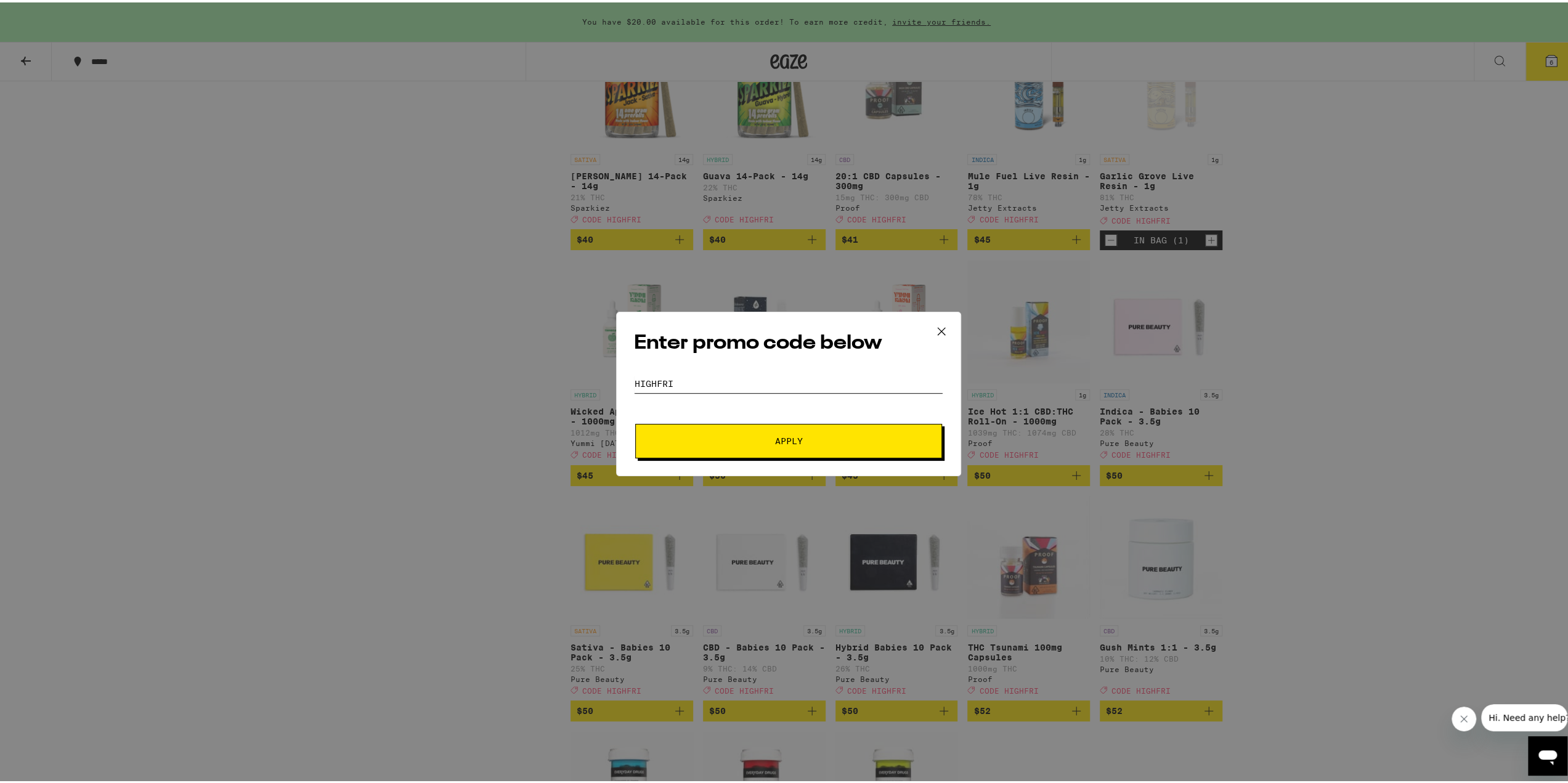
type input "highfri"
click at [817, 440] on span "Apply" at bounding box center [789, 439] width 221 height 9
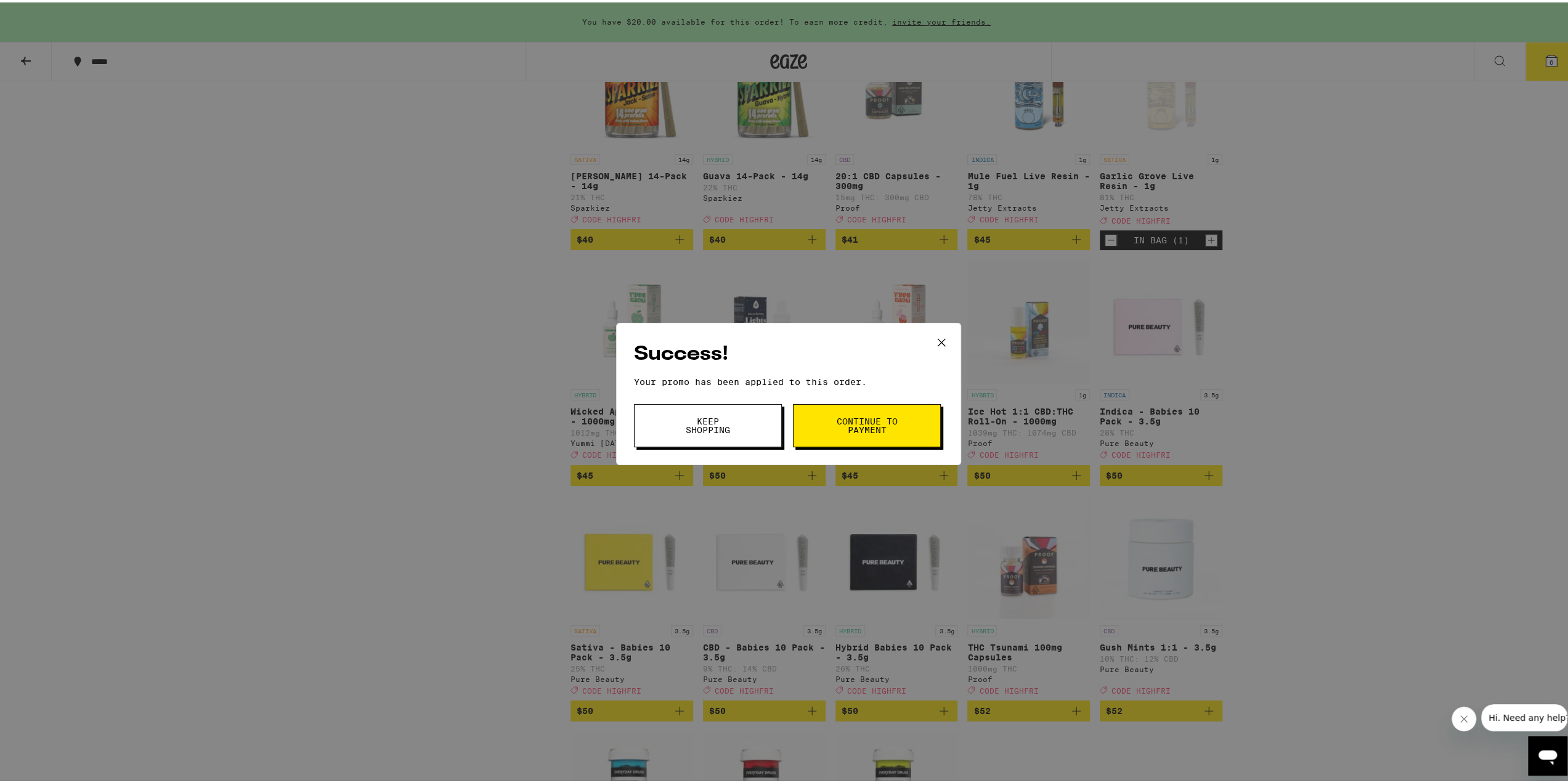
click at [883, 413] on button "Continue to payment" at bounding box center [867, 422] width 148 height 43
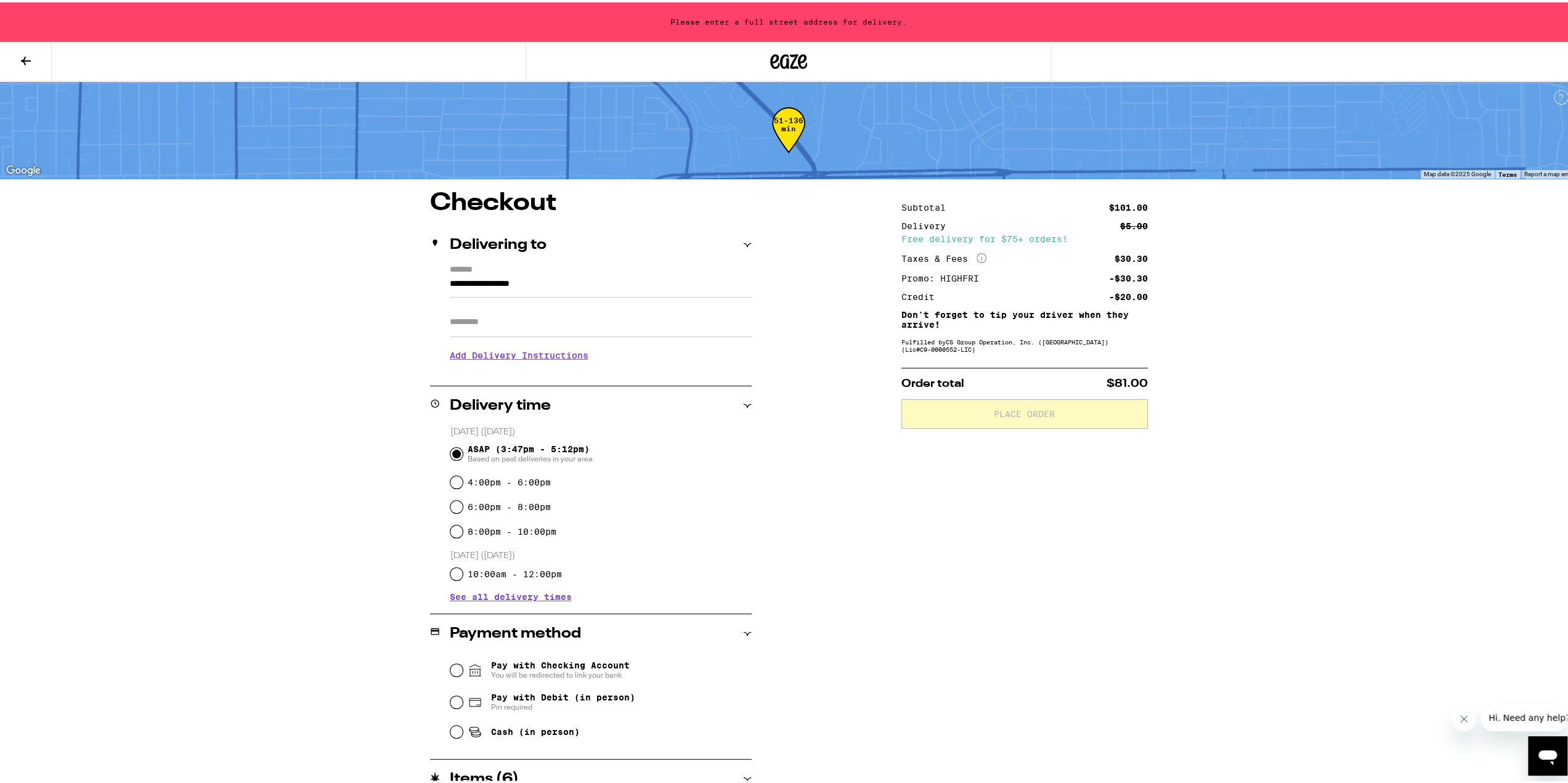
click at [782, 59] on icon at bounding box center [789, 59] width 19 height 15
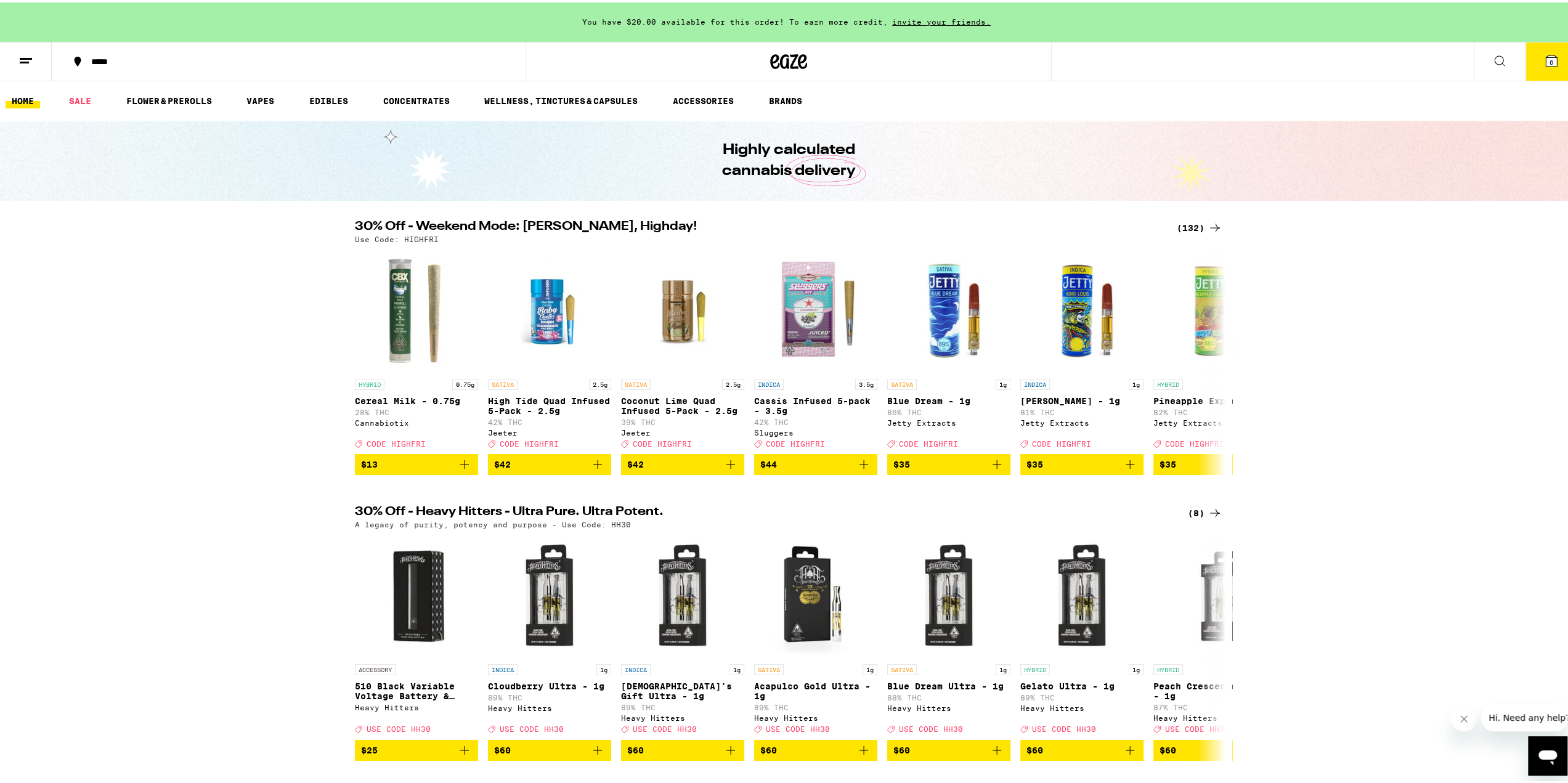
click at [1533, 64] on button "6" at bounding box center [1552, 59] width 52 height 38
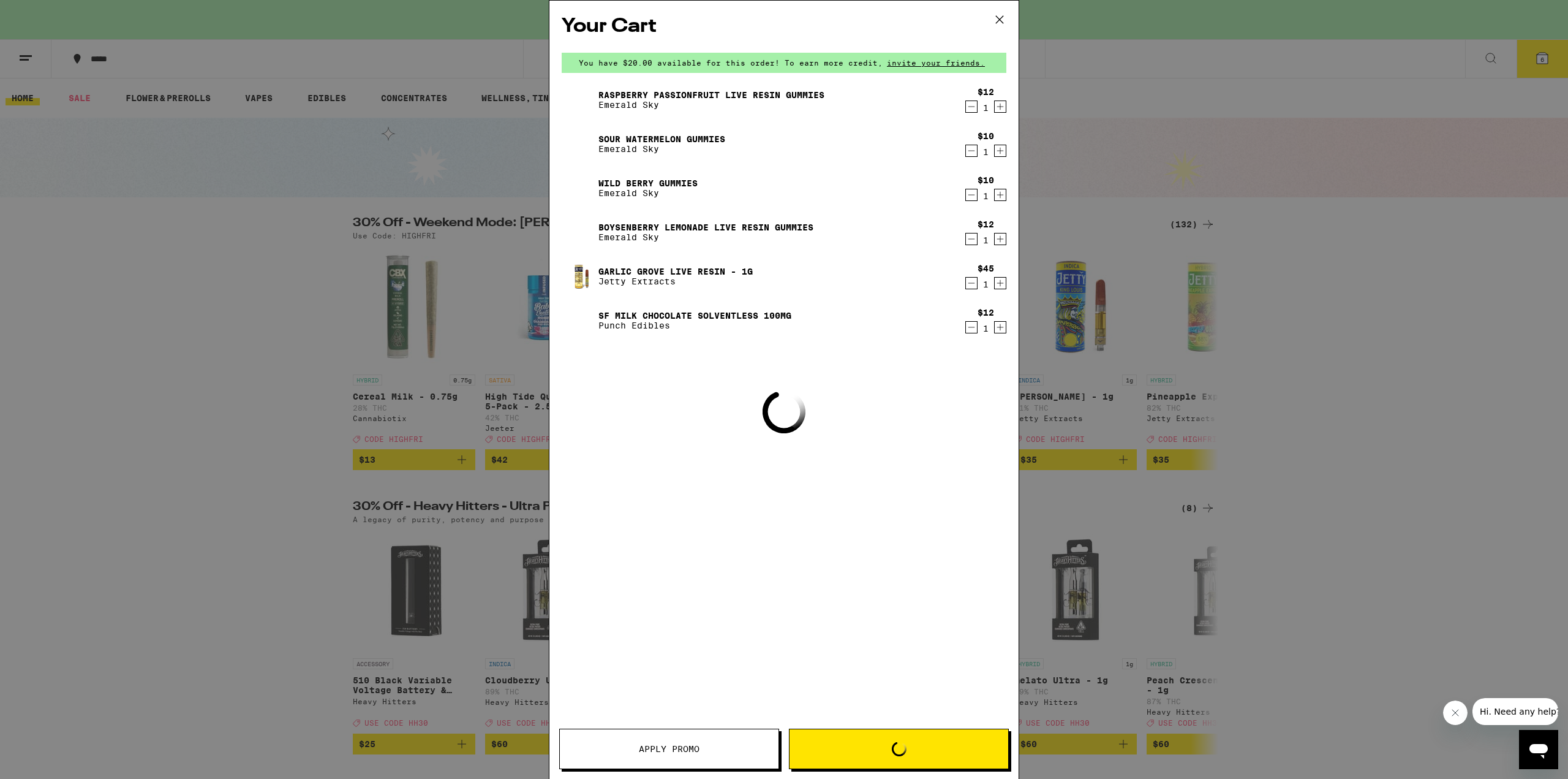
click at [1531, 57] on div "Your Cart You have $20.00 available for this order! To earn more credit, invite…" at bounding box center [784, 390] width 1568 height 779
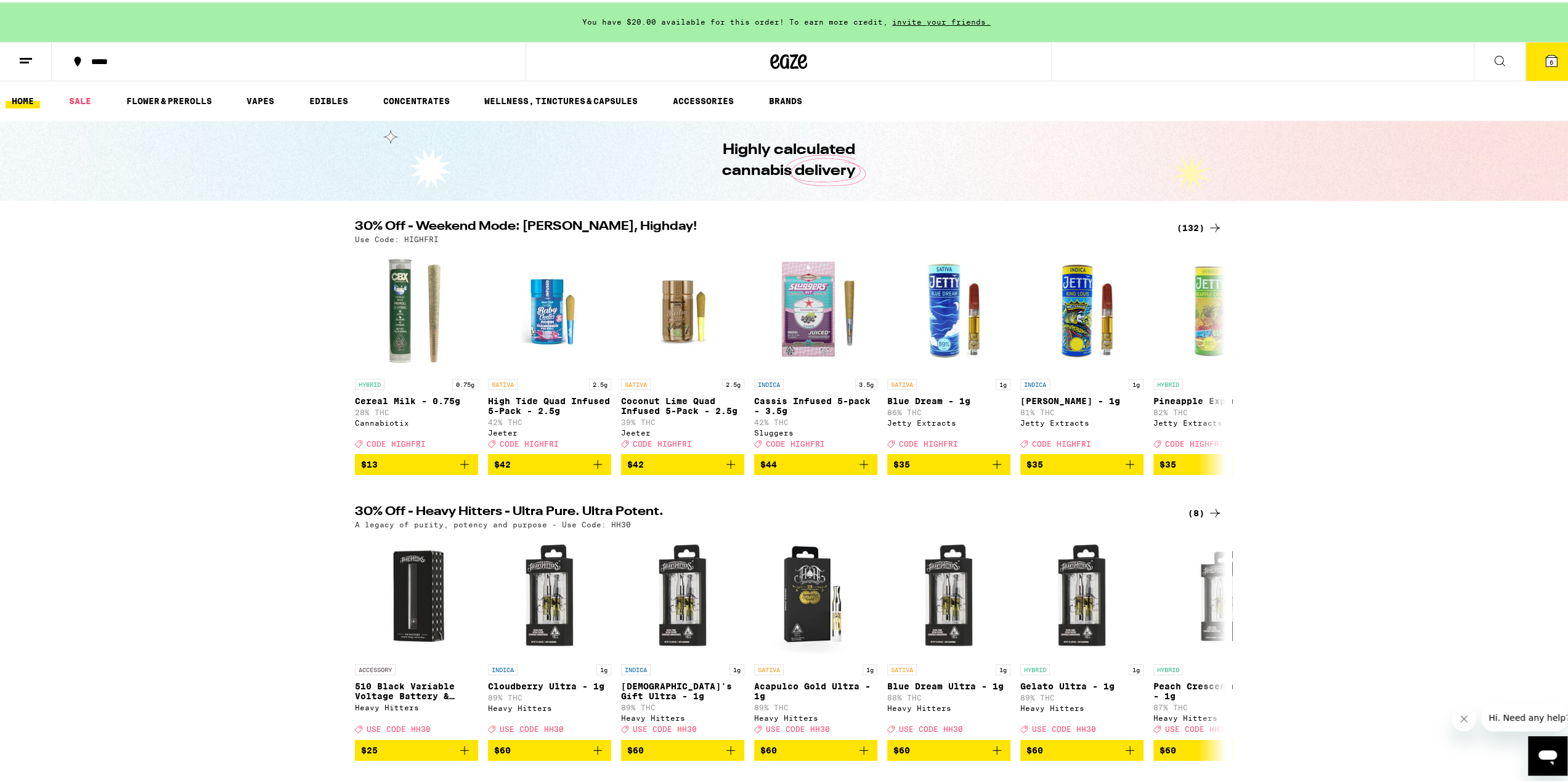
click at [1537, 50] on button "6" at bounding box center [1552, 59] width 52 height 38
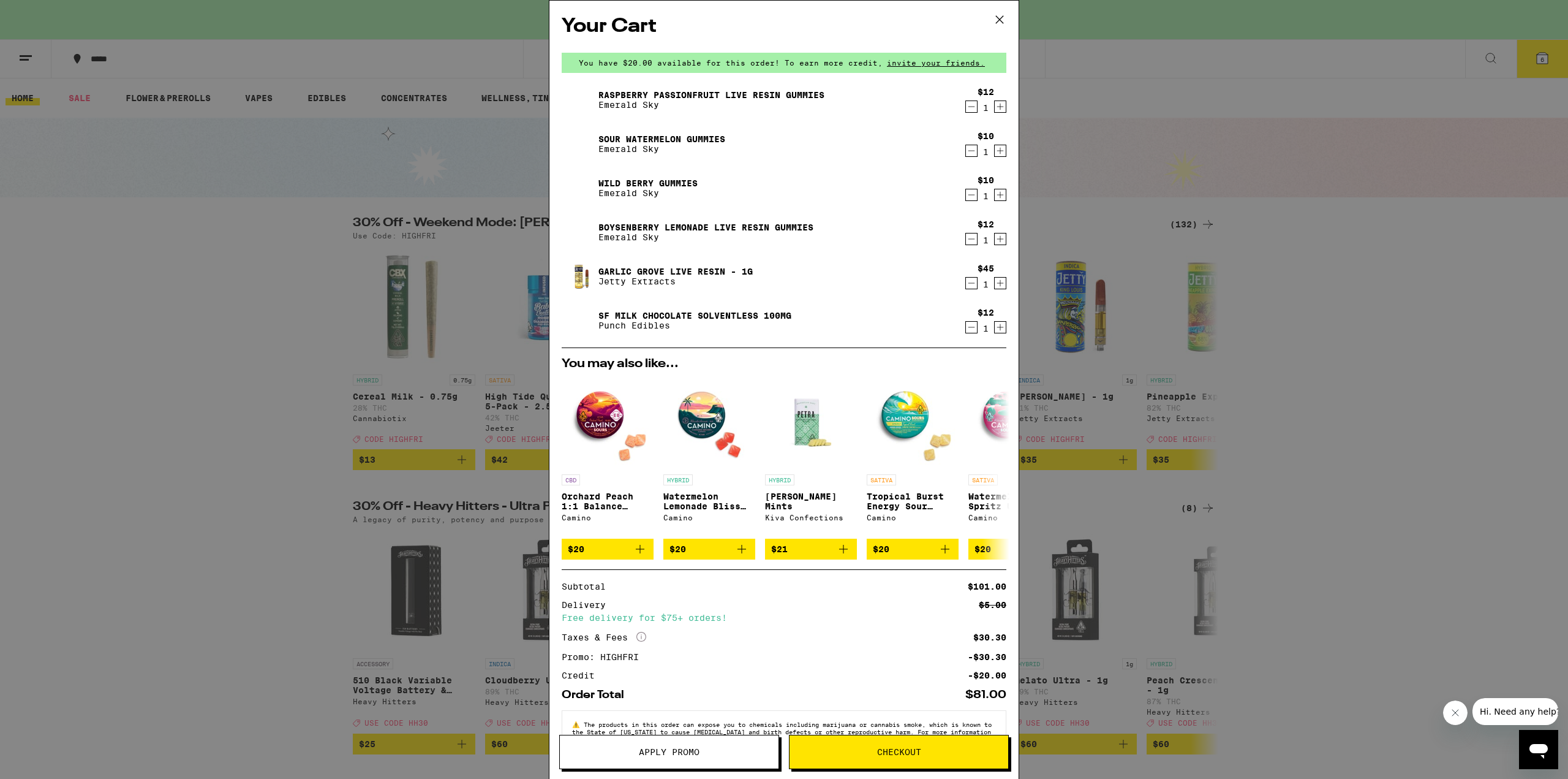
click at [967, 330] on icon "Decrement" at bounding box center [972, 327] width 11 height 15
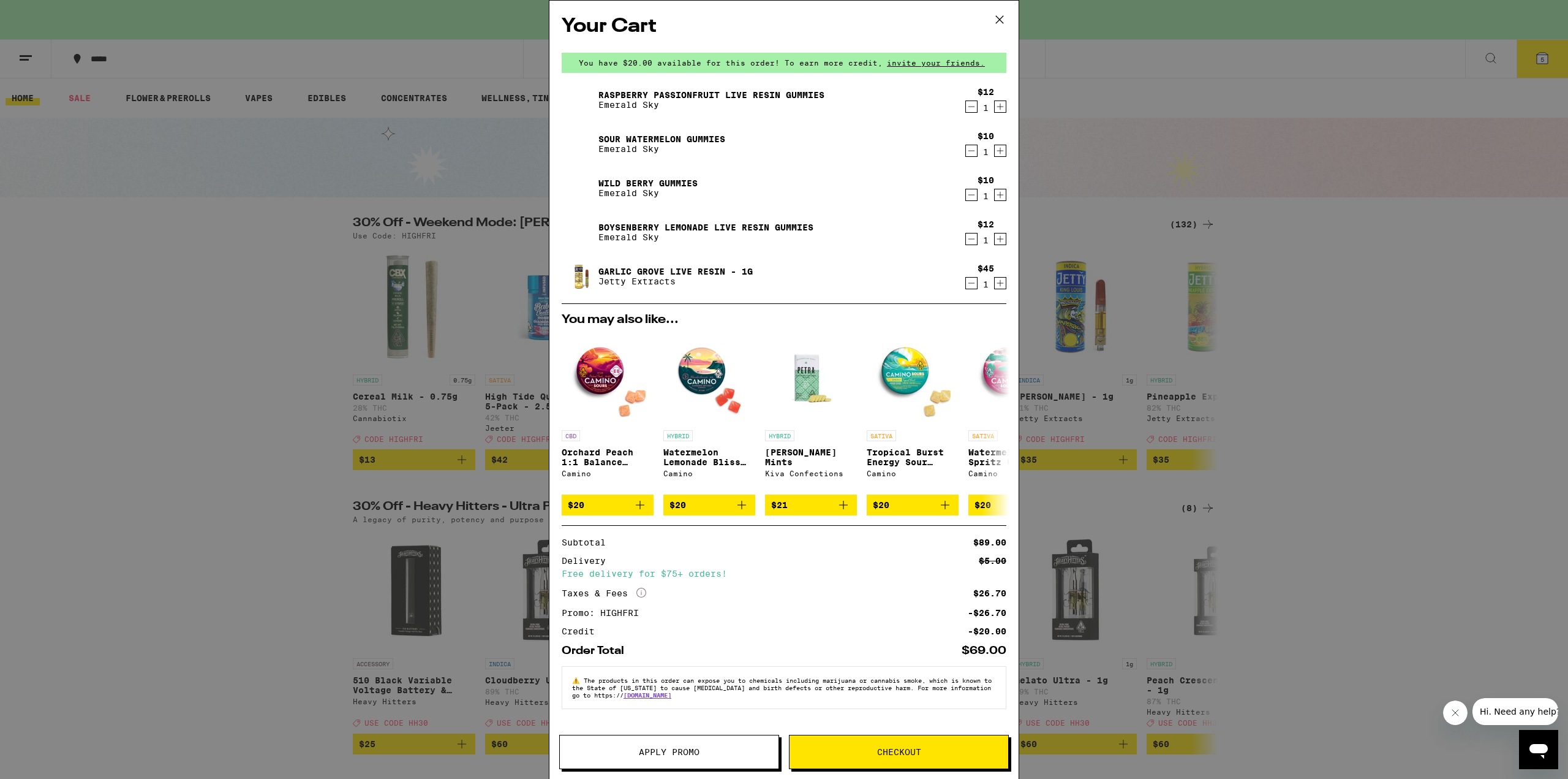
click at [974, 194] on icon "Decrement" at bounding box center [972, 195] width 11 height 15
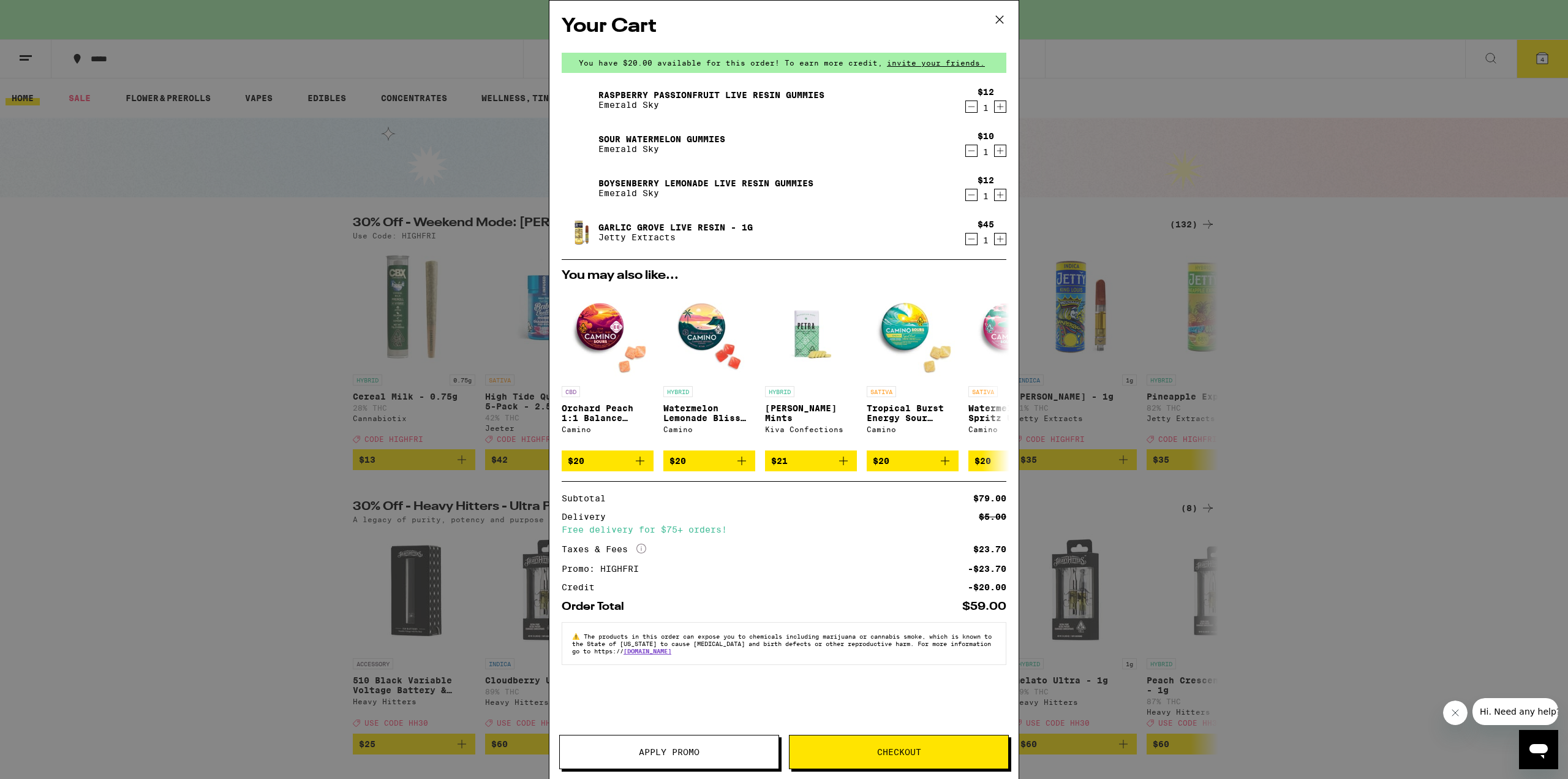
click at [911, 755] on span "Checkout" at bounding box center [899, 751] width 44 height 9
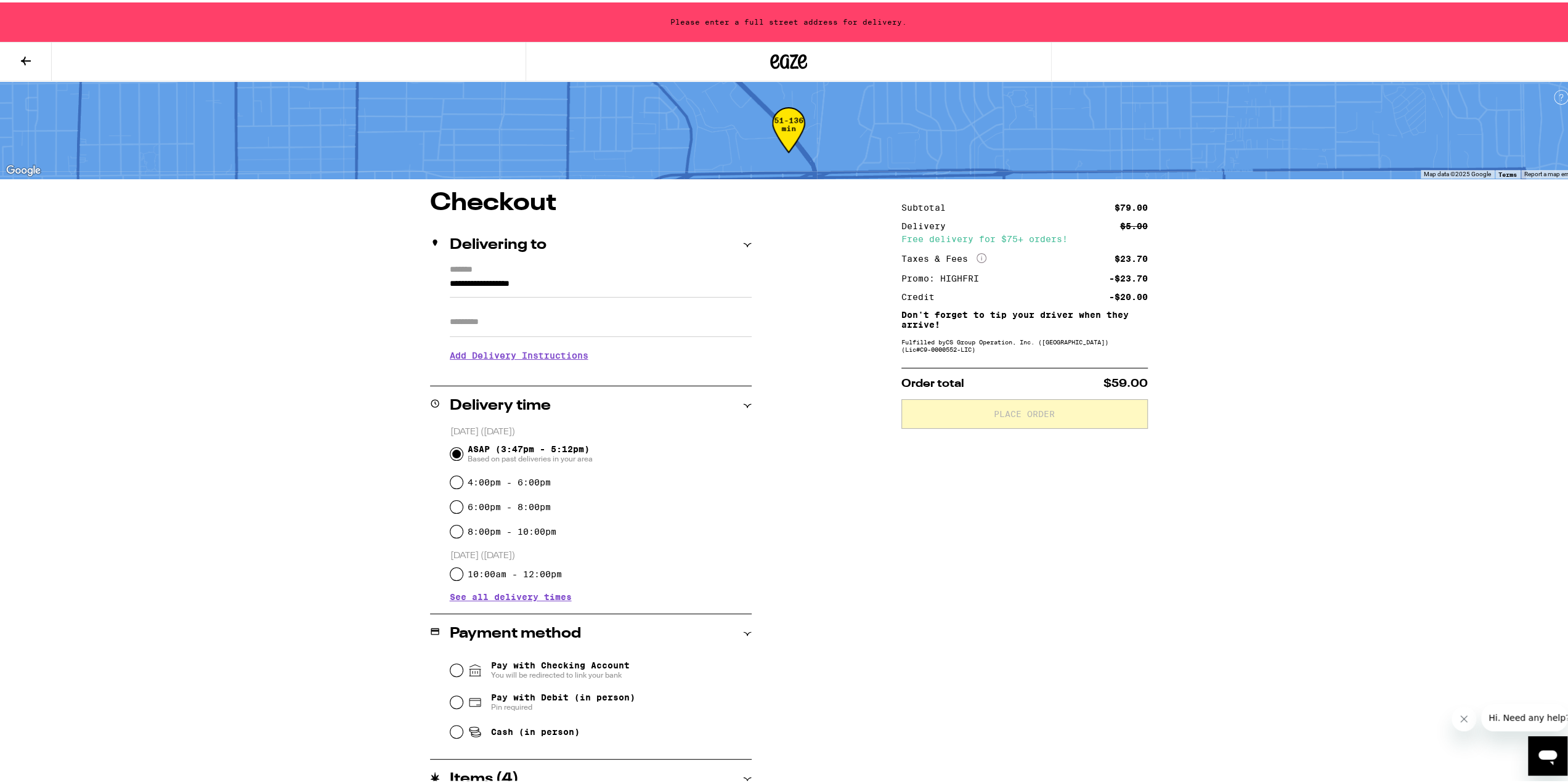
click at [545, 282] on input "**********" at bounding box center [600, 285] width 302 height 21
type input "**********"
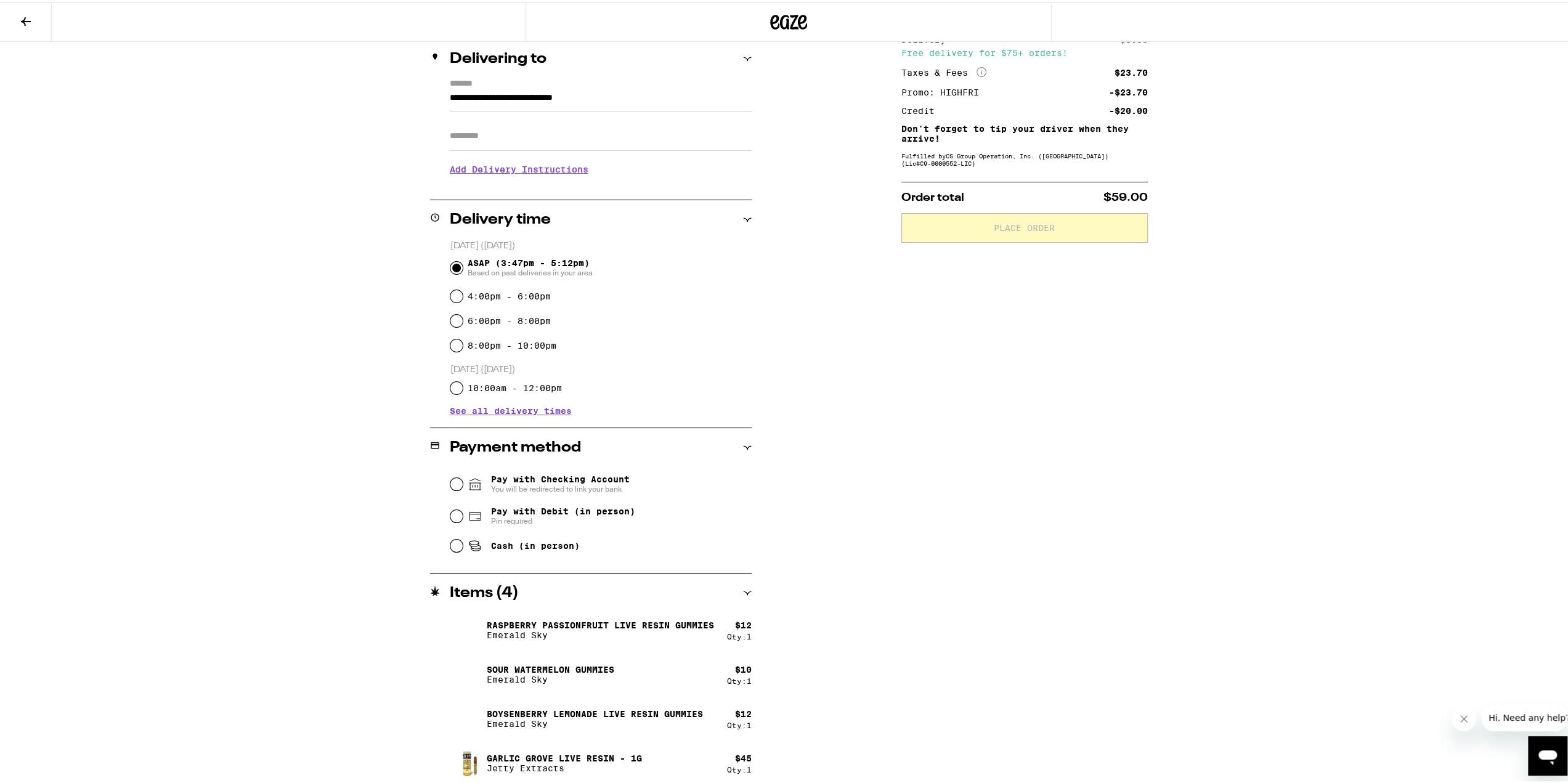
scroll to position [151, 0]
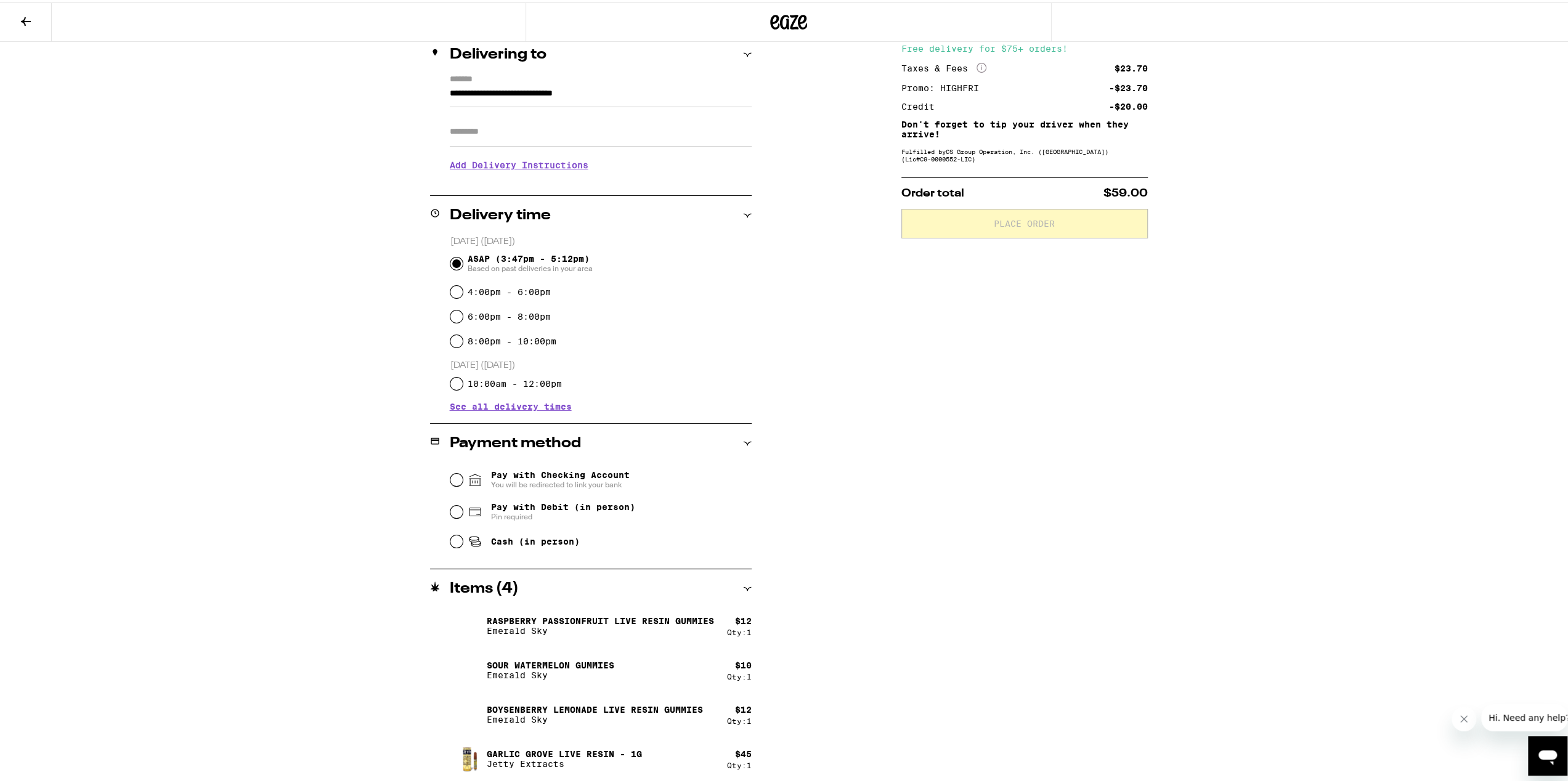
click at [491, 540] on span "Cash (in person)" at bounding box center [535, 539] width 89 height 10
click at [462, 540] on input "Cash (in person)" at bounding box center [456, 539] width 12 height 12
radio input "true"
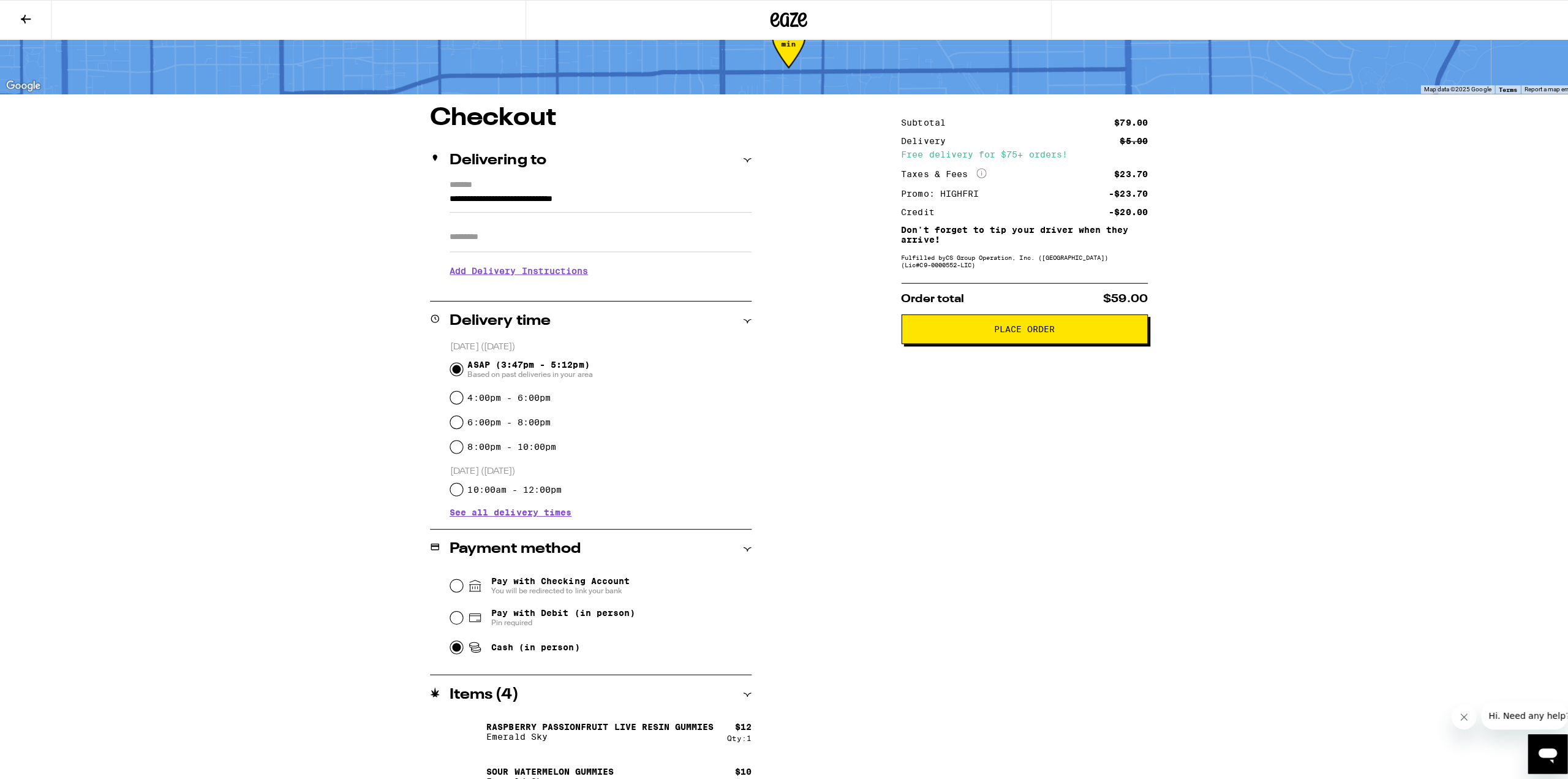
scroll to position [0, 0]
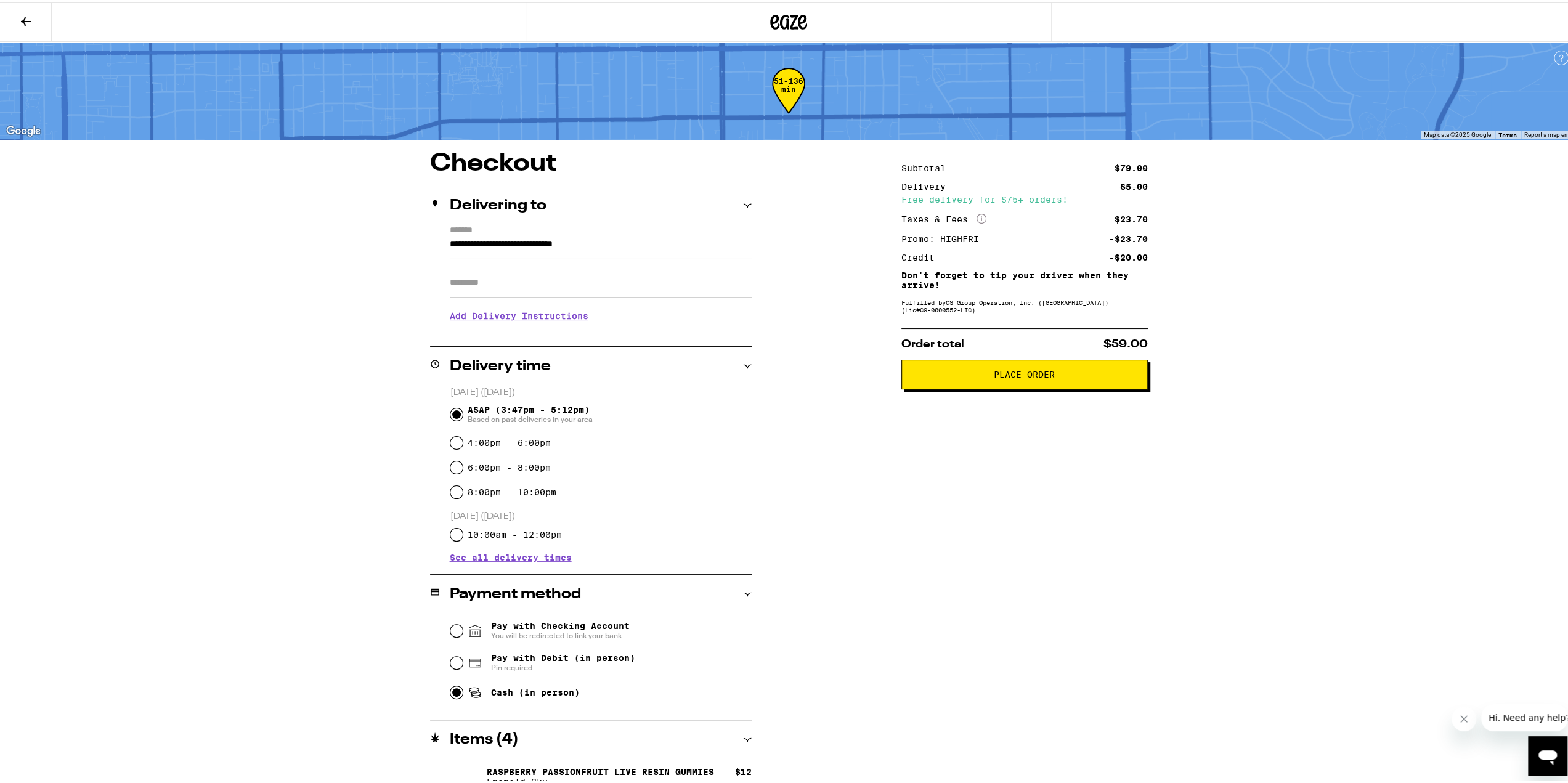
click at [1038, 376] on span "Place Order" at bounding box center [1024, 372] width 61 height 9
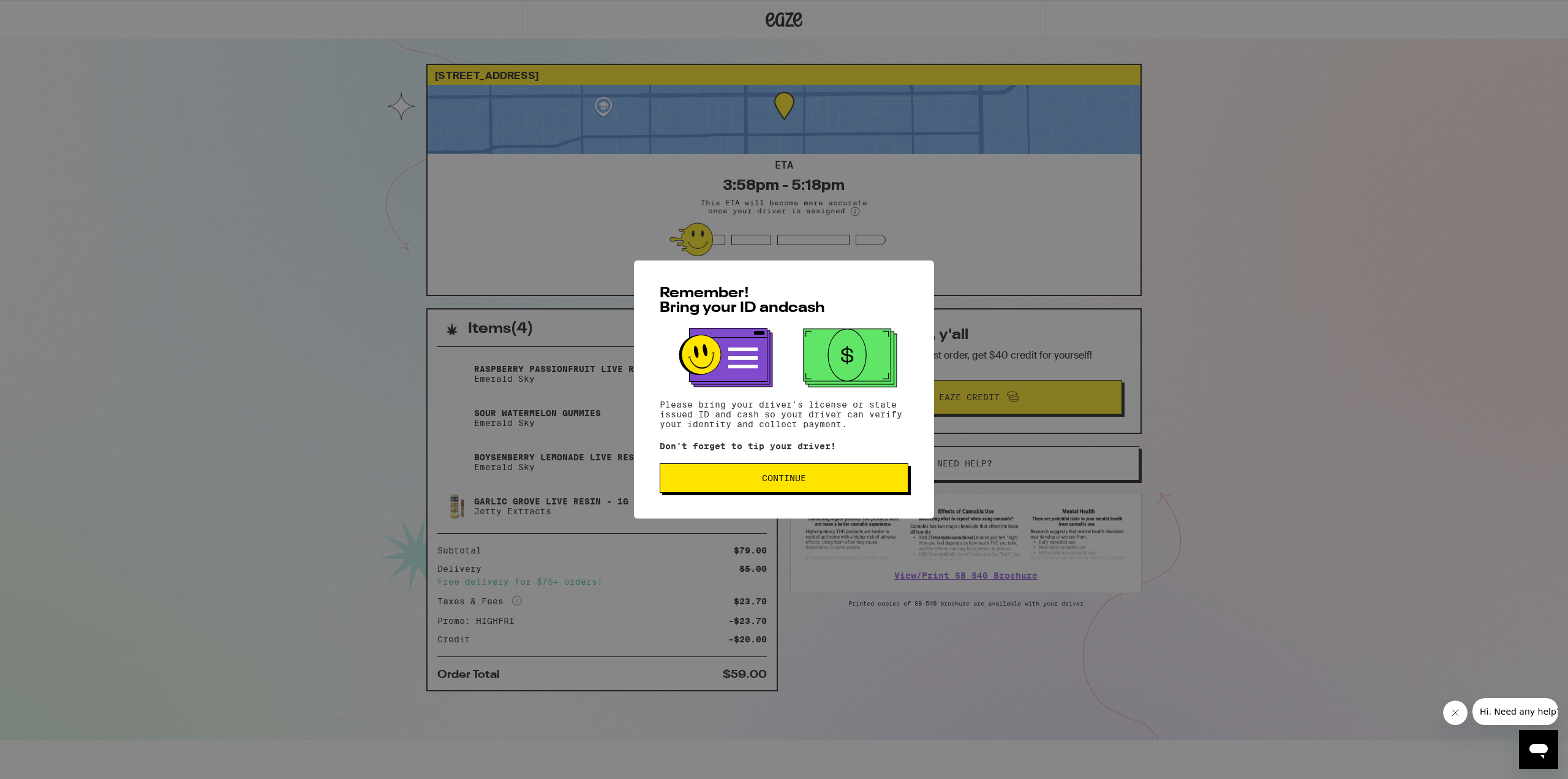
click at [808, 479] on span "Continue" at bounding box center [784, 478] width 228 height 9
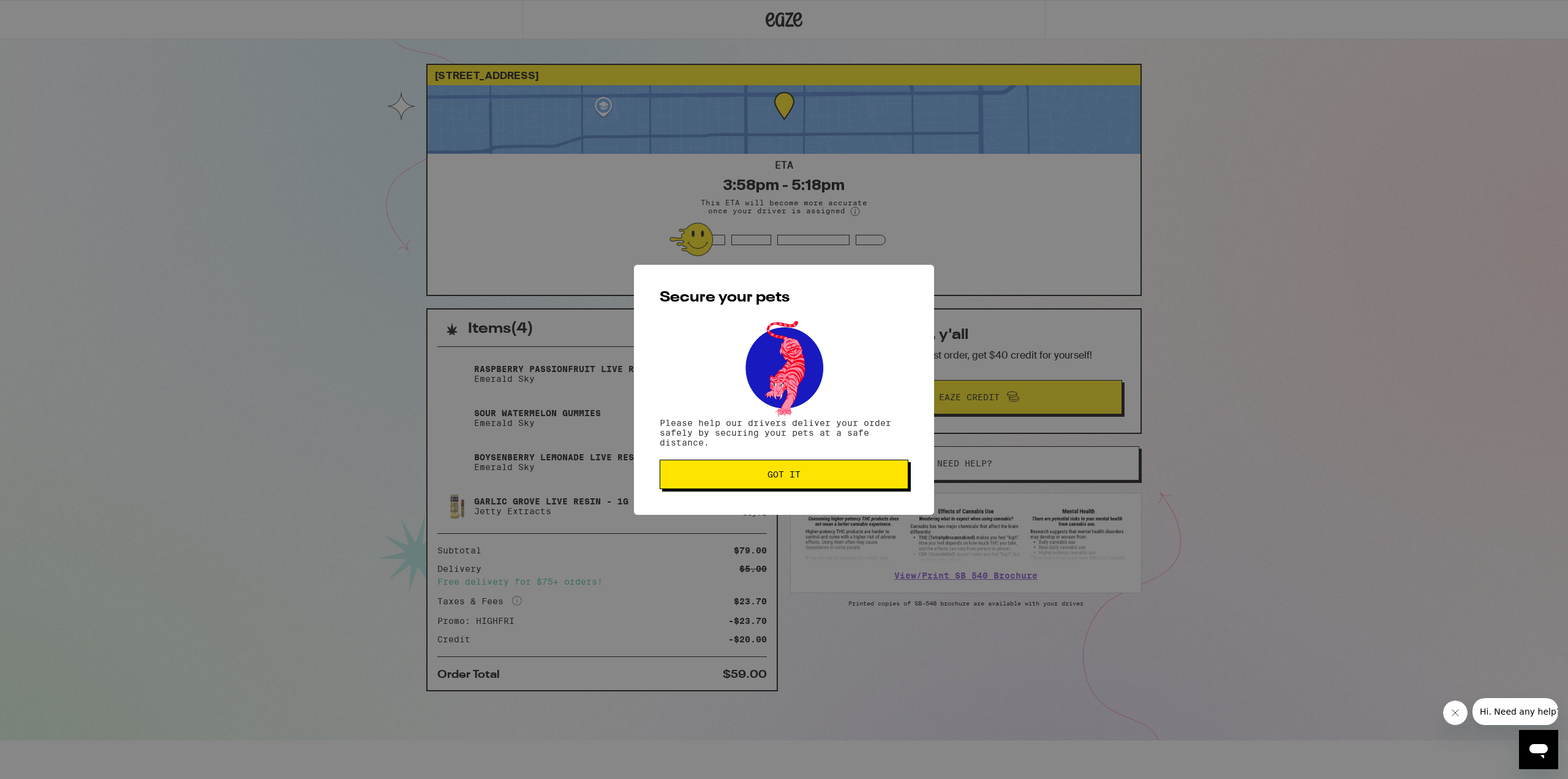
click at [815, 473] on span "Got it" at bounding box center [784, 474] width 228 height 9
